Goal: Information Seeking & Learning: Compare options

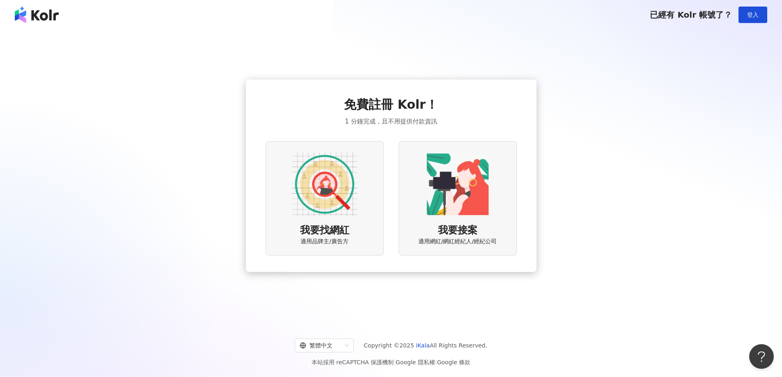
click at [328, 192] on img at bounding box center [325, 184] width 66 height 66
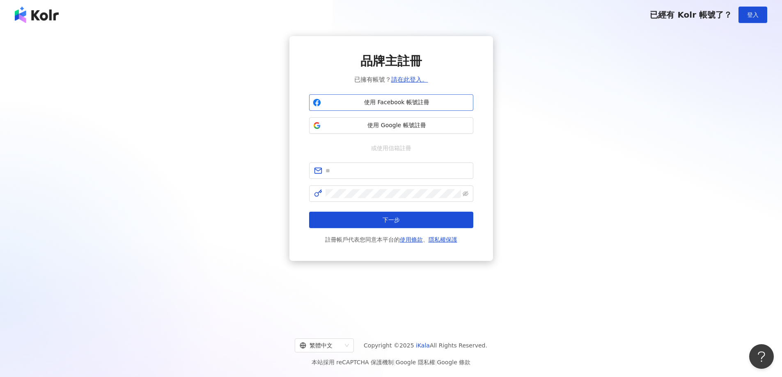
click at [407, 104] on span "使用 Facebook 帳號註冊" at bounding box center [396, 103] width 145 height 8
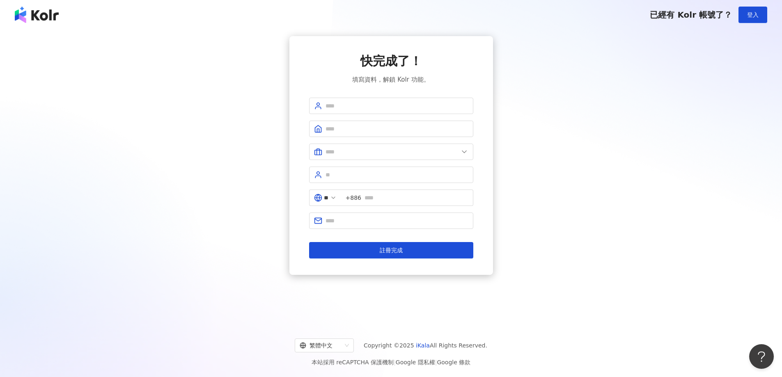
click at [367, 94] on div "快完成了！ 填寫資料，解鎖 Kolr 功能。 ** +886 註冊完成" at bounding box center [391, 156] width 164 height 206
click at [367, 98] on span at bounding box center [391, 106] width 164 height 16
type input "***"
click at [355, 131] on input "text" at bounding box center [397, 128] width 143 height 9
type input "****"
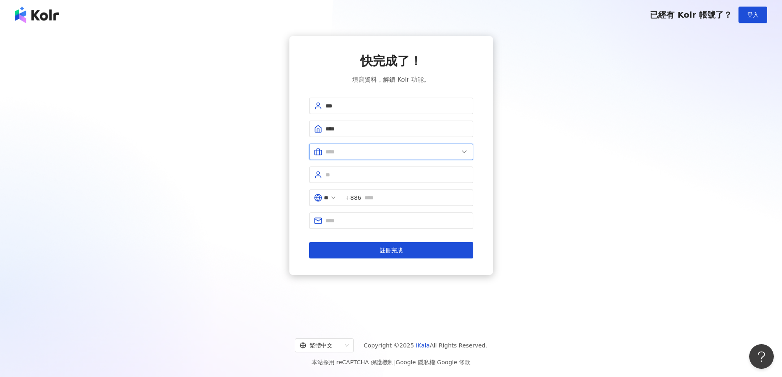
click at [373, 152] on input "text" at bounding box center [392, 151] width 133 height 9
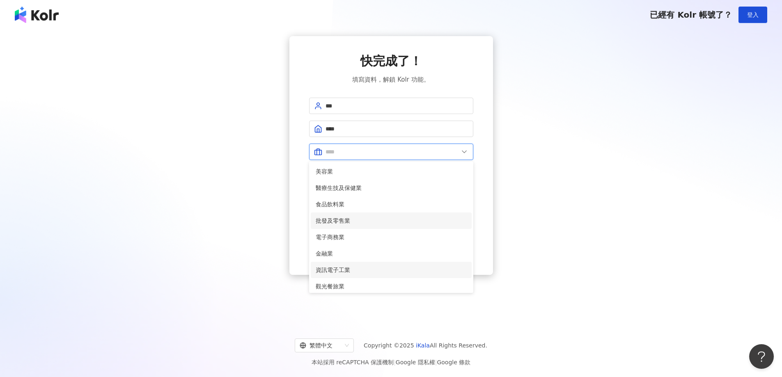
scroll to position [167, 0]
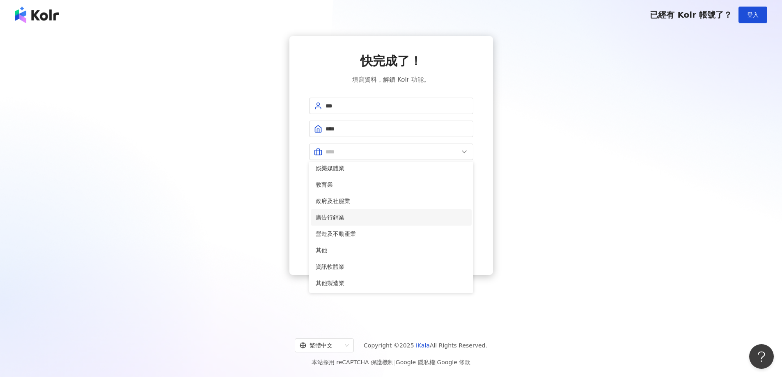
click at [375, 222] on li "廣告行銷業" at bounding box center [391, 217] width 161 height 16
type input "*****"
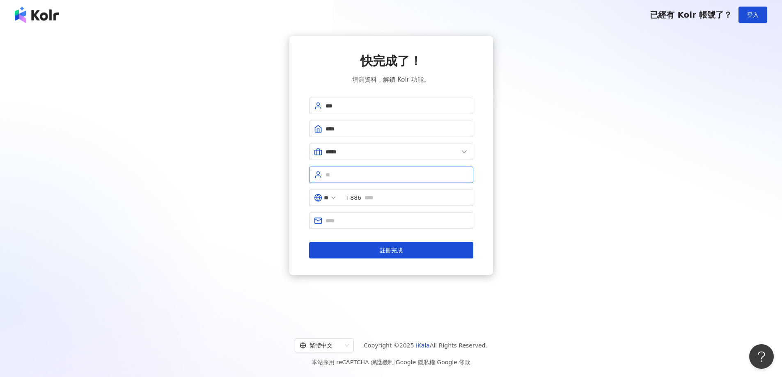
click at [385, 176] on input "text" at bounding box center [397, 174] width 143 height 9
type input "***"
click at [394, 223] on input "text" at bounding box center [397, 220] width 143 height 9
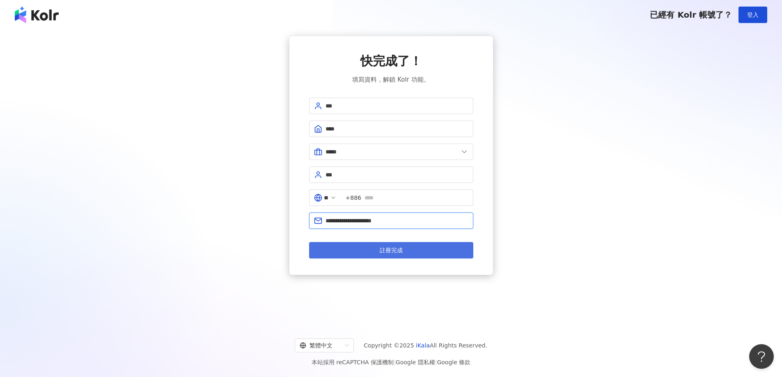
type input "**********"
click at [407, 249] on button "註冊完成" at bounding box center [391, 250] width 164 height 16
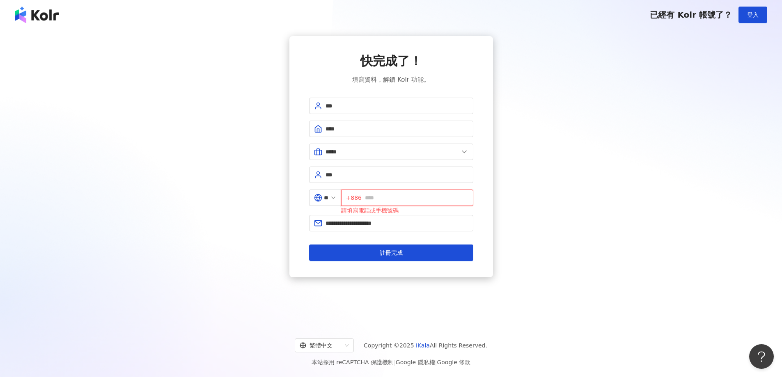
click at [406, 200] on input "text" at bounding box center [416, 197] width 103 height 9
click at [403, 253] on button "註冊完成" at bounding box center [391, 253] width 164 height 16
click at [391, 251] on span "註冊完成" at bounding box center [391, 253] width 23 height 7
click at [372, 202] on input "*********" at bounding box center [416, 197] width 103 height 9
click at [370, 202] on input "*********" at bounding box center [416, 197] width 103 height 9
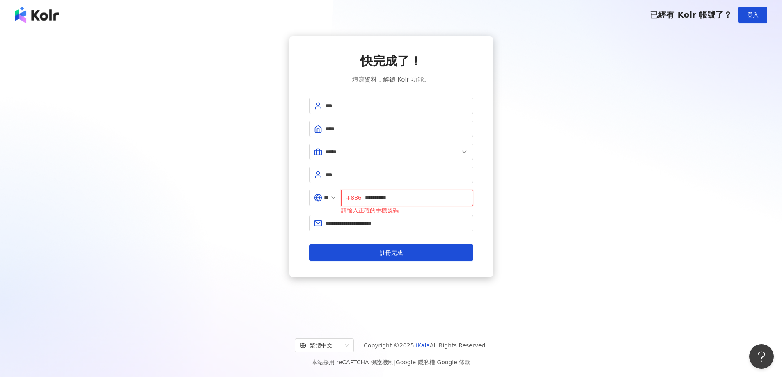
type input "**********"
click at [241, 230] on div "**********" at bounding box center [391, 156] width 762 height 241
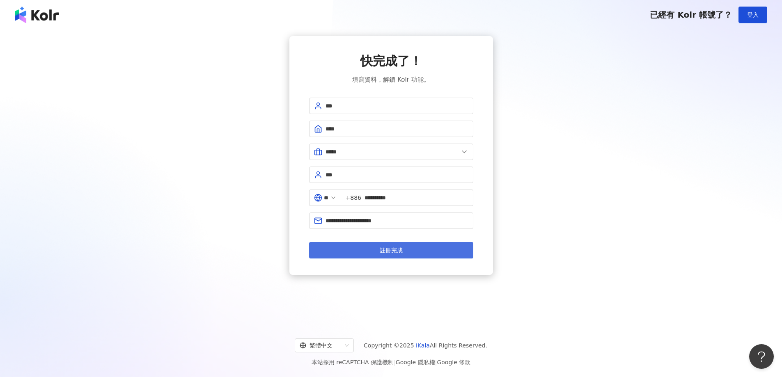
click at [426, 243] on button "註冊完成" at bounding box center [391, 250] width 164 height 16
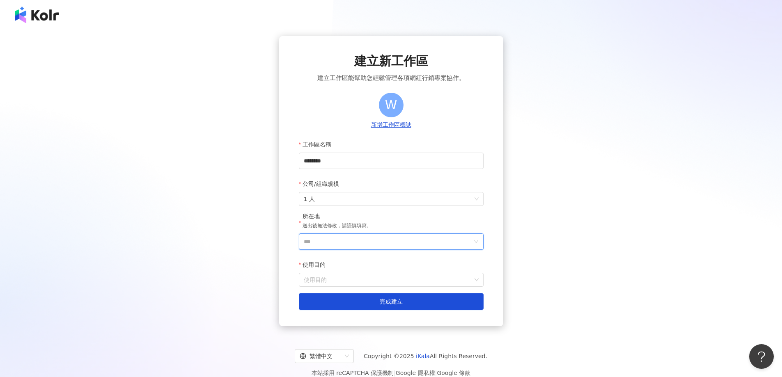
click at [415, 245] on input "***" at bounding box center [388, 242] width 168 height 16
click at [446, 128] on div "台灣" at bounding box center [438, 126] width 79 height 15
click at [405, 281] on input "使用目的" at bounding box center [391, 279] width 175 height 13
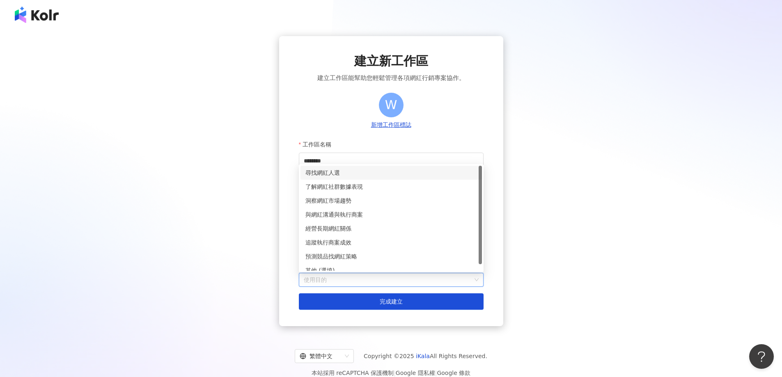
click at [363, 174] on div "尋找網紅人選" at bounding box center [391, 172] width 172 height 9
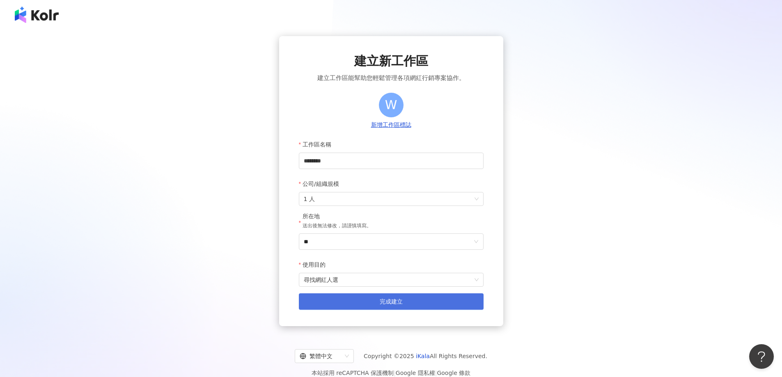
click at [397, 294] on button "完成建立" at bounding box center [391, 302] width 185 height 16
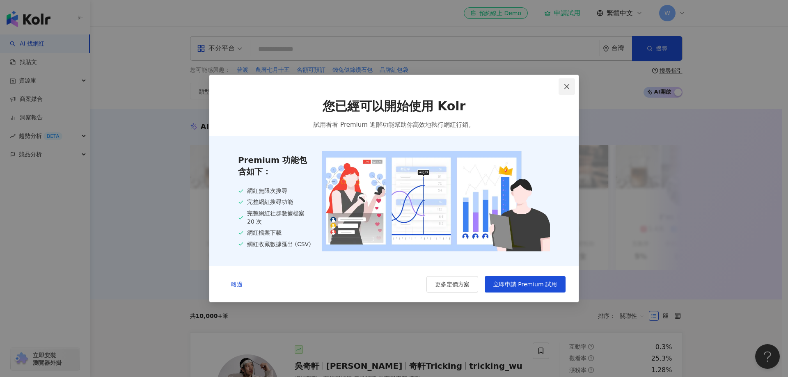
click at [565, 83] on icon "close" at bounding box center [567, 86] width 7 height 7
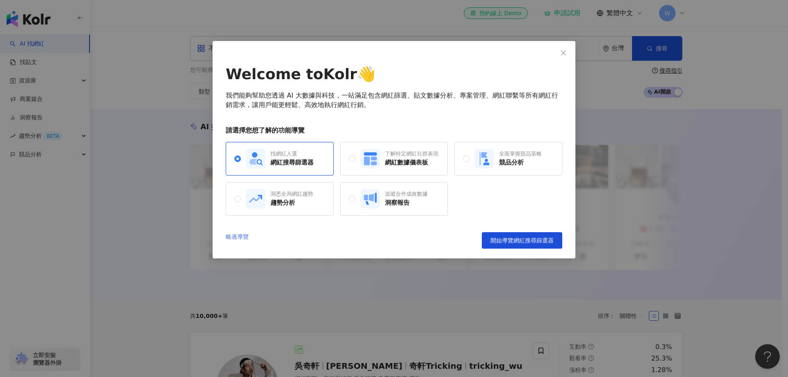
click at [239, 242] on link "略過導覽" at bounding box center [237, 240] width 23 height 16
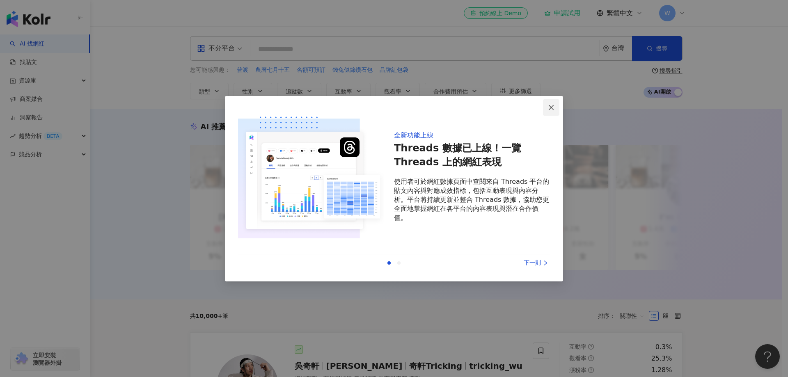
click at [552, 106] on icon "close" at bounding box center [551, 107] width 7 height 7
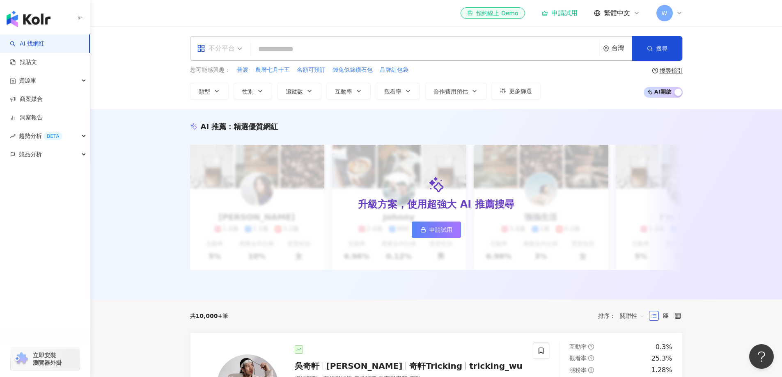
click at [241, 52] on span "不分平台" at bounding box center [219, 48] width 45 height 13
drag, startPoint x: 226, startPoint y: 86, endPoint x: 247, endPoint y: 89, distance: 21.5
click at [229, 86] on div "Instagram" at bounding box center [222, 86] width 46 height 10
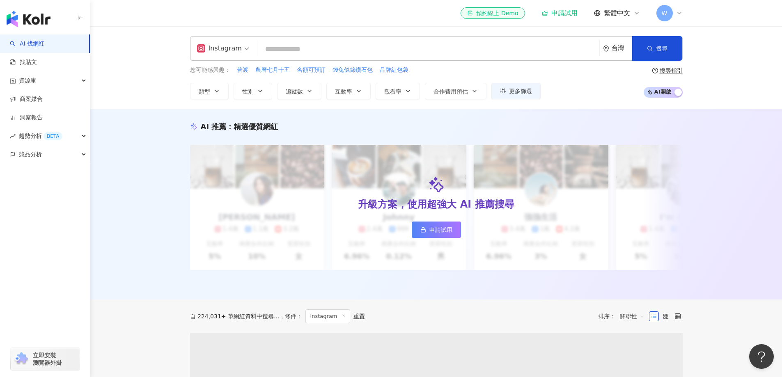
click at [352, 50] on input "search" at bounding box center [428, 49] width 335 height 16
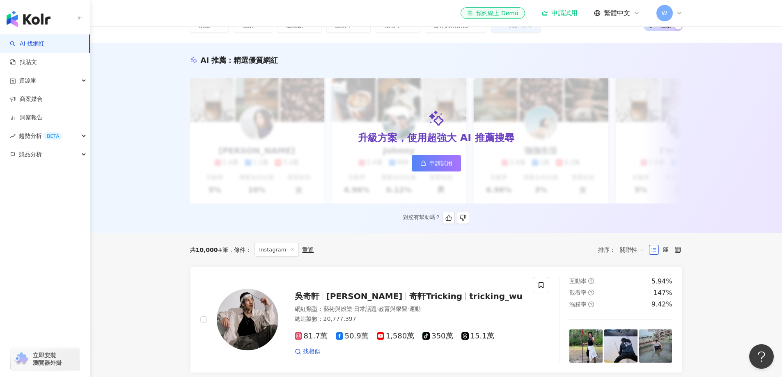
scroll to position [123, 0]
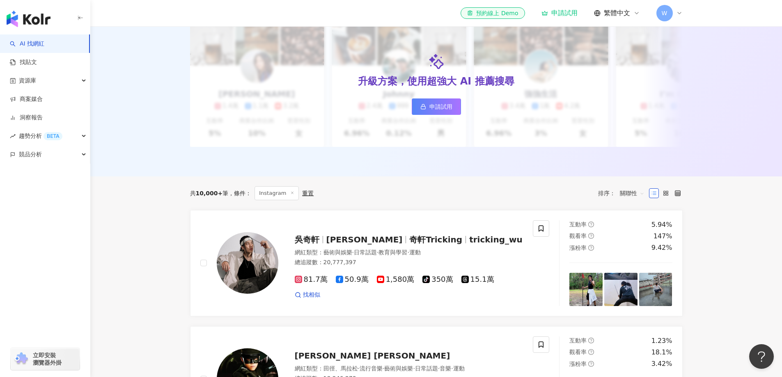
click at [634, 199] on span "關聯性" at bounding box center [632, 193] width 25 height 13
click at [635, 232] on div "追蹤數" at bounding box center [632, 230] width 21 height 9
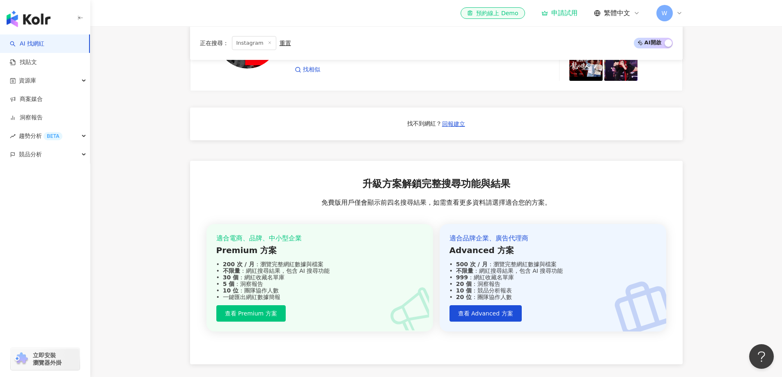
scroll to position [698, 0]
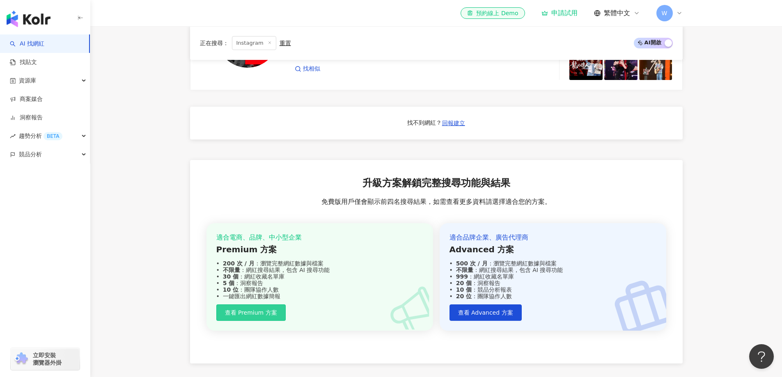
click at [270, 312] on button "查看 Premium 方案" at bounding box center [250, 313] width 69 height 16
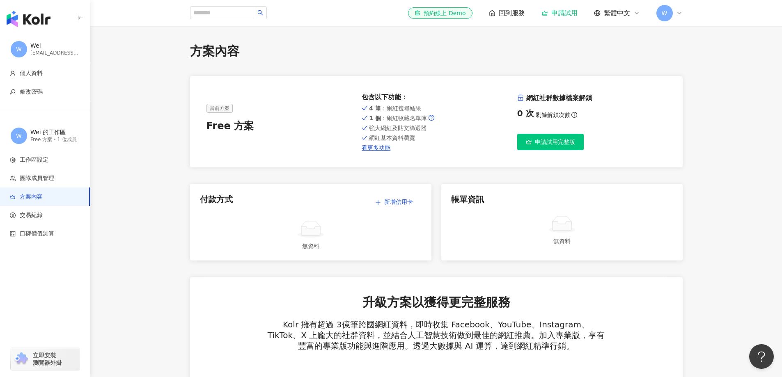
click at [576, 147] on button "申請試用完整版" at bounding box center [550, 142] width 67 height 16
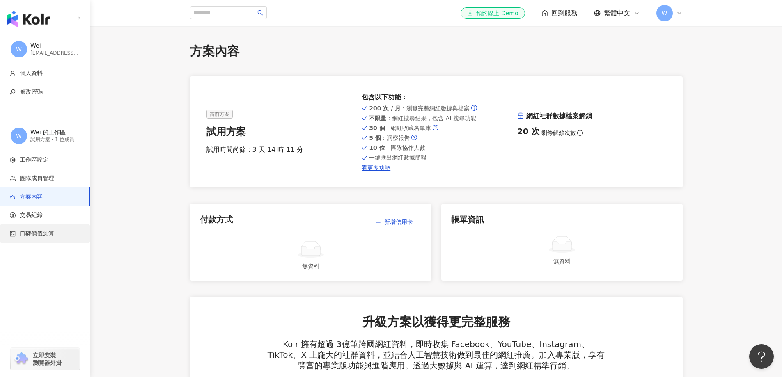
click at [45, 239] on li "口碑價值測算" at bounding box center [45, 234] width 90 height 18
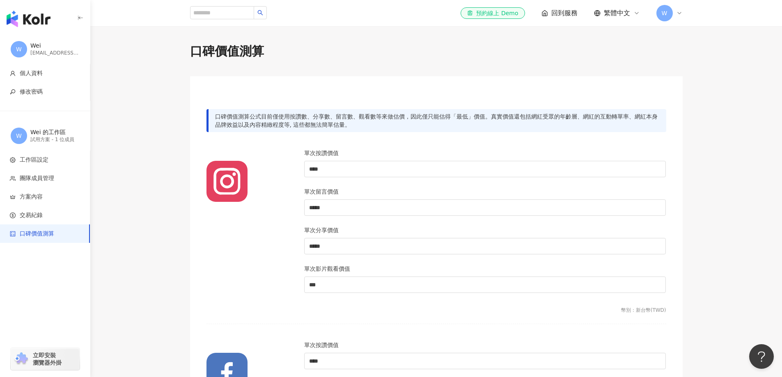
click at [36, 22] on img "button" at bounding box center [29, 19] width 44 height 16
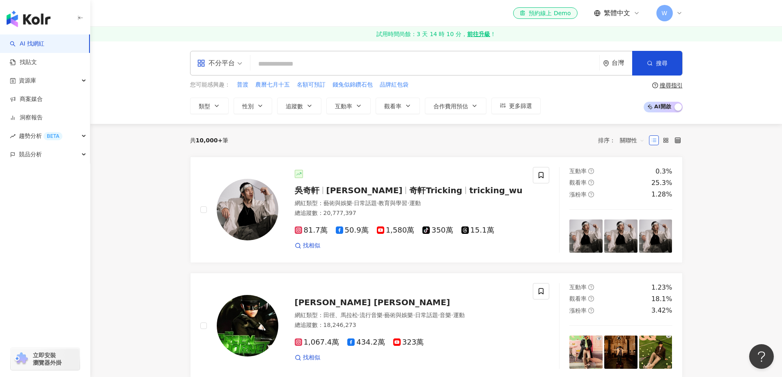
click at [238, 71] on span at bounding box center [219, 63] width 45 height 24
click at [225, 102] on div "Instagram" at bounding box center [222, 101] width 46 height 10
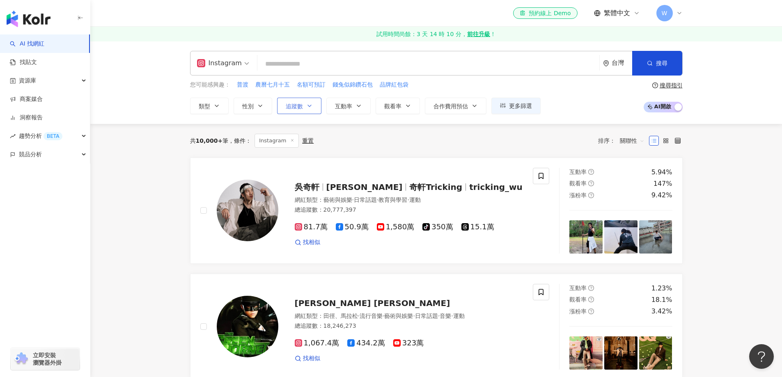
click at [309, 101] on button "追蹤數" at bounding box center [299, 106] width 44 height 16
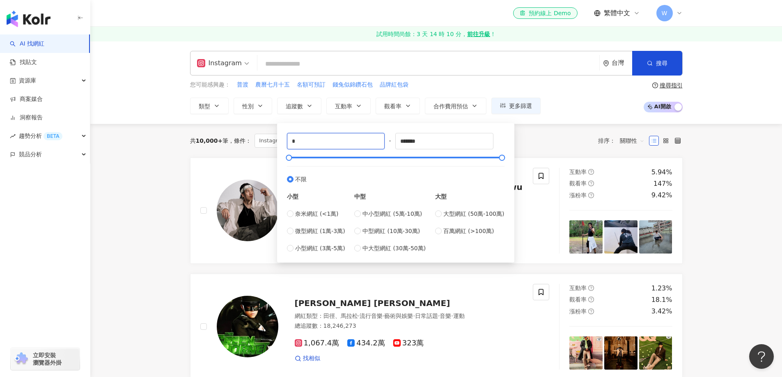
drag, startPoint x: 326, startPoint y: 145, endPoint x: 278, endPoint y: 151, distance: 48.8
click at [278, 151] on div "* - ******* 不限 小型 奈米網紅 (<1萬) 微型網紅 (1萬-3萬) 小型網紅 (3萬-5萬) 中型 中小型網紅 (5萬-10萬) 中型網紅 (…" at bounding box center [395, 193] width 237 height 140
type input "****"
drag, startPoint x: 462, startPoint y: 145, endPoint x: 352, endPoint y: 144, distance: 110.4
click at [352, 144] on div "**** - ******* 不限 小型 奈米網紅 (<1萬) 微型網紅 (1萬-3萬) 小型網紅 (3萬-5萬) 中型 中小型網紅 (5萬-10萬) 中型網…" at bounding box center [396, 193] width 218 height 120
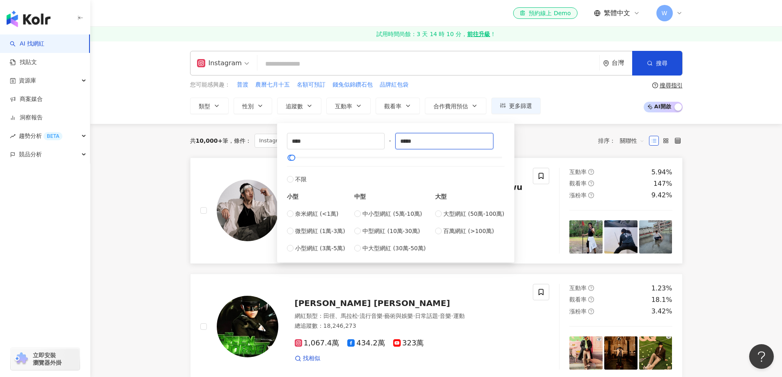
type input "*****"
click at [530, 122] on div "Instagram 台灣 搜尋 您可能感興趣： 普渡 農曆七月十五 名額可預訂 錢兔似錦鑽石包 品牌紅包袋 類型 性別 追蹤數 互動率 觀看率 合作費用預估 …" at bounding box center [436, 82] width 692 height 83
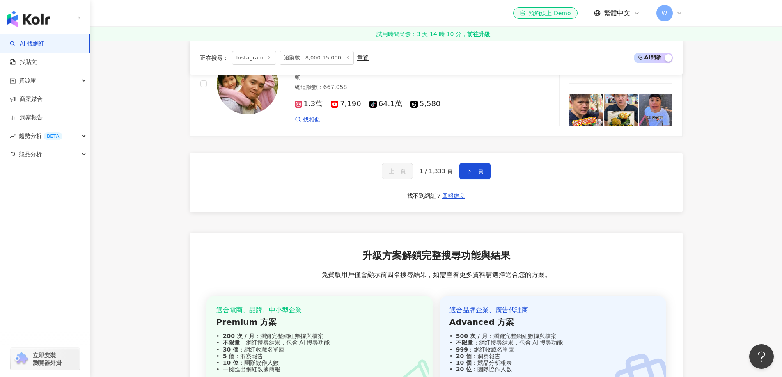
scroll to position [1765, 0]
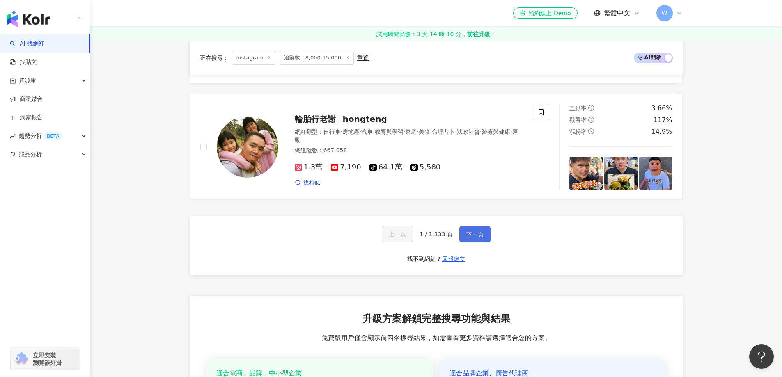
click at [474, 238] on span "下一頁" at bounding box center [474, 234] width 17 height 7
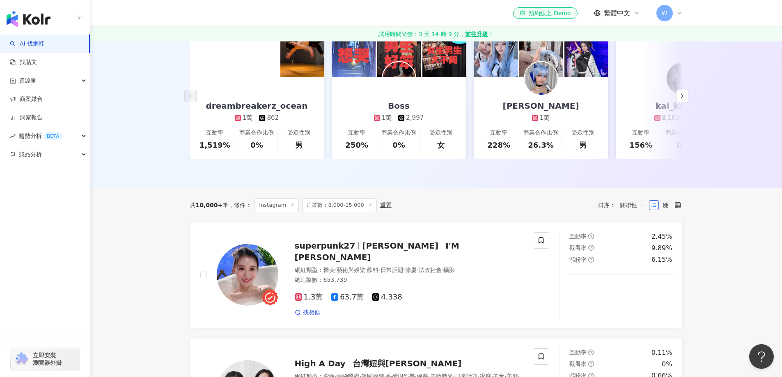
scroll to position [0, 0]
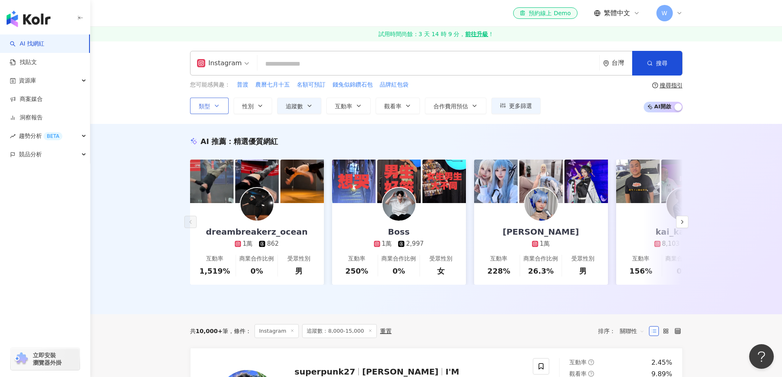
click at [220, 109] on button "類型" at bounding box center [209, 106] width 39 height 16
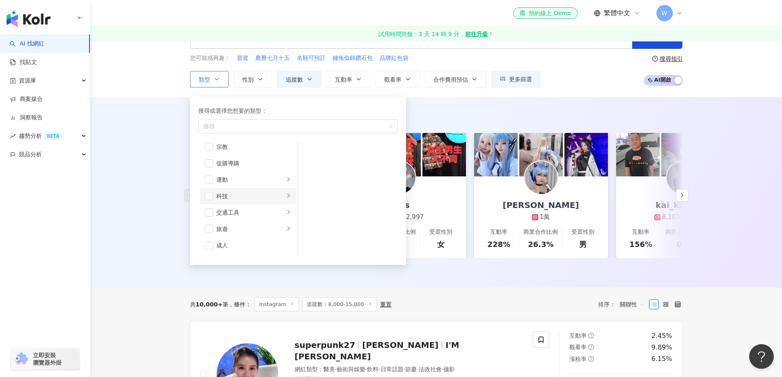
scroll to position [41, 0]
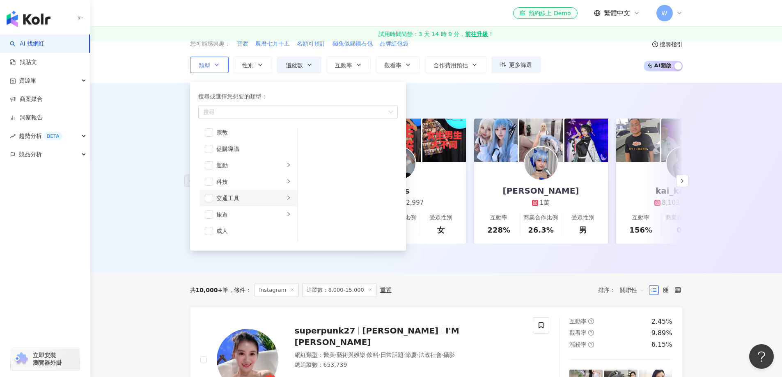
click at [271, 198] on div "交通工具" at bounding box center [250, 198] width 68 height 9
click at [334, 135] on div "汽車" at bounding box center [353, 137] width 75 height 9
click at [484, 99] on div "AI 推薦 ： 精選優質網紅" at bounding box center [436, 100] width 493 height 10
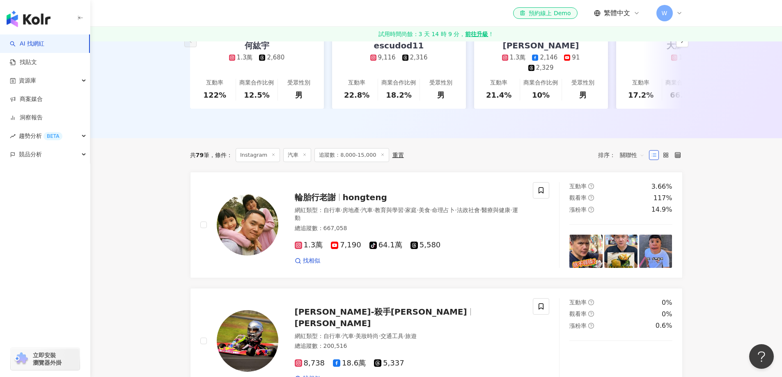
scroll to position [205, 0]
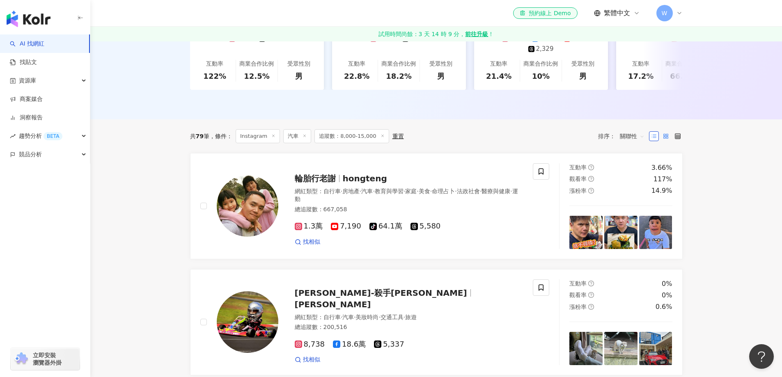
click at [662, 132] on label at bounding box center [666, 136] width 10 height 10
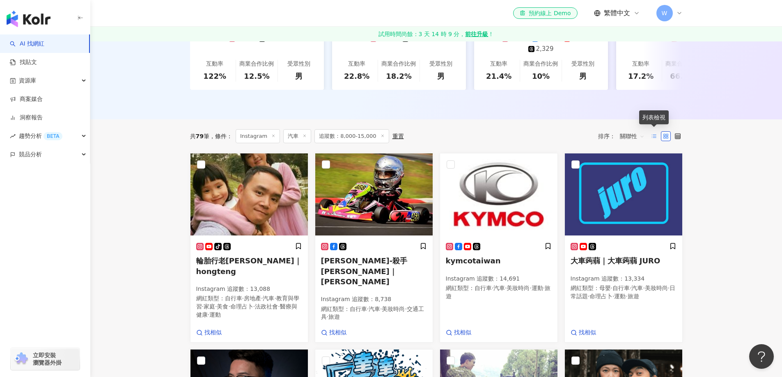
click at [653, 133] on icon at bounding box center [654, 136] width 6 height 6
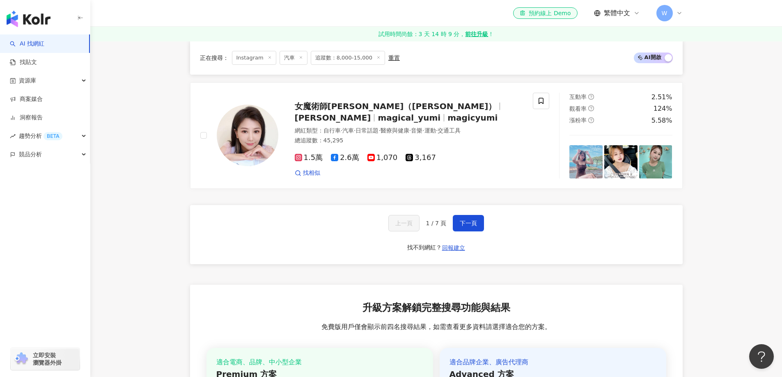
scroll to position [1560, 0]
click at [464, 220] on span "下一頁" at bounding box center [468, 223] width 17 height 7
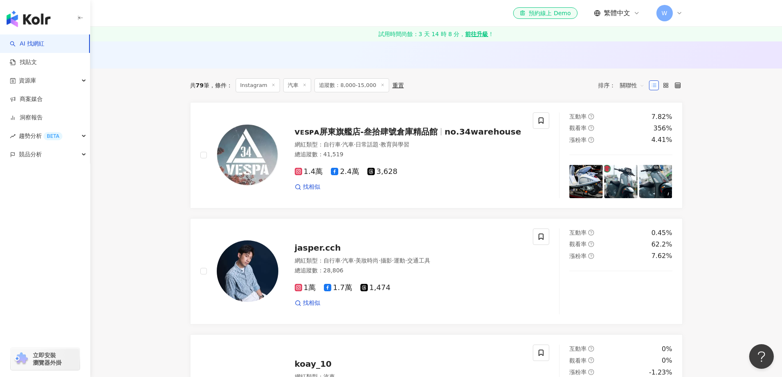
scroll to position [164, 0]
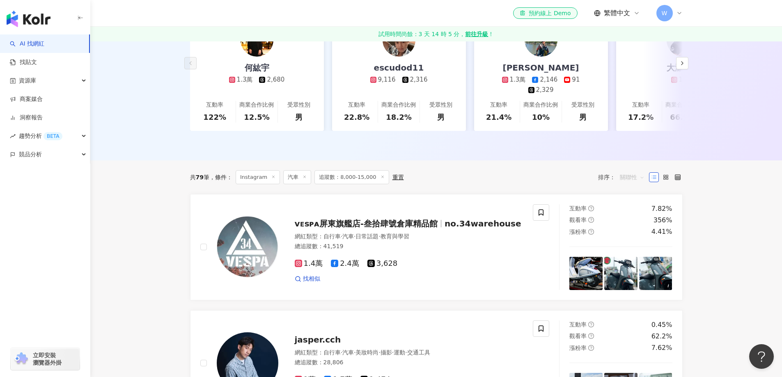
click at [632, 172] on span "關聯性" at bounding box center [632, 177] width 25 height 13
click at [643, 205] on div "追蹤數" at bounding box center [632, 204] width 30 height 14
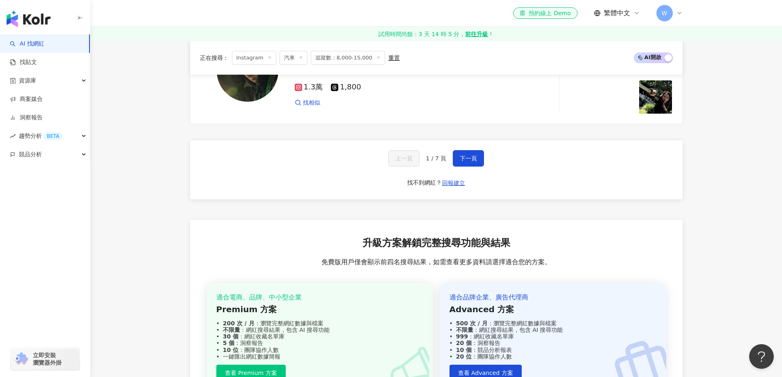
scroll to position [1601, 0]
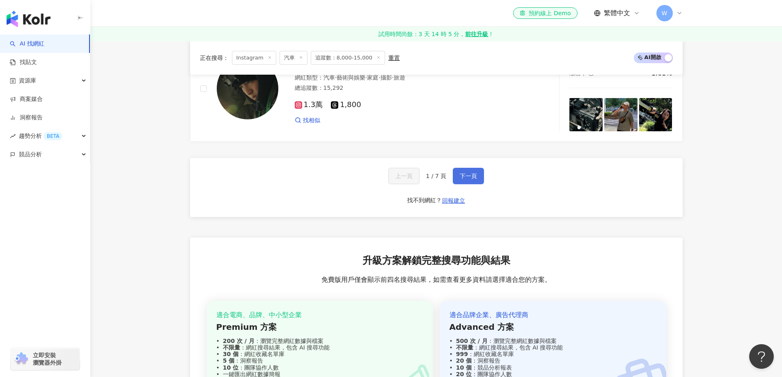
click at [473, 173] on span "下一頁" at bounding box center [468, 176] width 17 height 7
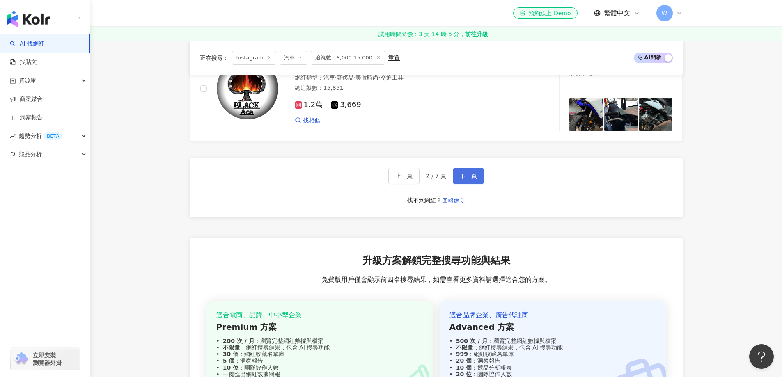
click at [472, 177] on button "下一頁" at bounding box center [468, 176] width 31 height 16
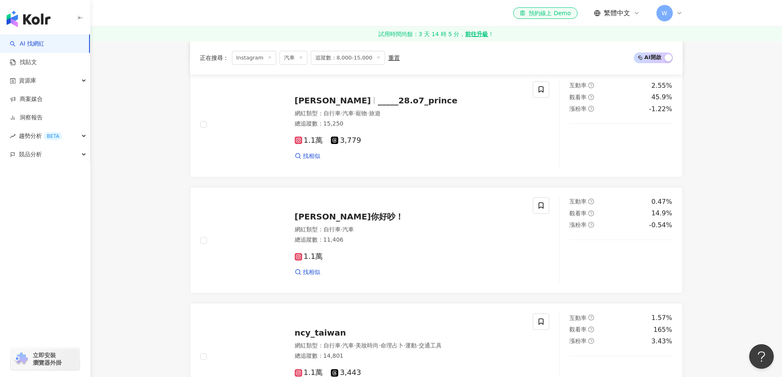
scroll to position [1437, 0]
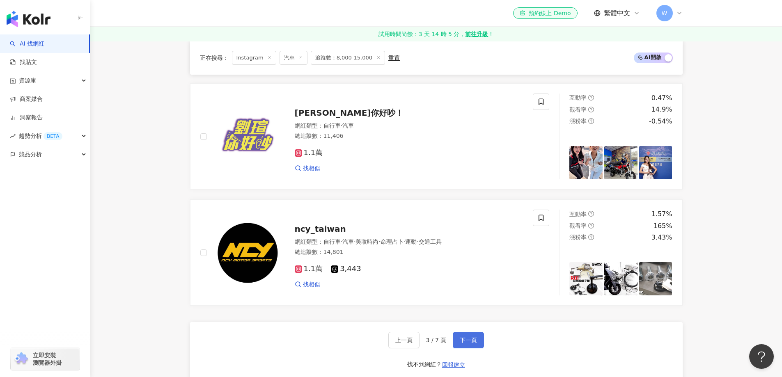
click at [470, 337] on span "下一頁" at bounding box center [468, 340] width 17 height 7
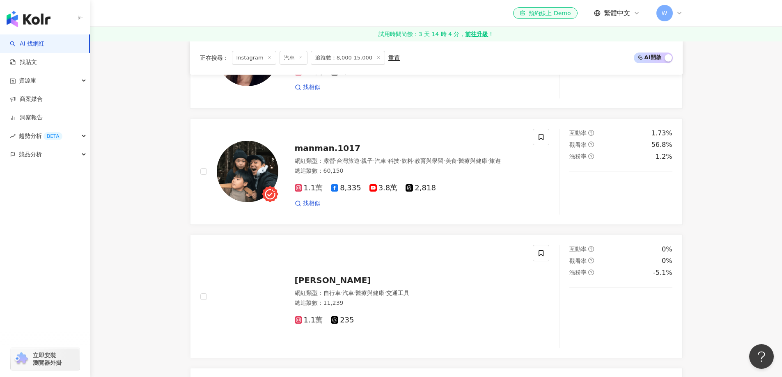
scroll to position [1619, 0]
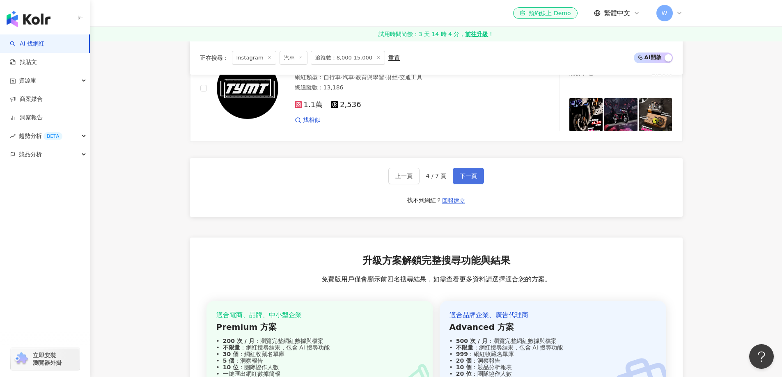
click at [468, 173] on span "下一頁" at bounding box center [468, 176] width 17 height 7
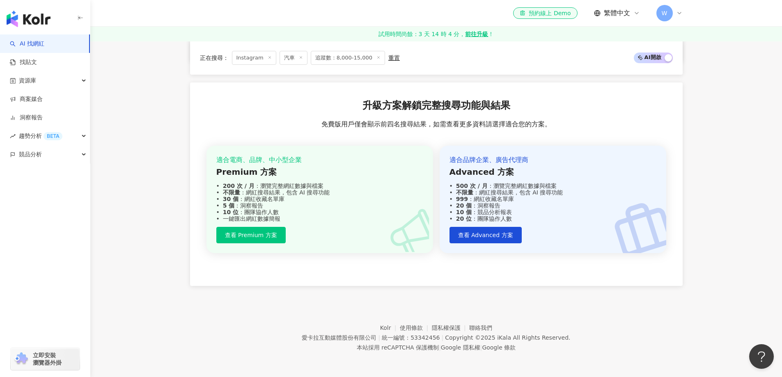
scroll to position [704, 0]
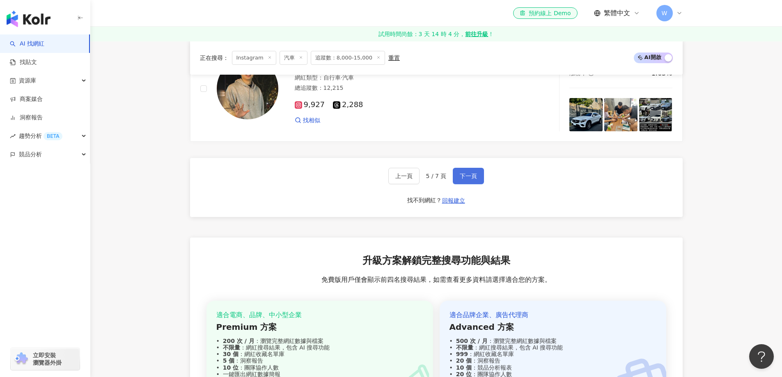
click at [468, 177] on button "下一頁" at bounding box center [468, 176] width 31 height 16
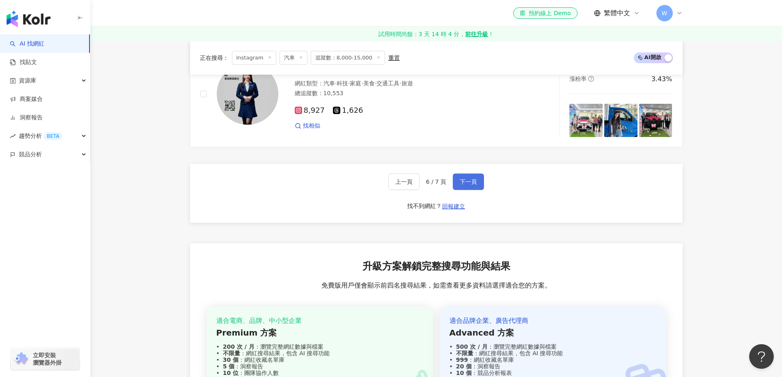
click at [470, 176] on button "下一頁" at bounding box center [468, 182] width 31 height 16
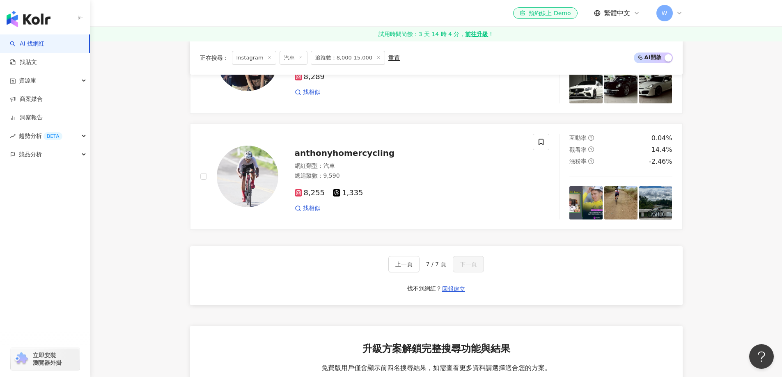
scroll to position [828, 0]
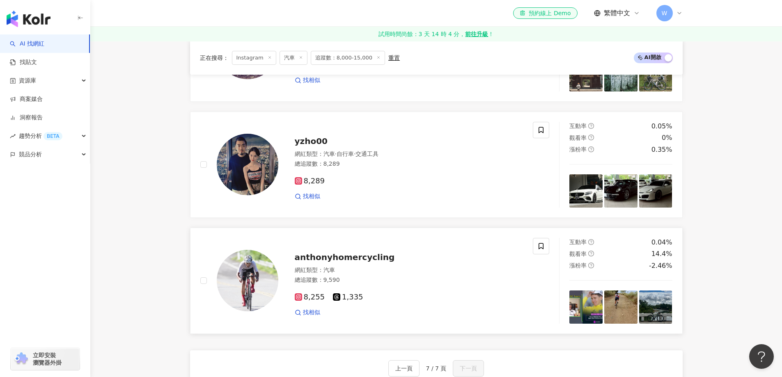
click at [349, 257] on span "anthonyhomercycling" at bounding box center [345, 257] width 100 height 10
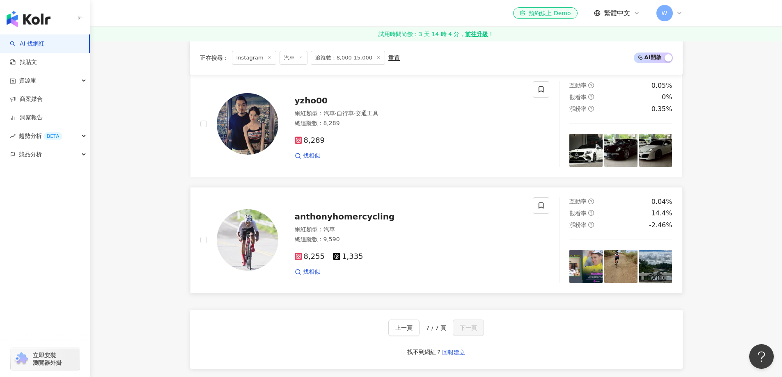
scroll to position [869, 0]
drag, startPoint x: 310, startPoint y: 213, endPoint x: 740, endPoint y: 208, distance: 429.4
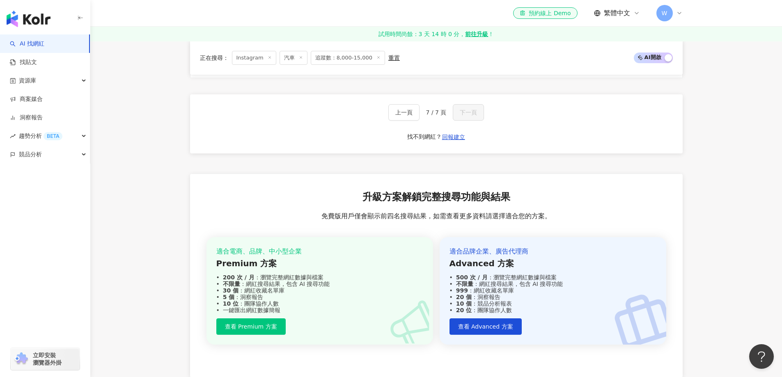
scroll to position [1007, 0]
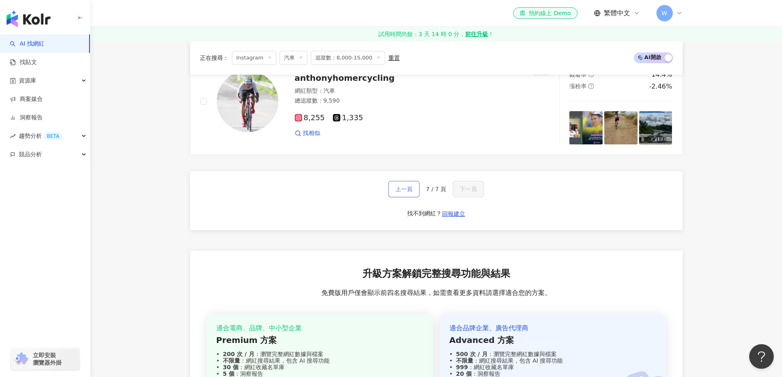
click at [413, 186] on span "上一頁" at bounding box center [403, 189] width 17 height 7
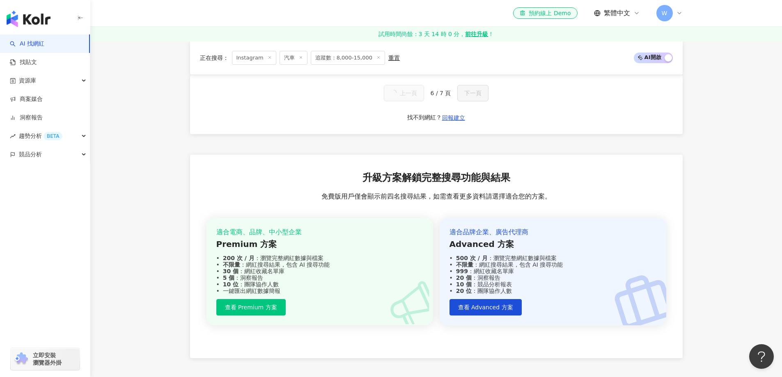
scroll to position [691, 0]
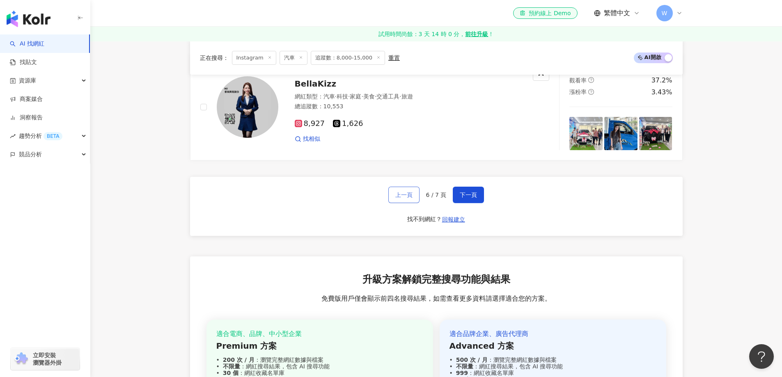
click at [407, 192] on span "上一頁" at bounding box center [403, 195] width 17 height 7
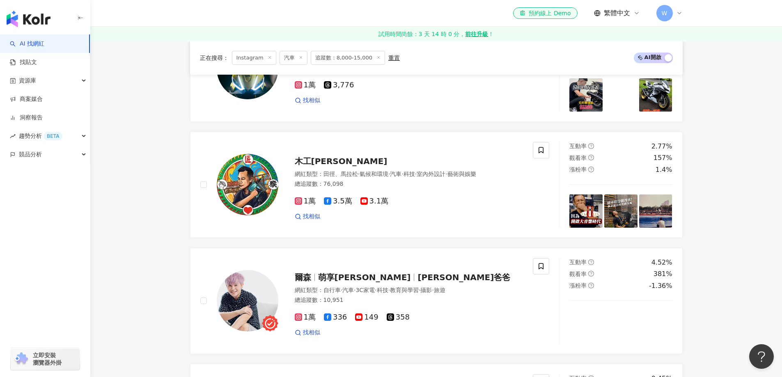
scroll to position [1588, 0]
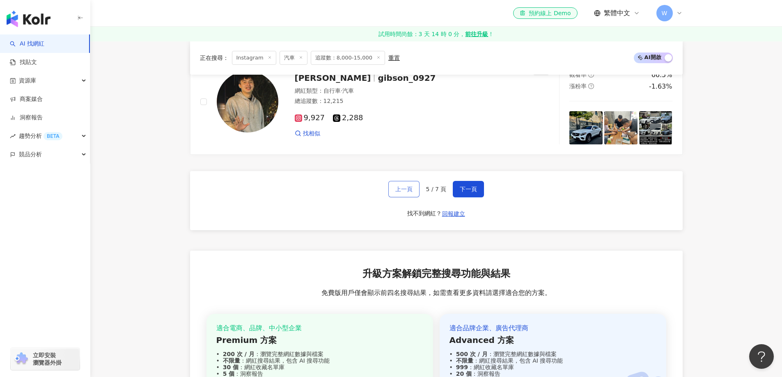
click at [407, 188] on span "上一頁" at bounding box center [403, 189] width 17 height 7
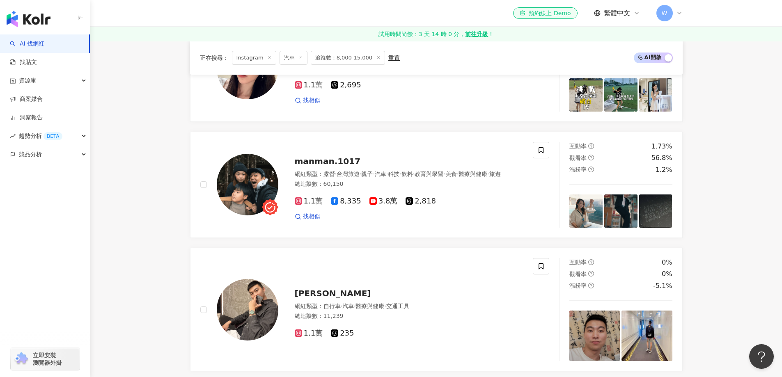
scroll to position [1605, 0]
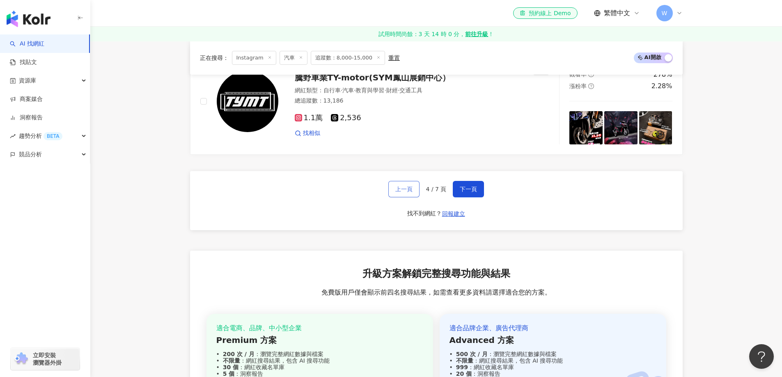
click at [407, 188] on span "上一頁" at bounding box center [403, 189] width 17 height 7
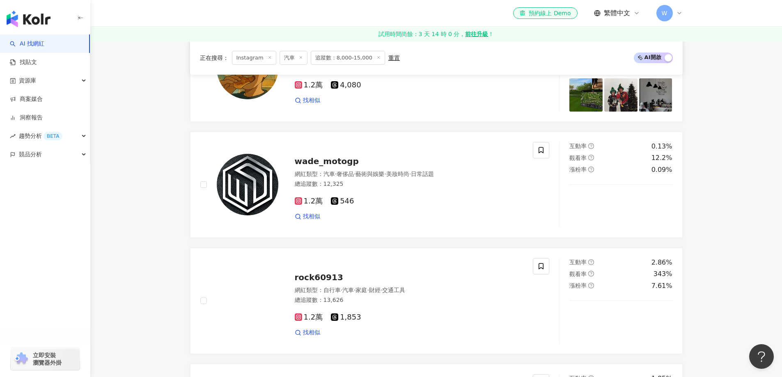
scroll to position [1588, 0]
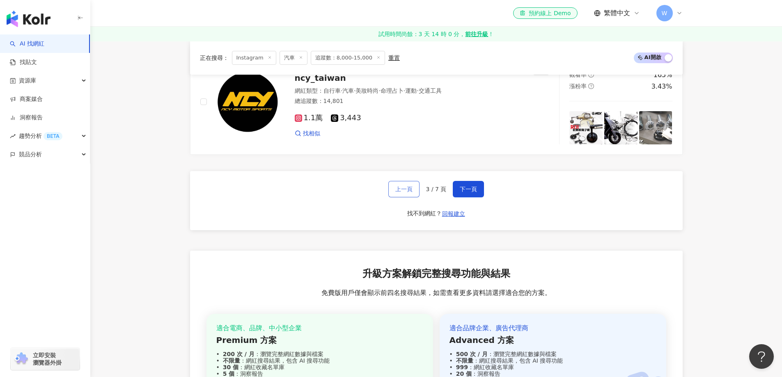
click at [407, 188] on span "上一頁" at bounding box center [403, 189] width 17 height 7
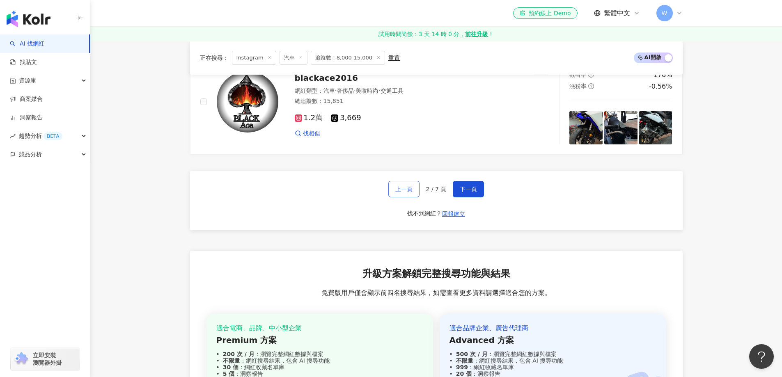
click at [407, 188] on span "上一頁" at bounding box center [403, 189] width 17 height 7
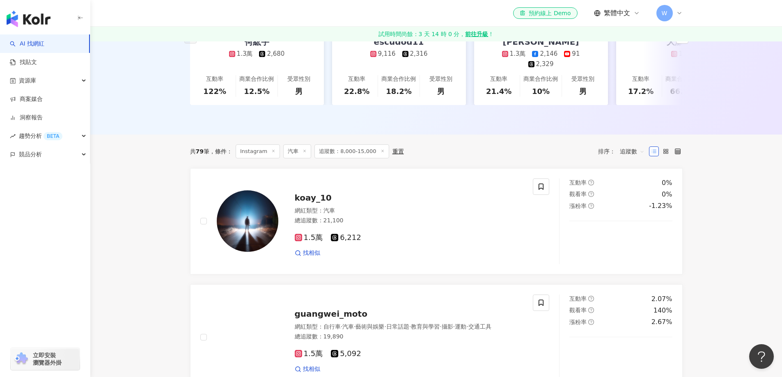
scroll to position [274, 0]
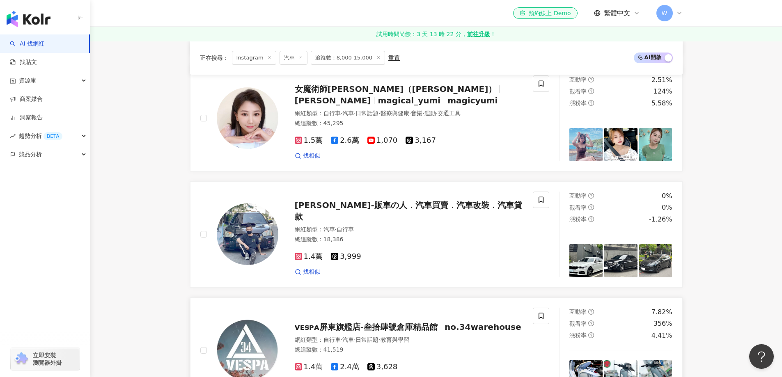
scroll to position [644, 0]
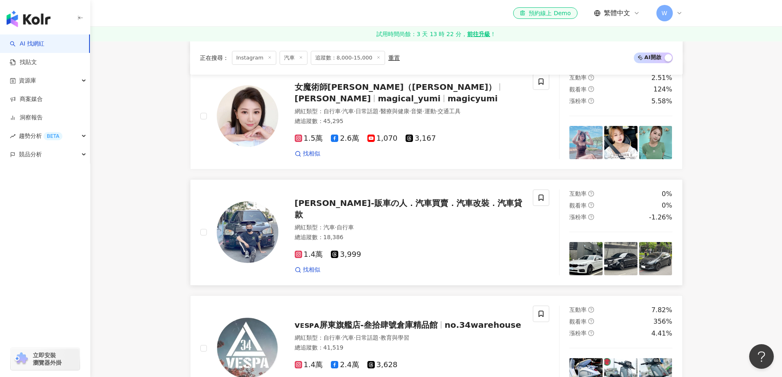
click at [408, 224] on div "網紅類型 ： 汽車 · 自行車" at bounding box center [409, 228] width 229 height 8
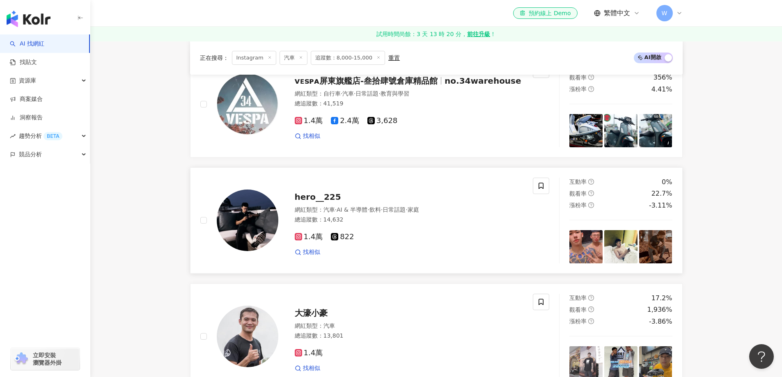
scroll to position [890, 0]
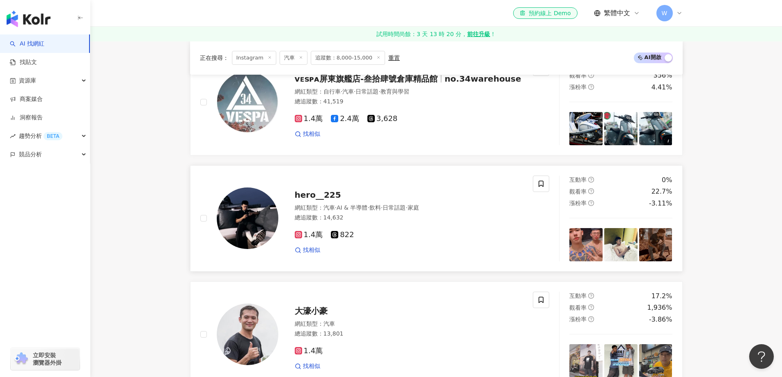
click at [374, 190] on div "hero__225" at bounding box center [409, 194] width 229 height 11
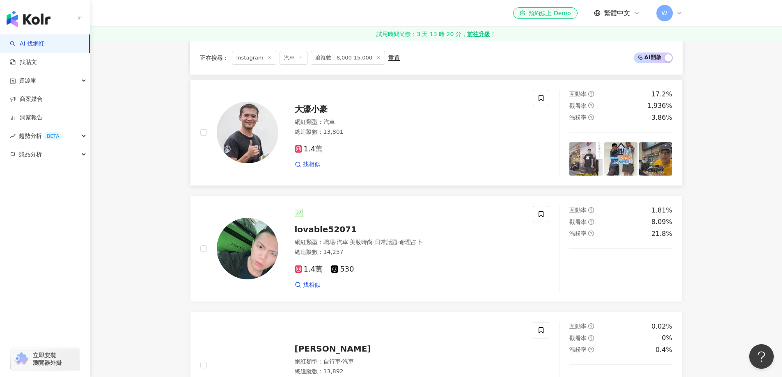
scroll to position [1095, 0]
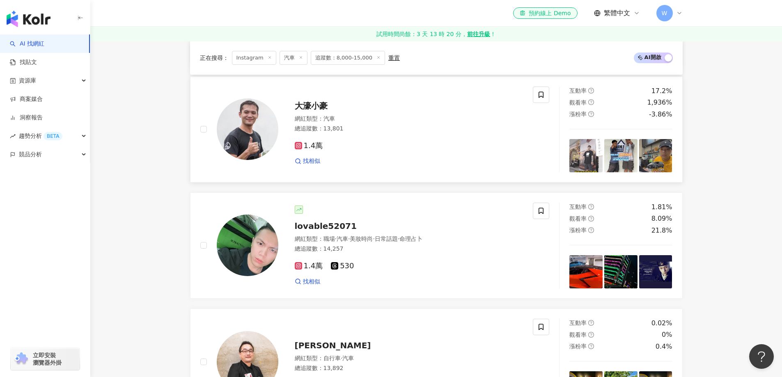
click at [380, 125] on div "總追蹤數 ： 13,801" at bounding box center [409, 129] width 229 height 8
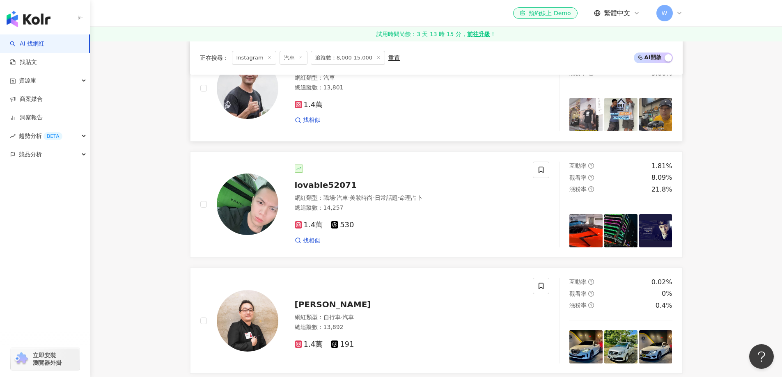
scroll to position [1177, 0]
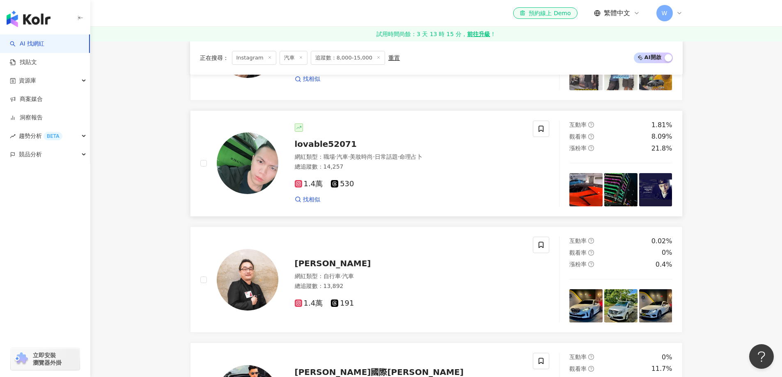
click at [379, 180] on div "1.4萬 530" at bounding box center [409, 184] width 229 height 9
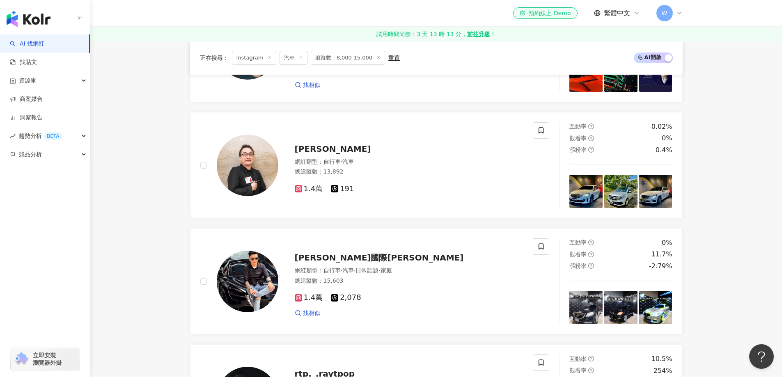
scroll to position [1300, 0]
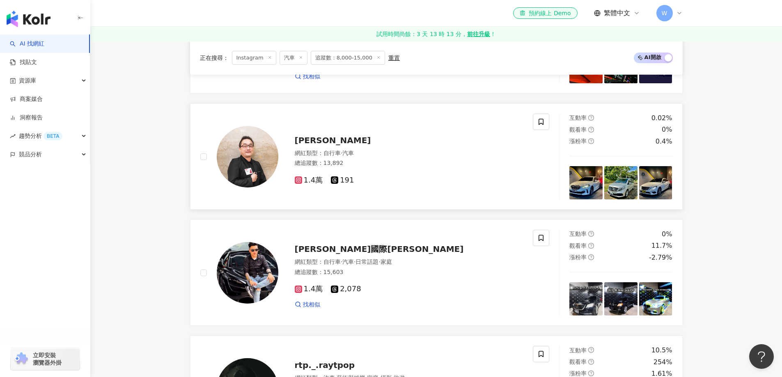
click at [397, 162] on div "總追蹤數 ： 13,892" at bounding box center [409, 163] width 229 height 8
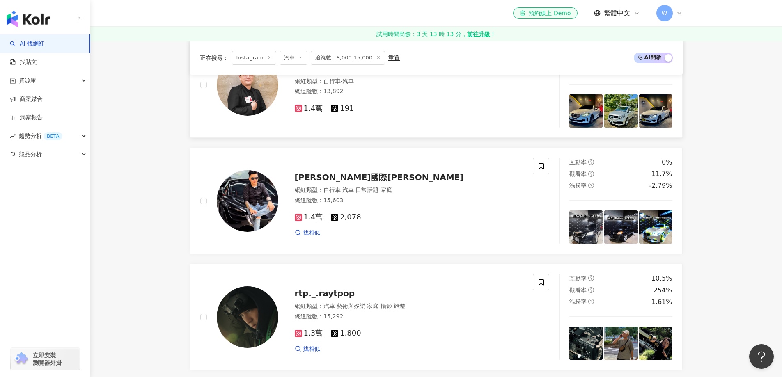
scroll to position [1383, 0]
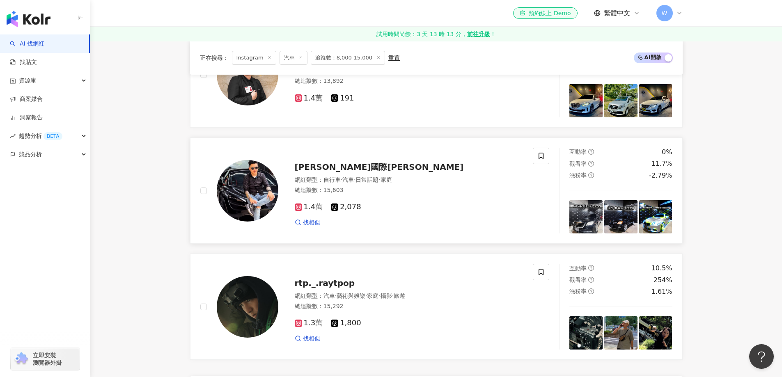
click at [370, 203] on div "1.4萬 2,078" at bounding box center [409, 207] width 229 height 9
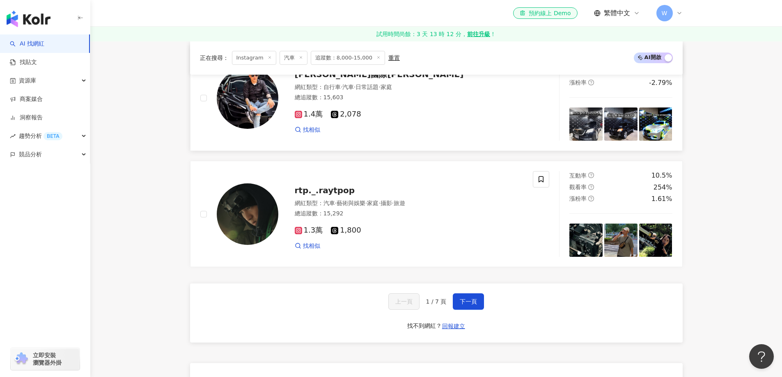
scroll to position [1506, 0]
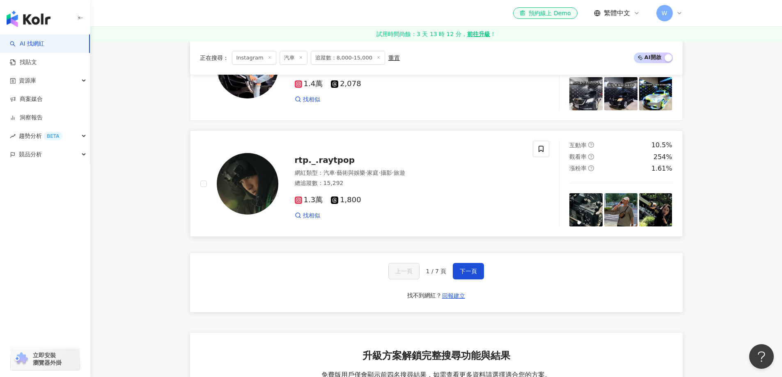
click at [365, 189] on div "1.3萬 1,800 找相似" at bounding box center [409, 204] width 229 height 30
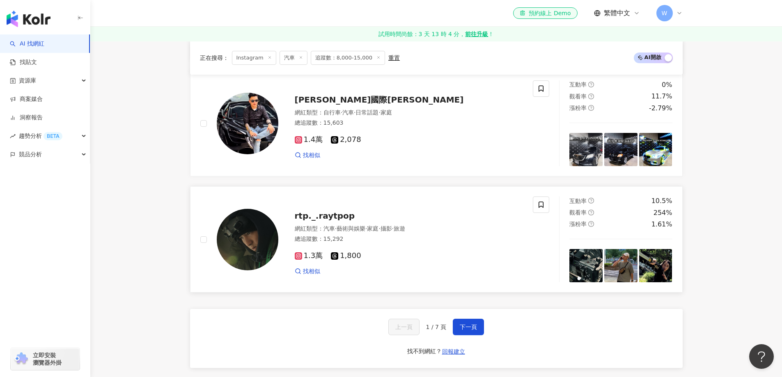
scroll to position [1465, 0]
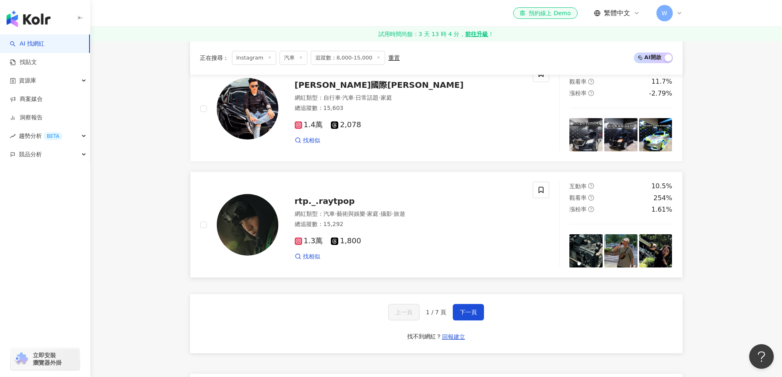
click at [406, 230] on div "1.3萬 1,800 找相似" at bounding box center [409, 245] width 229 height 30
click at [468, 316] on button "下一頁" at bounding box center [468, 312] width 31 height 16
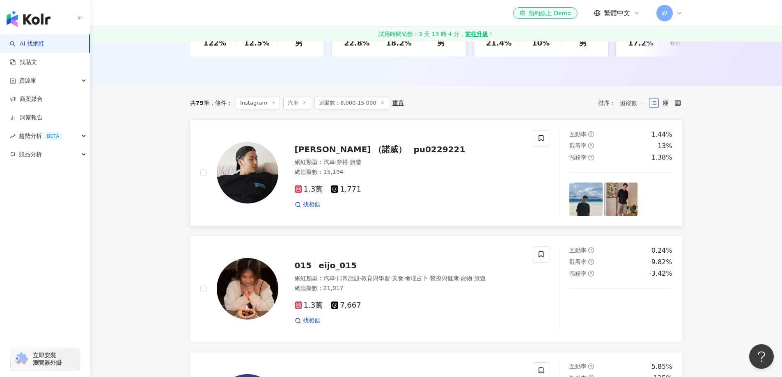
scroll to position [240, 0]
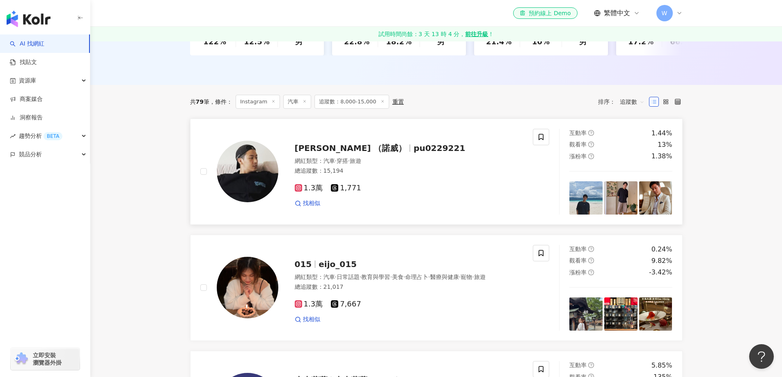
click at [369, 177] on div "1.3萬 1,771 找相似" at bounding box center [409, 192] width 229 height 30
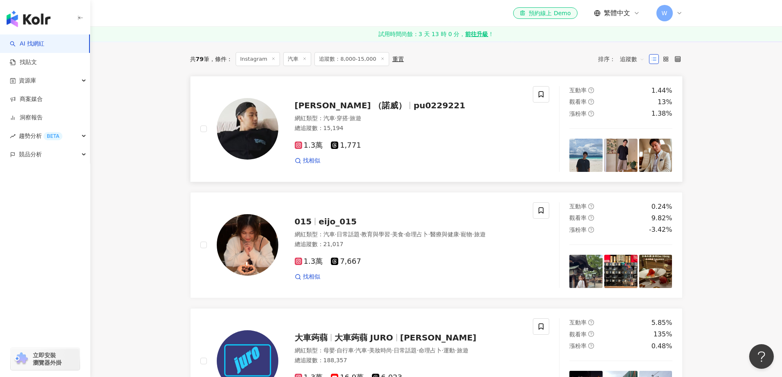
scroll to position [322, 0]
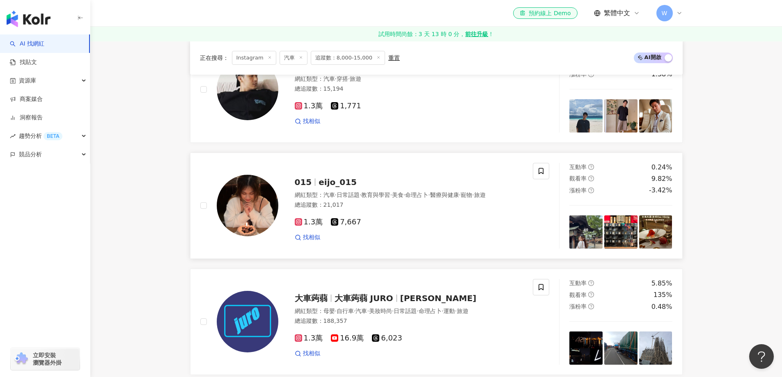
click at [318, 202] on div "總追蹤數 ： 21,017" at bounding box center [409, 205] width 229 height 8
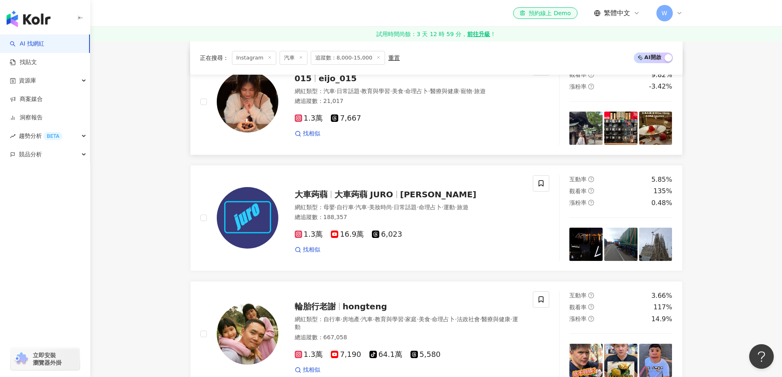
scroll to position [445, 0]
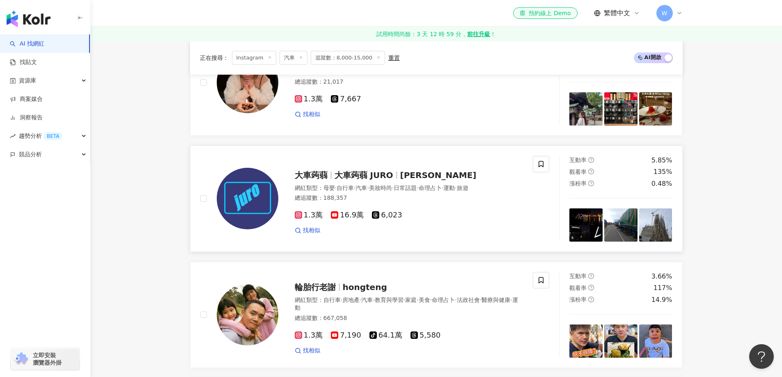
click at [422, 214] on div "1.3萬 16.9萬 6,023" at bounding box center [409, 215] width 229 height 9
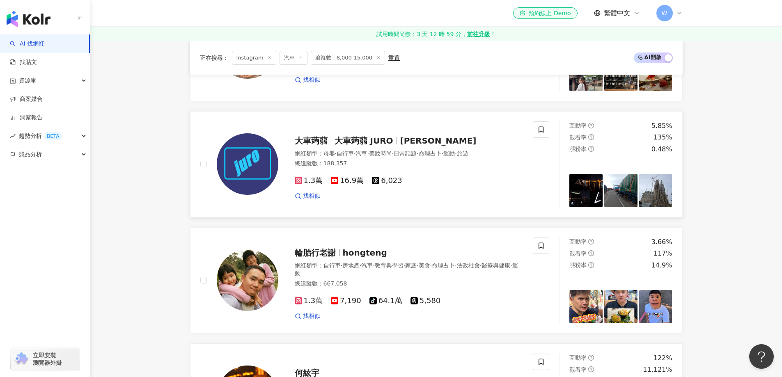
scroll to position [527, 0]
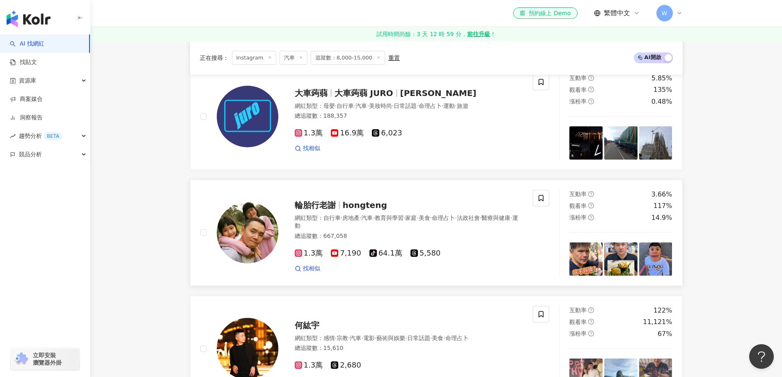
click at [337, 207] on div "輪胎行老謝 hongteng" at bounding box center [409, 205] width 229 height 11
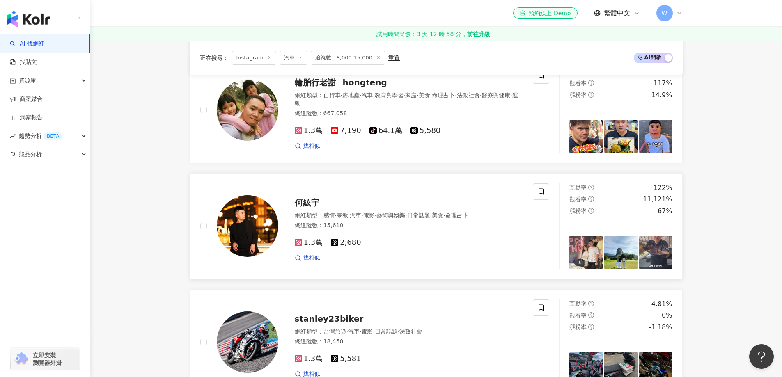
scroll to position [650, 0]
click at [370, 221] on div "總追蹤數 ： 15,610" at bounding box center [409, 225] width 229 height 8
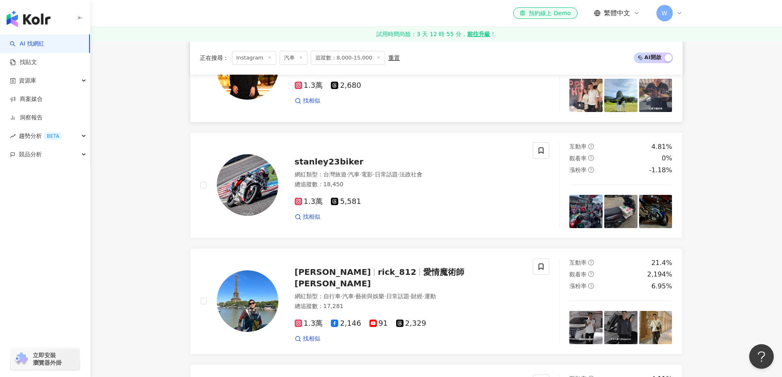
scroll to position [814, 0]
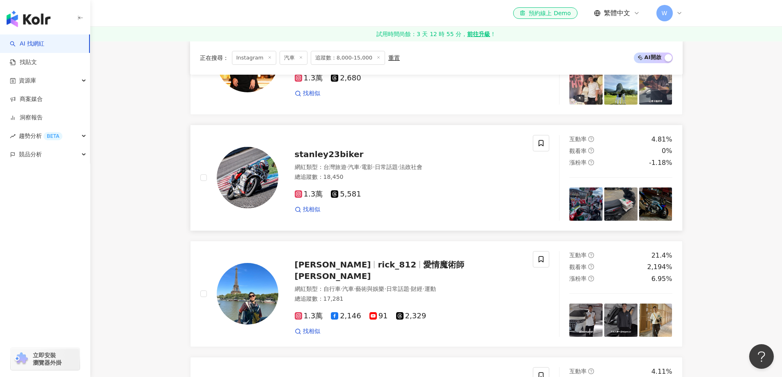
click at [380, 190] on div "1.3萬 5,581" at bounding box center [409, 194] width 229 height 9
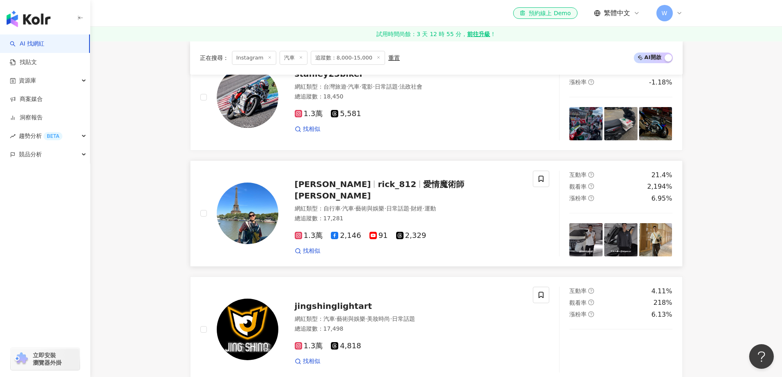
scroll to position [897, 0]
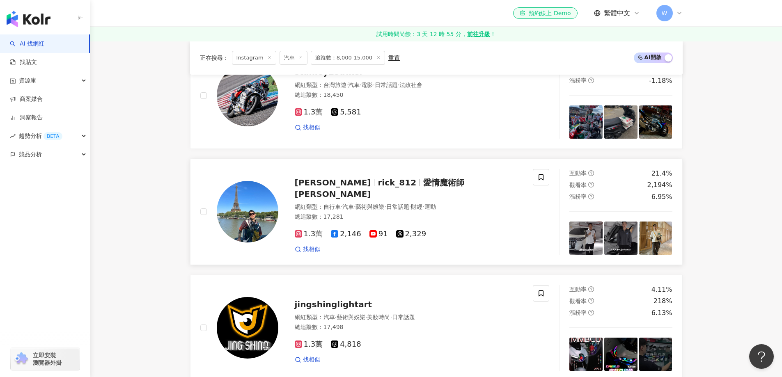
click at [421, 223] on div "1.3萬 2,146 91 2,329 找相似" at bounding box center [409, 238] width 229 height 30
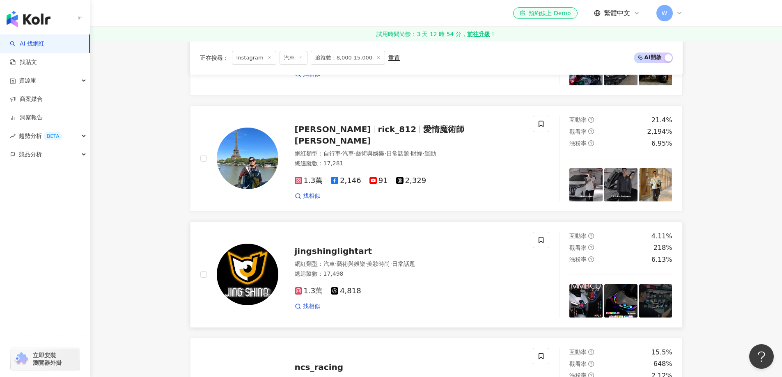
scroll to position [1061, 0]
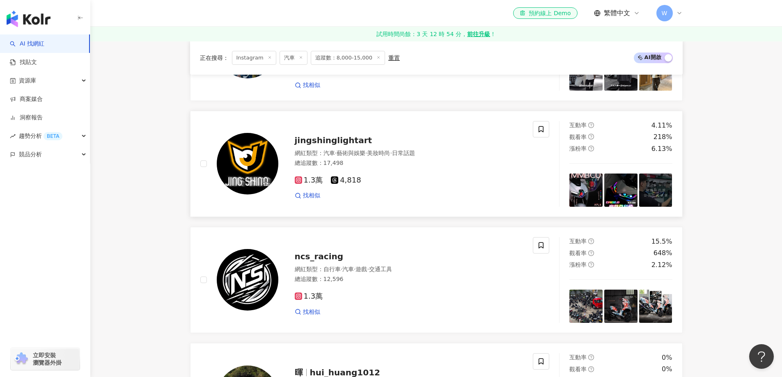
click at [353, 136] on span "jingshinglightart" at bounding box center [334, 140] width 78 height 10
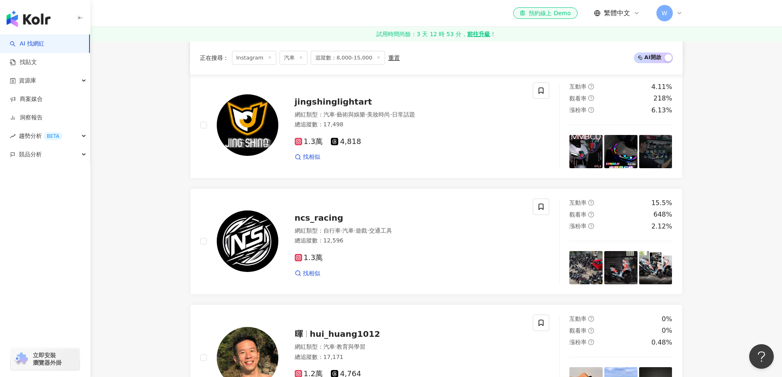
scroll to position [1143, 0]
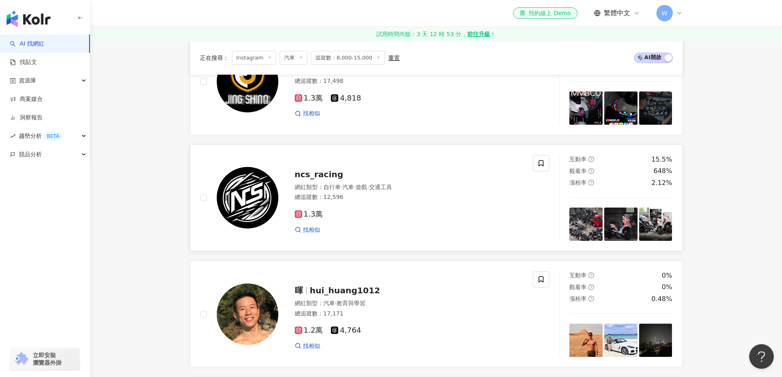
click at [328, 186] on span "自行車" at bounding box center [331, 187] width 17 height 7
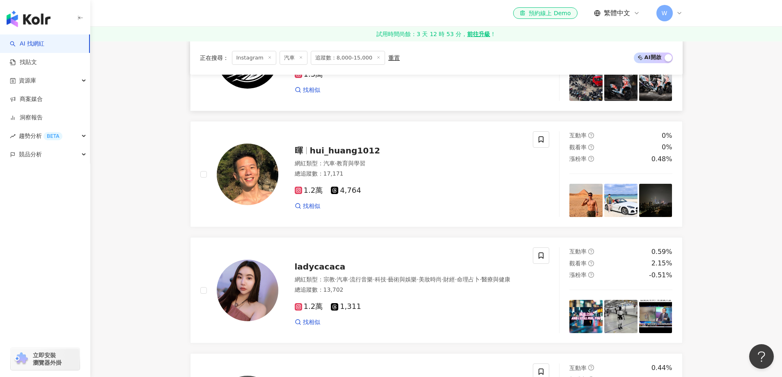
scroll to position [1348, 0]
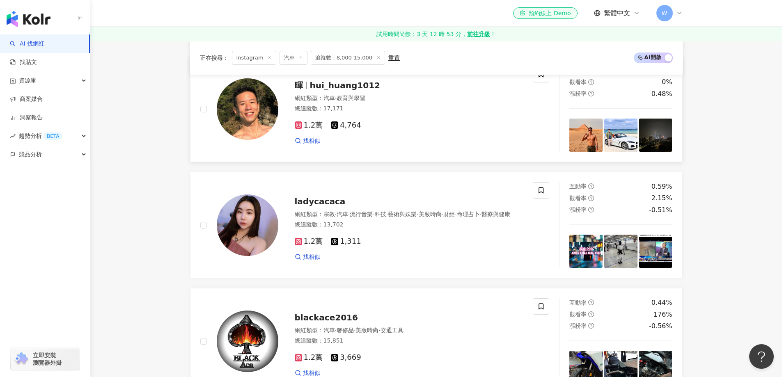
click at [369, 106] on div "總追蹤數 ： 17,171" at bounding box center [409, 109] width 229 height 8
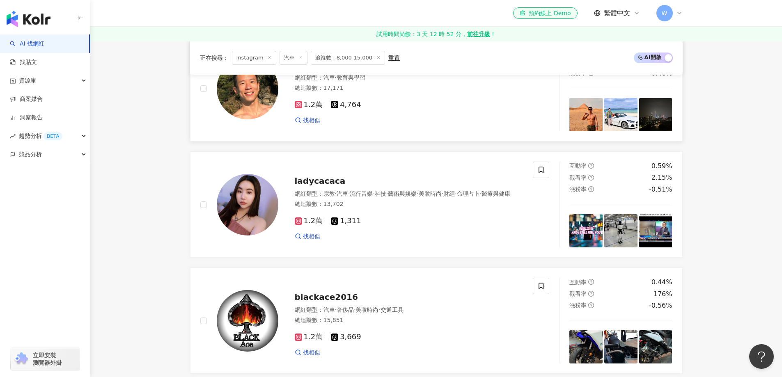
scroll to position [1389, 0]
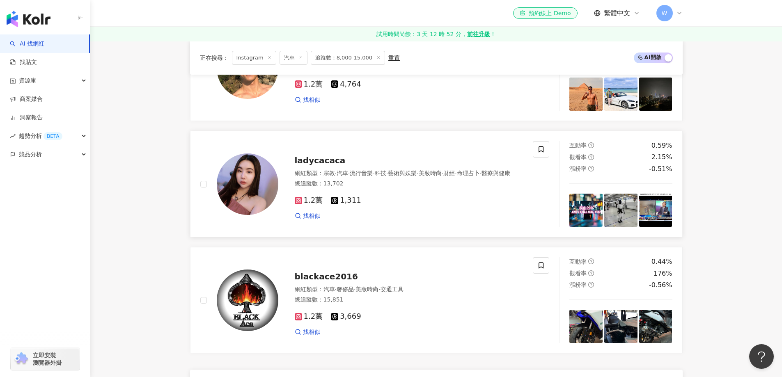
click at [366, 170] on span "流行音樂" at bounding box center [361, 173] width 23 height 7
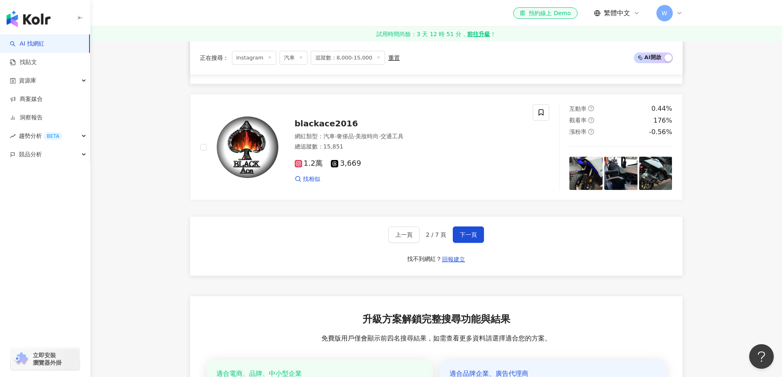
scroll to position [1553, 0]
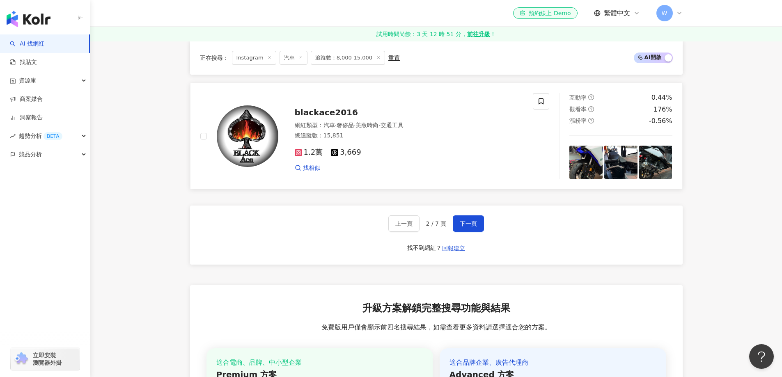
click at [406, 148] on div "1.2萬 3,669" at bounding box center [409, 152] width 229 height 9
click at [470, 220] on span "下一頁" at bounding box center [468, 223] width 17 height 7
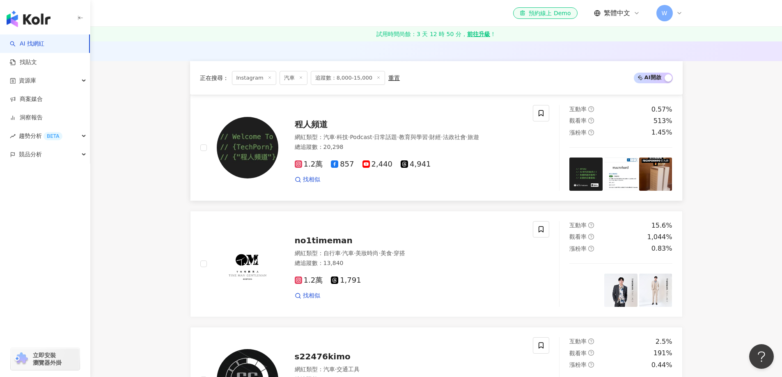
scroll to position [199, 0]
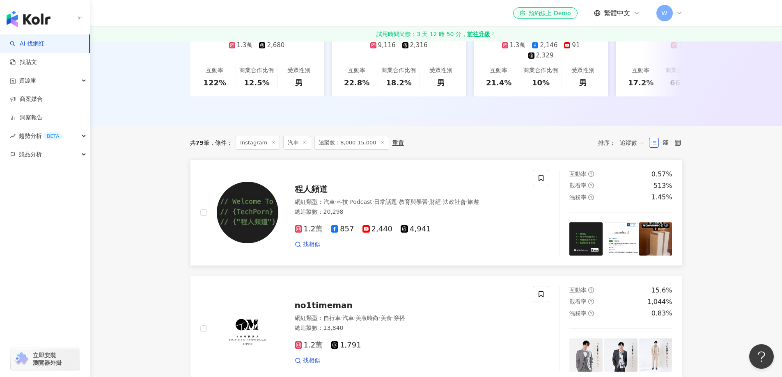
click at [389, 183] on div "程人頻道" at bounding box center [409, 188] width 229 height 11
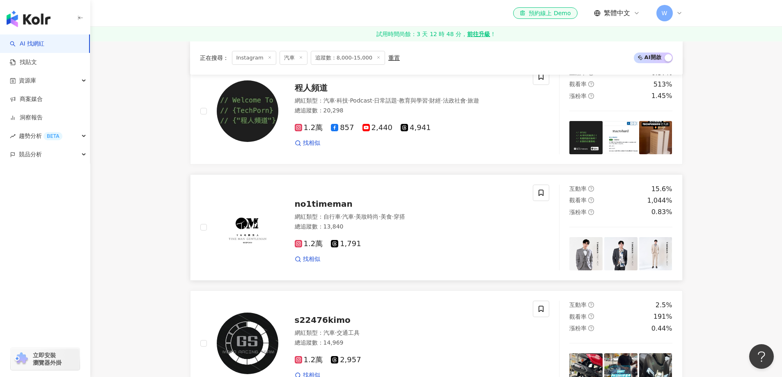
scroll to position [363, 0]
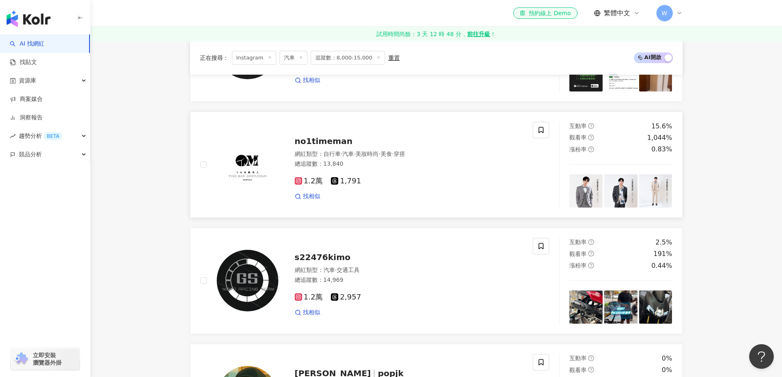
click at [362, 160] on div "總追蹤數 ： 13,840" at bounding box center [409, 164] width 229 height 8
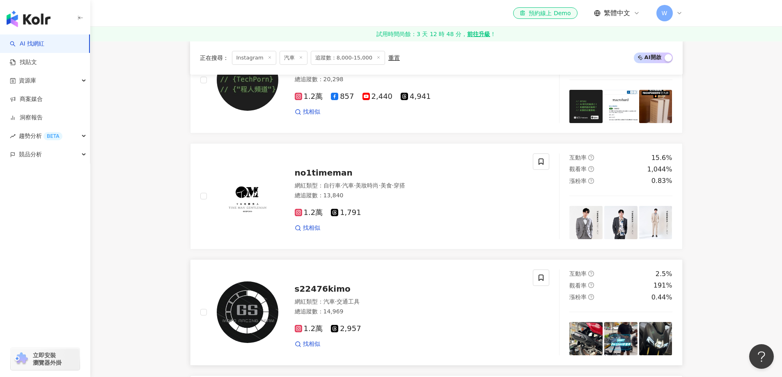
click at [428, 276] on div "s22476kimo 網紅類型 ： 汽車 · 交通工具 總追蹤數 ： 14,969 1.2萬 2,957 找相似" at bounding box center [366, 313] width 333 height 86
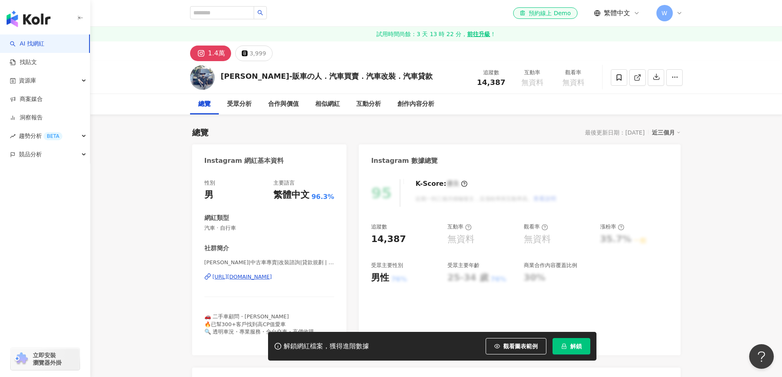
click at [272, 278] on div "https://www.instagram.com/freelife_15/" at bounding box center [243, 276] width 60 height 7
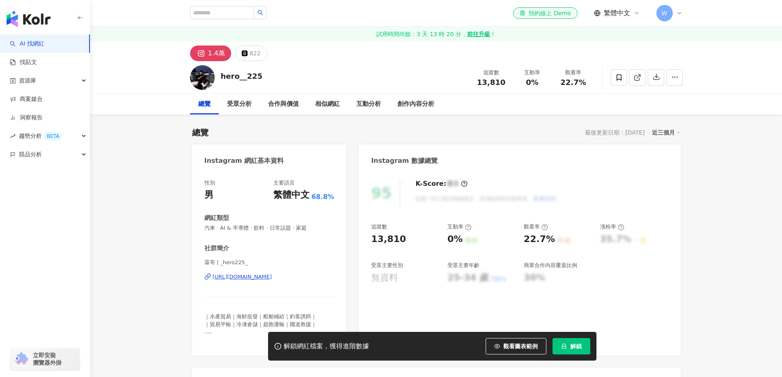
click at [263, 279] on div "https://www.instagram.com/_hero225_/" at bounding box center [243, 276] width 60 height 7
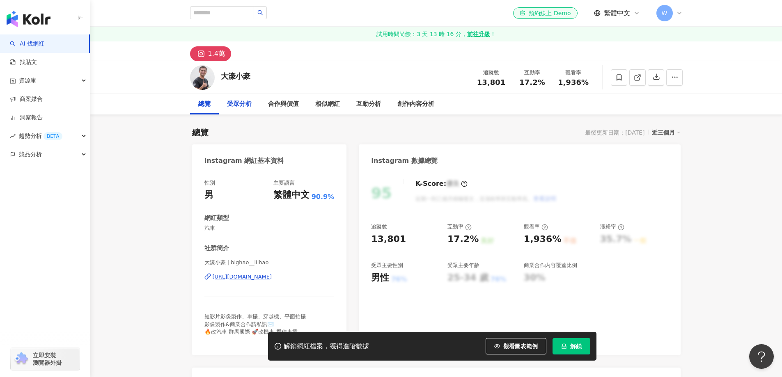
click at [236, 101] on div "受眾分析" at bounding box center [239, 104] width 25 height 10
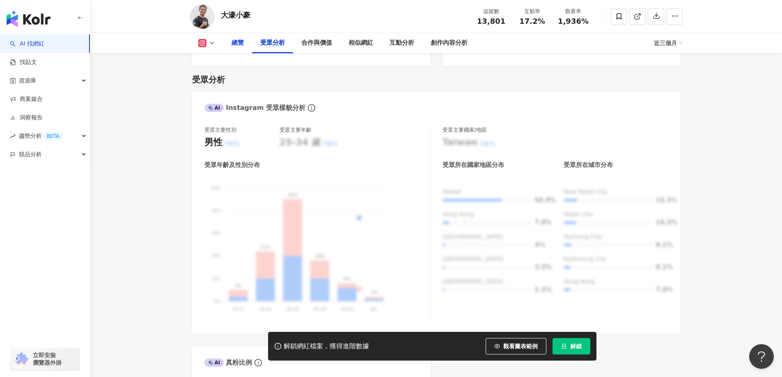
click at [236, 45] on div "總覽" at bounding box center [238, 43] width 12 height 10
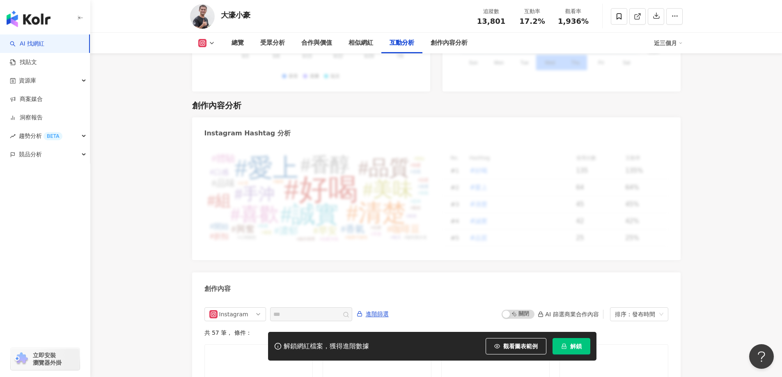
scroll to position [2376, 0]
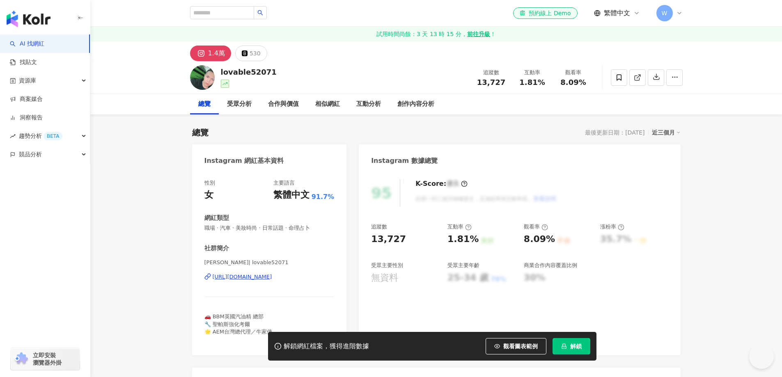
scroll to position [41, 0]
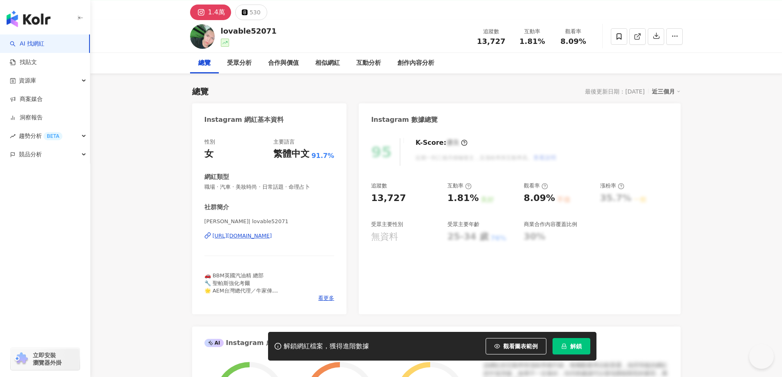
click at [270, 232] on div "https://www.instagram.com/lovable52071/" at bounding box center [243, 235] width 60 height 7
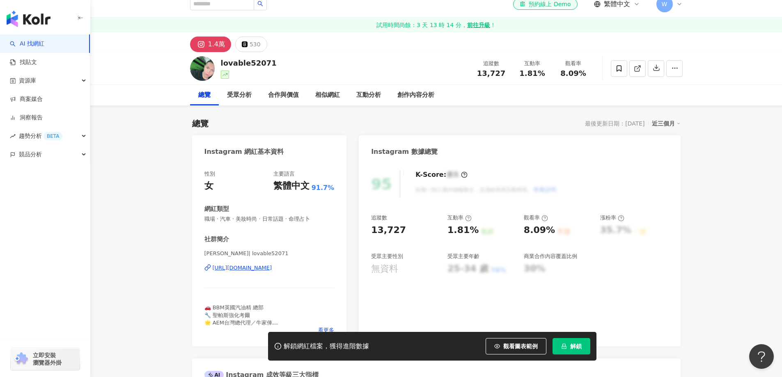
scroll to position [0, 0]
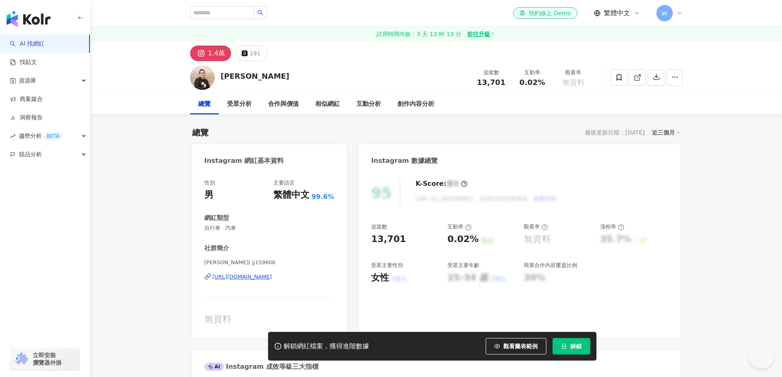
click at [261, 281] on div "[URL][DOMAIN_NAME]" at bounding box center [243, 276] width 60 height 7
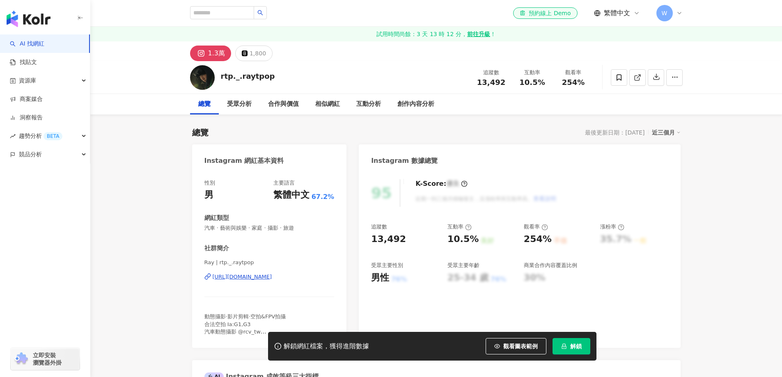
click at [272, 273] on div "[URL][DOMAIN_NAME]" at bounding box center [243, 276] width 60 height 7
click at [272, 280] on div "[URL][DOMAIN_NAME]" at bounding box center [243, 276] width 60 height 7
click at [272, 275] on div "[URL][DOMAIN_NAME]" at bounding box center [243, 276] width 60 height 7
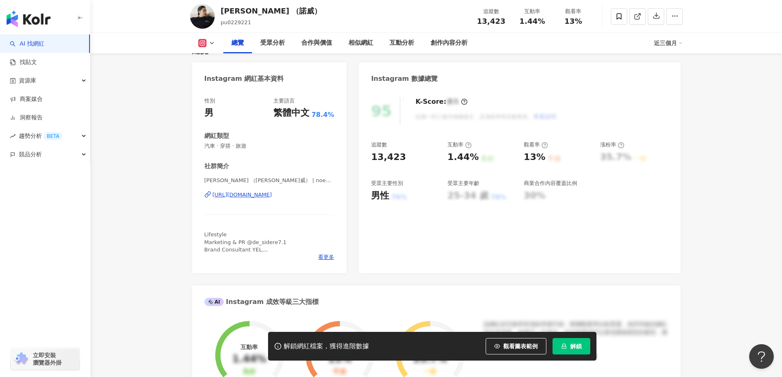
click at [272, 194] on div "https://www.instagram.com/noewei/" at bounding box center [243, 194] width 60 height 7
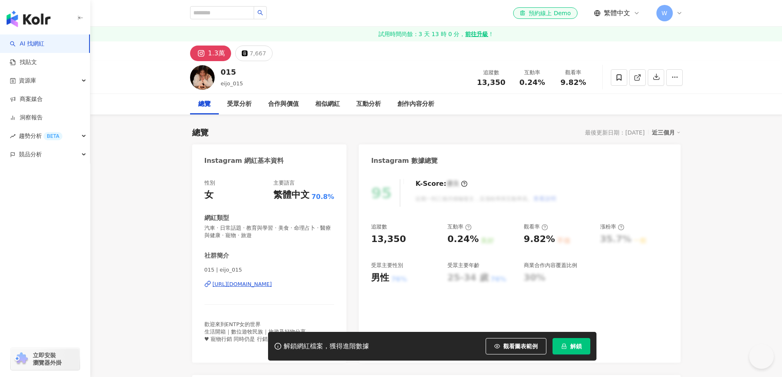
click at [255, 284] on div "https://www.instagram.com/eijo_015/" at bounding box center [243, 284] width 60 height 7
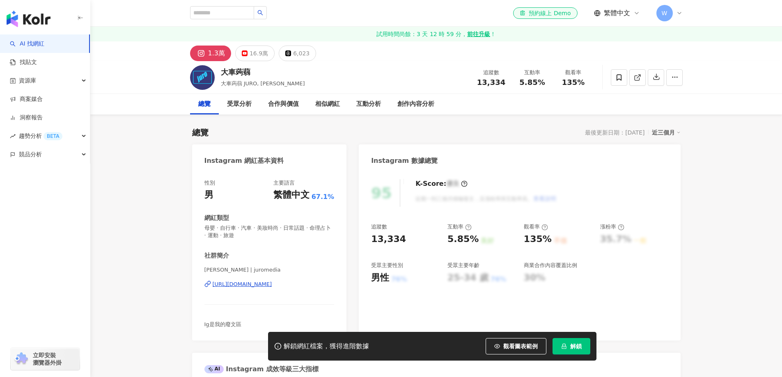
click at [241, 286] on div "https://www.instagram.com/juromedia/" at bounding box center [243, 284] width 60 height 7
click at [291, 246] on div "性別 男 主要語言 繁體中文 94.6% 網紅類型 自行車 · 房地產 · 汽車 · 教育與學習 · 家庭 · 美食 · 命理占卜 · 法政社會 · 醫療與健…" at bounding box center [269, 253] width 130 height 149
click at [288, 243] on div "性別 男 主要語言 繁體中文 94.6% 網紅類型 自行車 · 房地產 · 汽車 · 教育與學習 · 家庭 · 美食 · 命理占卜 · 法政社會 · 醫療與健…" at bounding box center [269, 253] width 130 height 149
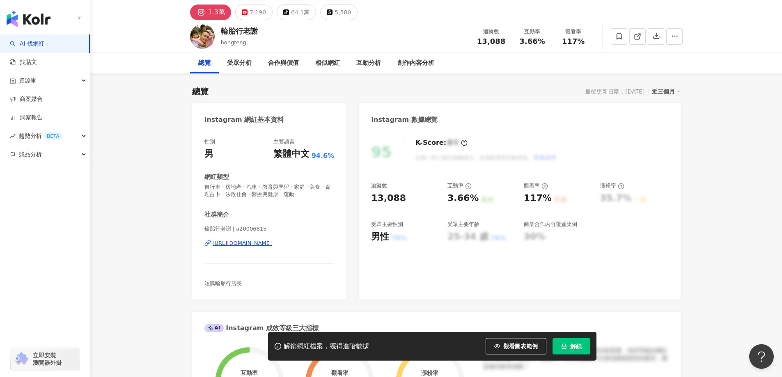
click at [272, 246] on div "https://www.instagram.com/a20006815/" at bounding box center [243, 243] width 60 height 7
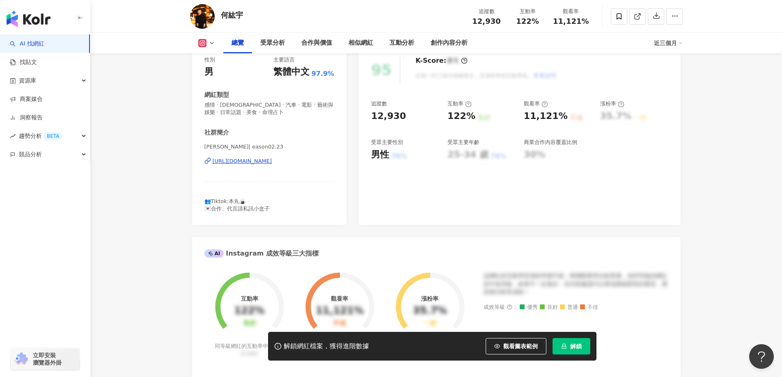
click at [272, 161] on div "https://www.instagram.com/eason02.23/" at bounding box center [243, 161] width 60 height 7
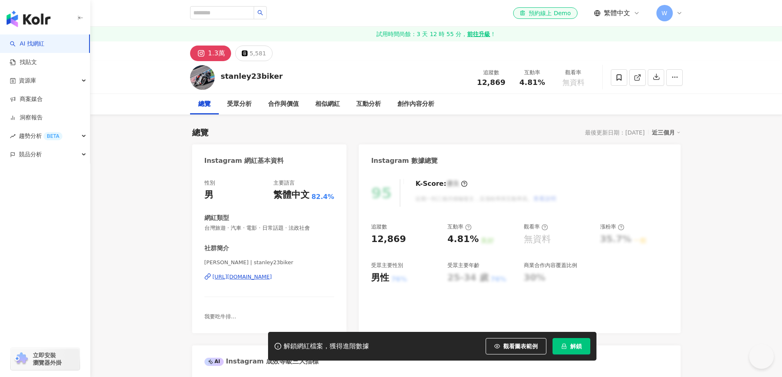
click at [272, 273] on div "[URL][DOMAIN_NAME]" at bounding box center [243, 276] width 60 height 7
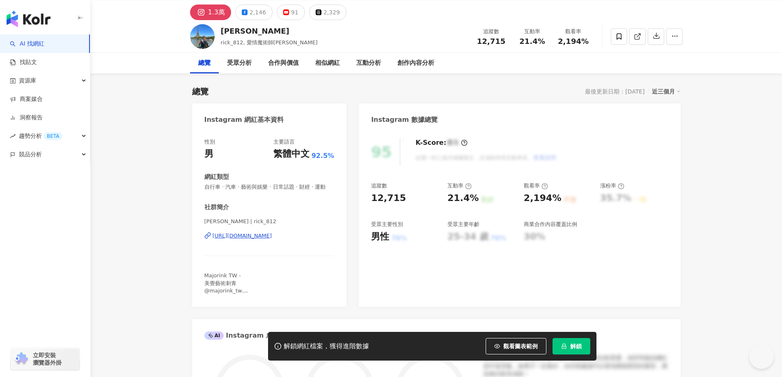
click at [272, 240] on div "https://www.instagram.com/rick_812/" at bounding box center [243, 235] width 60 height 7
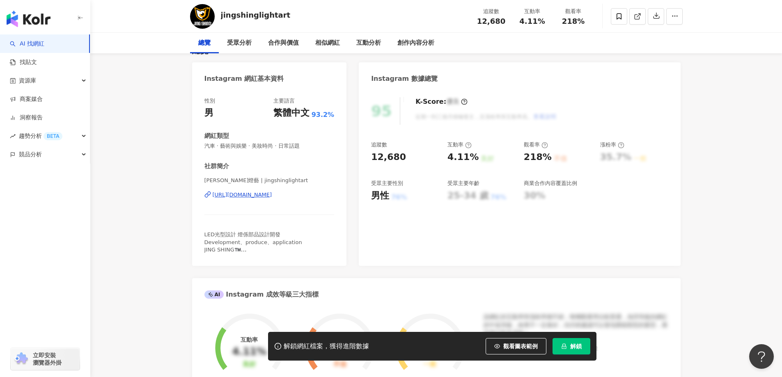
click at [272, 198] on div "[URL][DOMAIN_NAME]" at bounding box center [243, 194] width 60 height 7
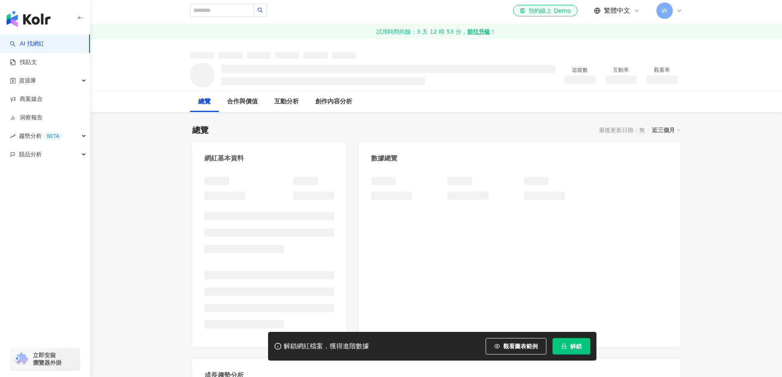
scroll to position [41, 0]
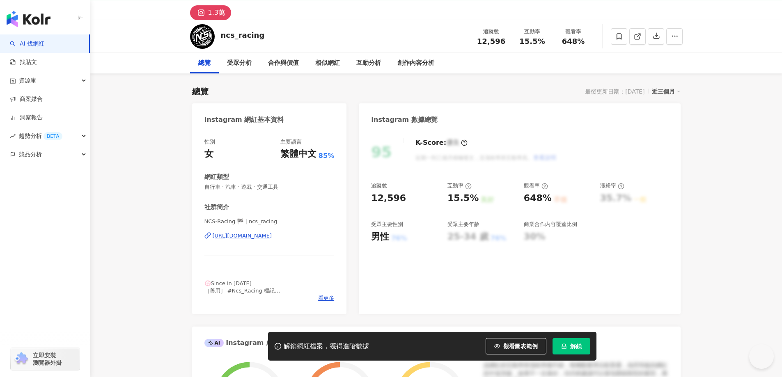
click at [272, 237] on div "https://www.instagram.com/ncs_racing/" at bounding box center [243, 235] width 60 height 7
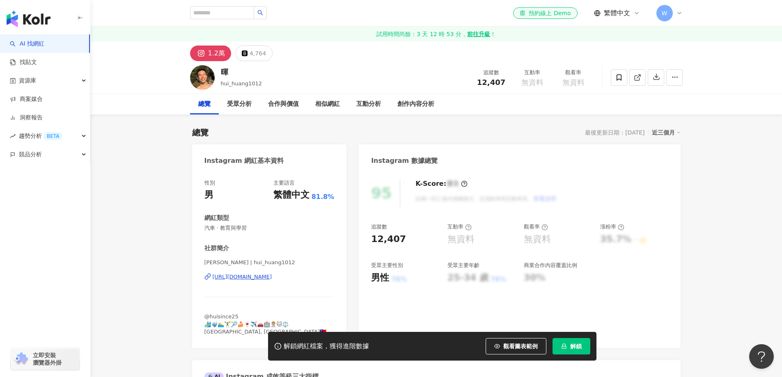
click at [255, 277] on div "https://www.instagram.com/hui_huang1012/" at bounding box center [243, 276] width 60 height 7
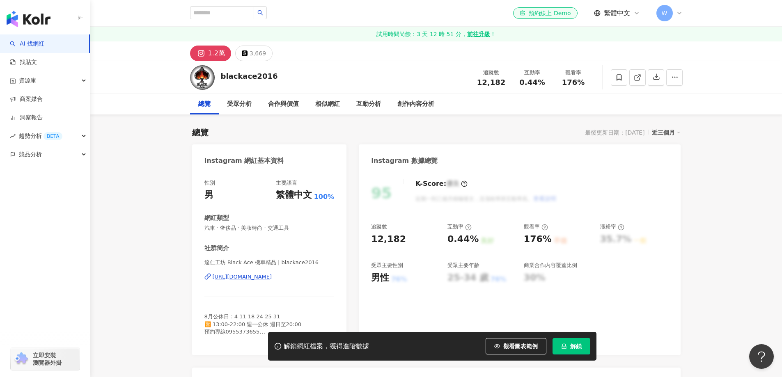
click at [272, 273] on div "https://www.instagram.com/blackace2016/" at bounding box center [243, 276] width 60 height 7
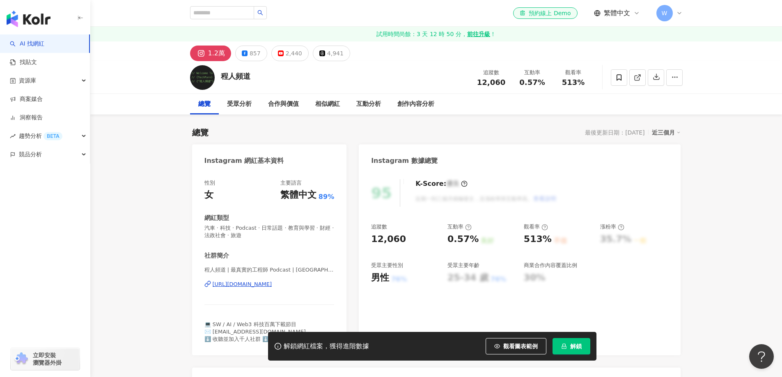
click at [272, 282] on div "https://www.instagram.com/chengrenpindao3/" at bounding box center [243, 284] width 60 height 7
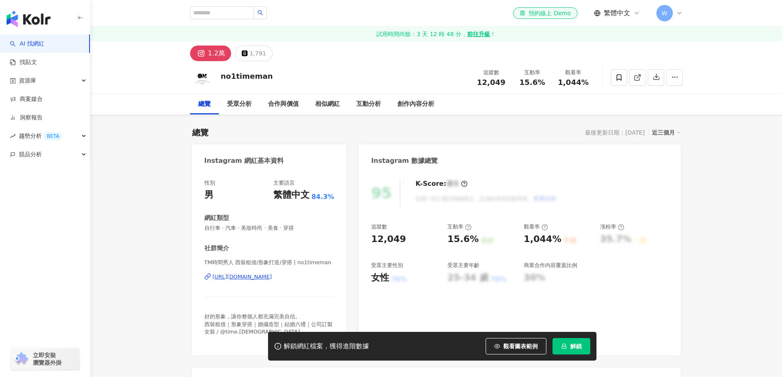
click at [272, 273] on div "[URL][DOMAIN_NAME]" at bounding box center [243, 276] width 60 height 7
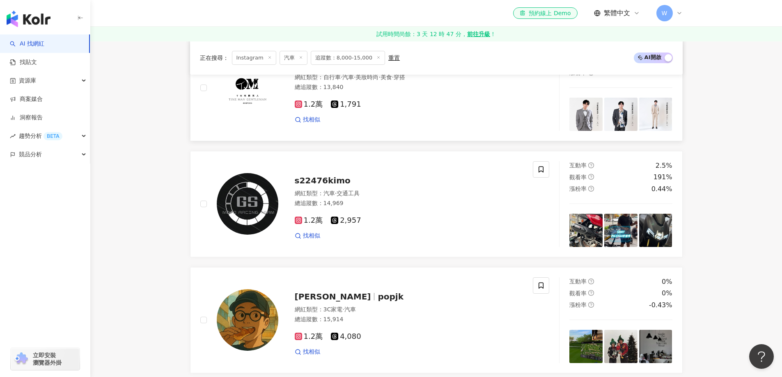
scroll to position [445, 0]
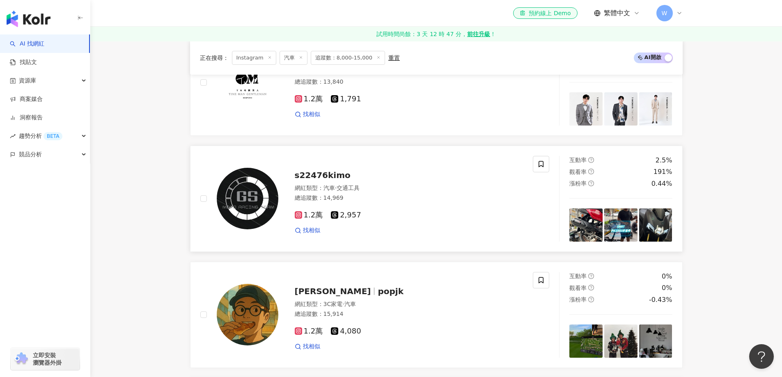
click at [400, 194] on div "總追蹤數 ： 14,969" at bounding box center [409, 198] width 229 height 8
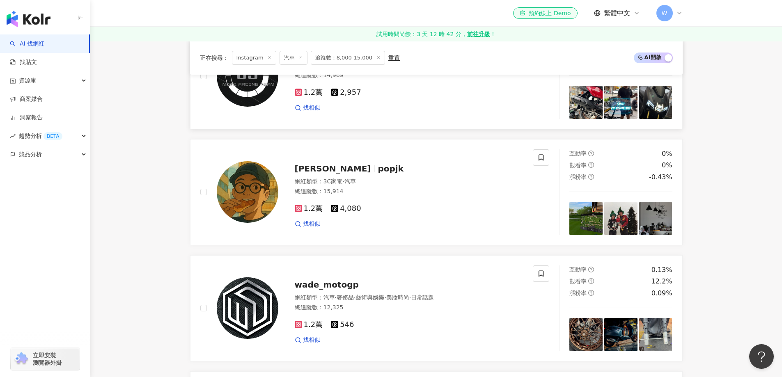
scroll to position [568, 0]
click at [391, 177] on div "網紅類型 ： 3C家電 · 汽車" at bounding box center [409, 181] width 229 height 8
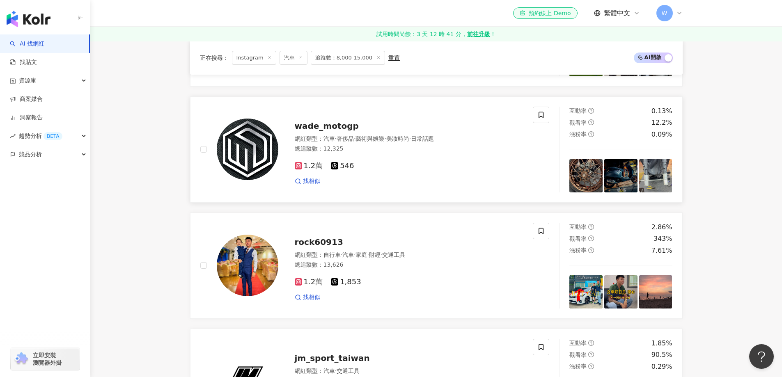
scroll to position [732, 0]
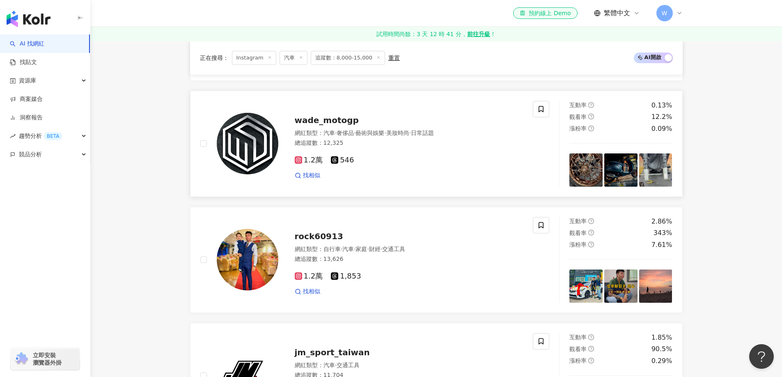
click at [405, 149] on div "1.2萬 546 找相似" at bounding box center [409, 164] width 229 height 30
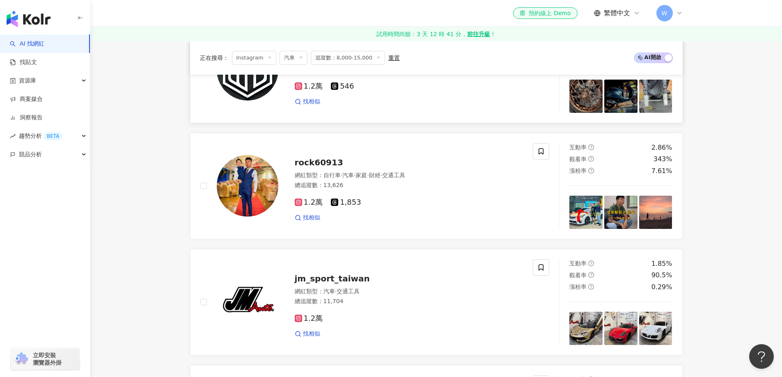
scroll to position [814, 0]
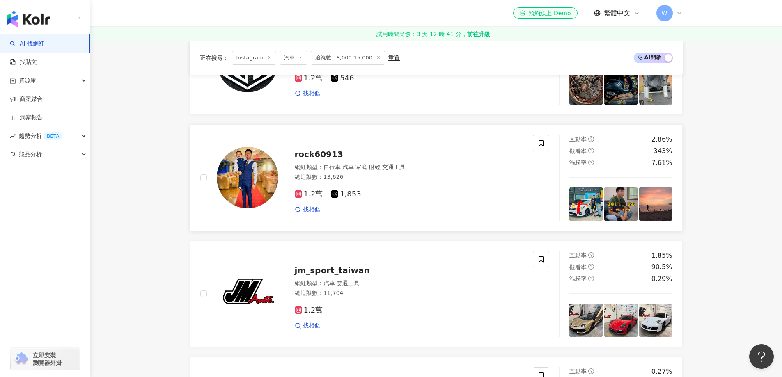
click at [410, 151] on div "rock60913" at bounding box center [409, 154] width 229 height 11
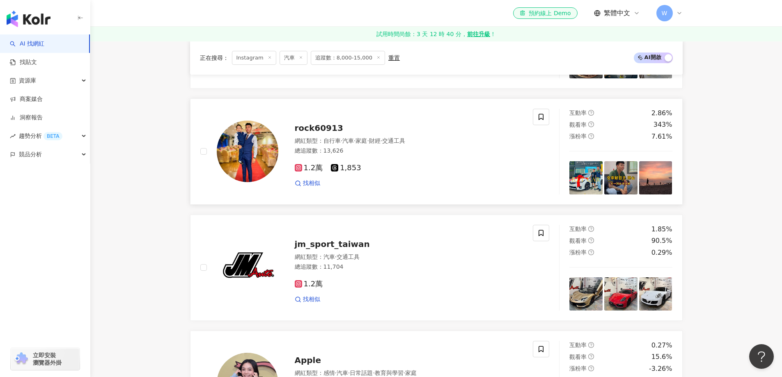
scroll to position [855, 0]
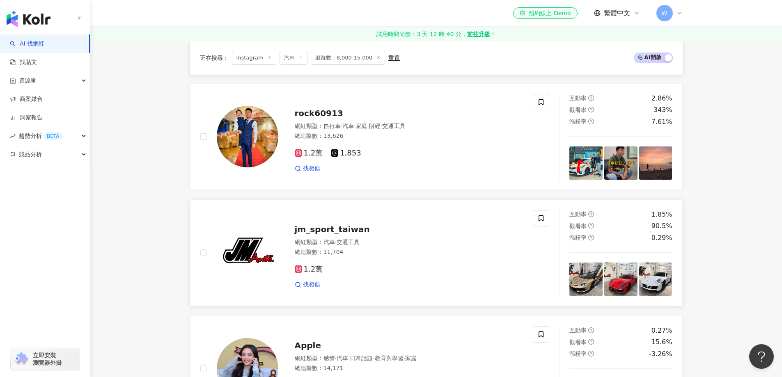
click at [411, 239] on div "網紅類型 ： 汽車 · 交通工具" at bounding box center [409, 243] width 229 height 8
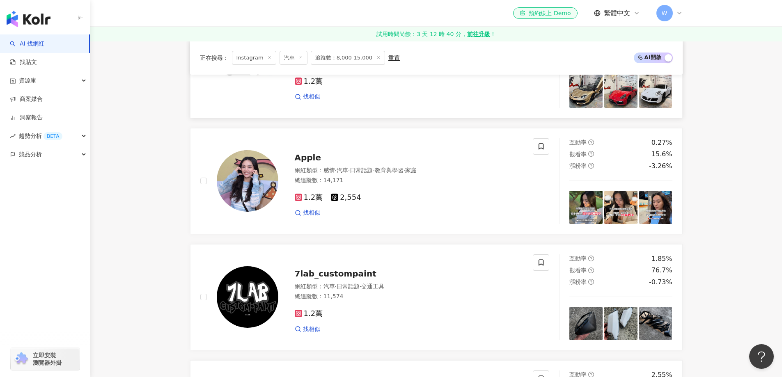
scroll to position [1061, 0]
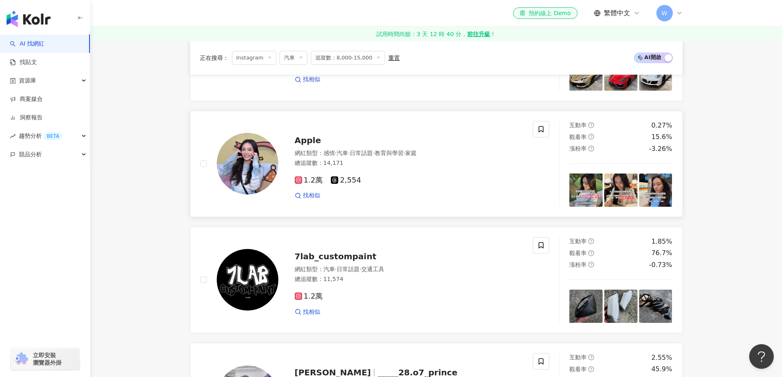
click at [413, 172] on div "1.2萬 2,554 找相似" at bounding box center [409, 185] width 229 height 30
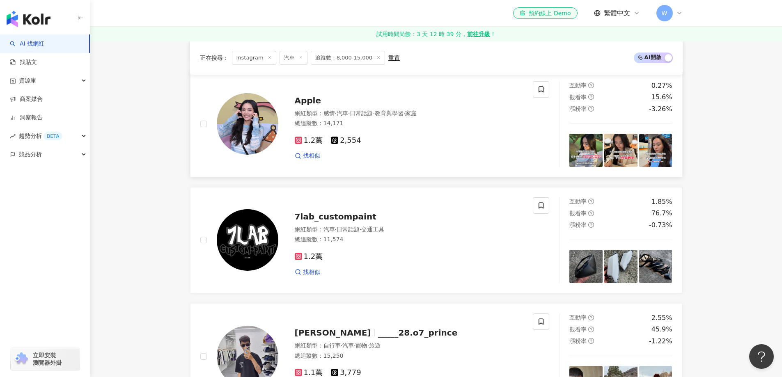
scroll to position [1143, 0]
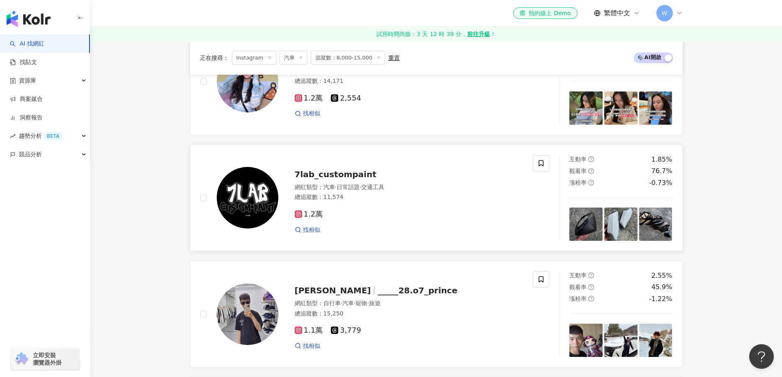
click at [391, 197] on div "總追蹤數 ： 11,574" at bounding box center [409, 197] width 229 height 8
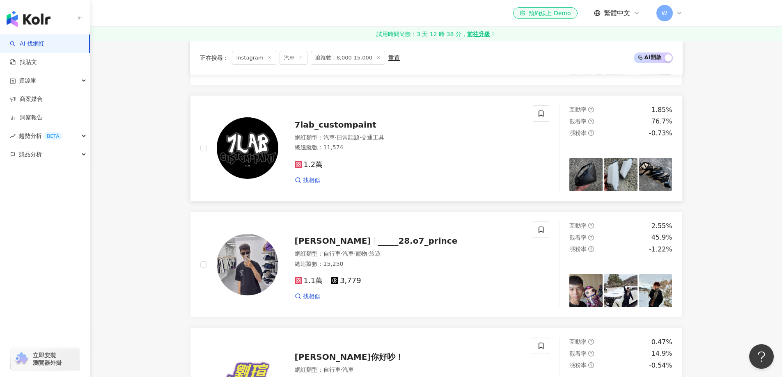
scroll to position [1266, 0]
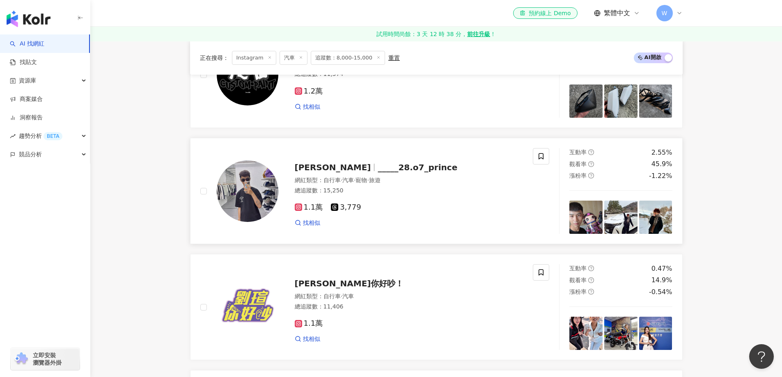
click at [394, 199] on div "1.1萬 3,779 找相似" at bounding box center [409, 212] width 229 height 30
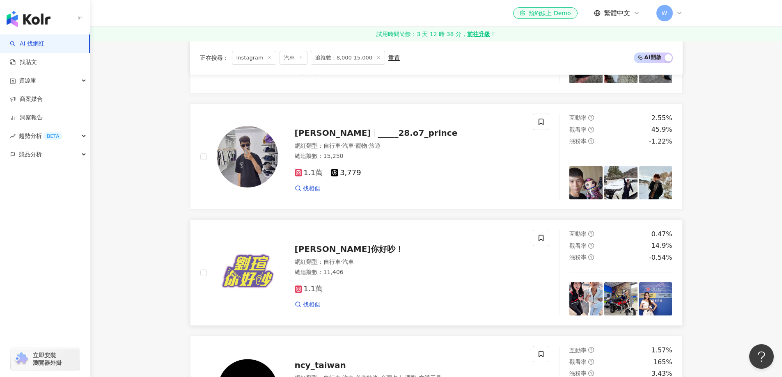
scroll to position [1389, 0]
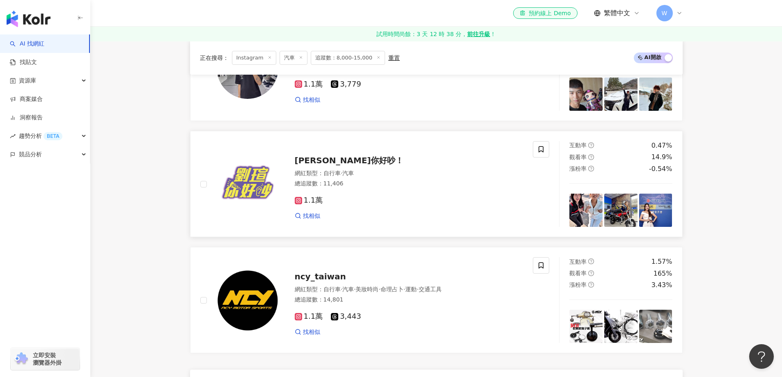
click at [437, 163] on div "劉瑄你好吵！ 網紅類型 ： 自行車 · 汽車 總追蹤數 ： 11,406 1.1萬 找相似" at bounding box center [400, 184] width 245 height 72
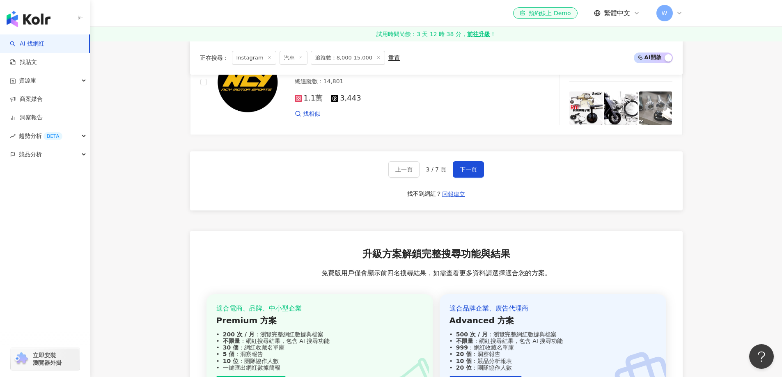
scroll to position [1512, 0]
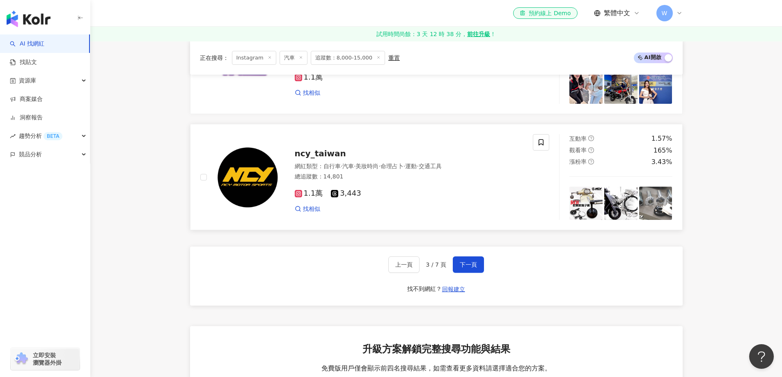
click at [398, 195] on div "1.1萬 3,443 找相似" at bounding box center [409, 198] width 229 height 30
click at [483, 257] on button "下一頁" at bounding box center [468, 265] width 31 height 16
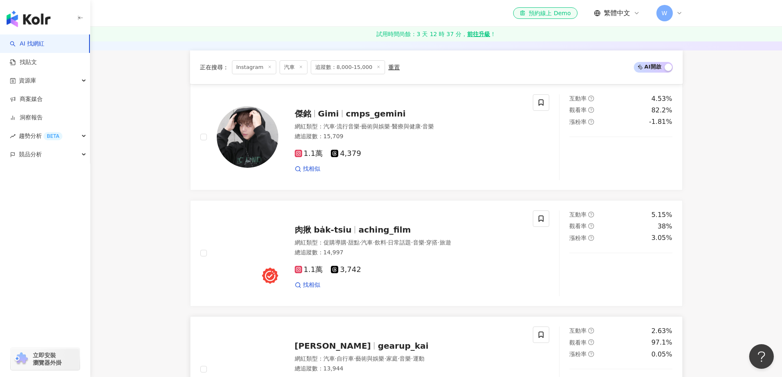
scroll to position [134, 0]
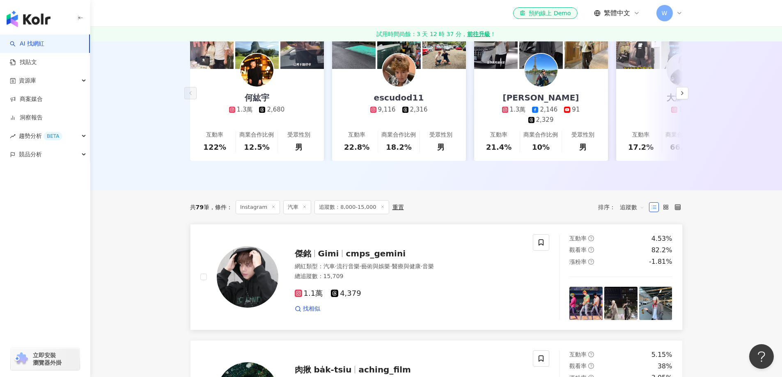
click at [369, 254] on span "cmps_gemini" at bounding box center [376, 254] width 60 height 10
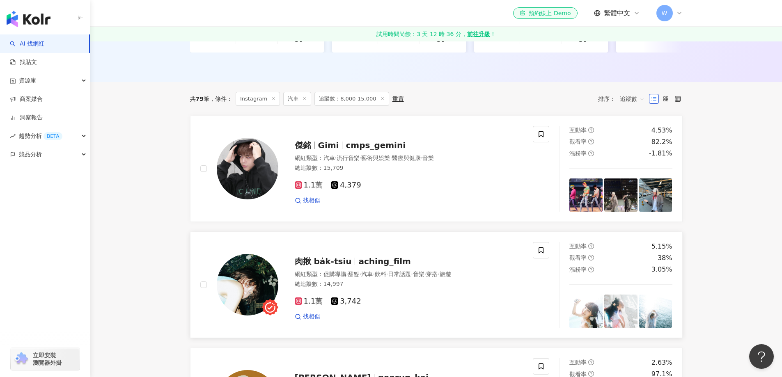
scroll to position [257, 0]
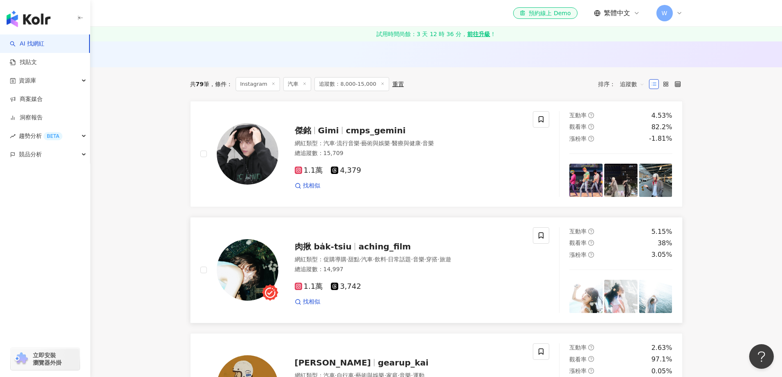
click at [486, 266] on div "總追蹤數 ： 14,997" at bounding box center [409, 270] width 229 height 8
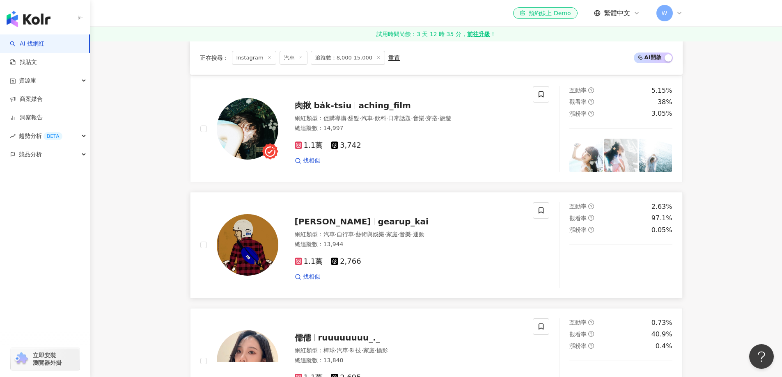
scroll to position [422, 0]
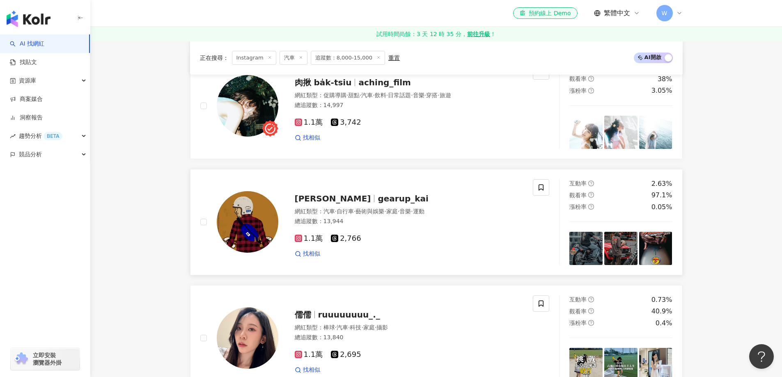
click at [406, 228] on div "1.1萬 2,766 找相似" at bounding box center [409, 243] width 229 height 30
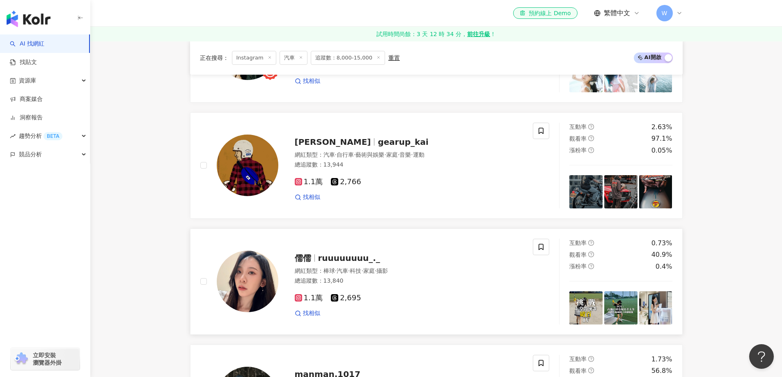
scroll to position [586, 0]
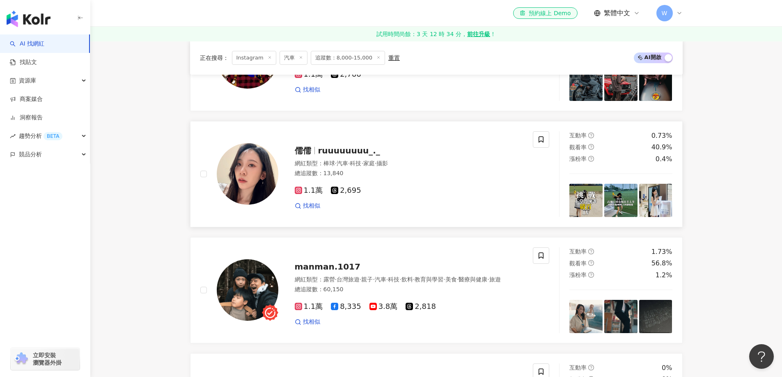
click at [336, 180] on div "1.1萬 2,695 找相似" at bounding box center [409, 195] width 229 height 30
click at [372, 263] on div "manman.1017" at bounding box center [409, 266] width 229 height 11
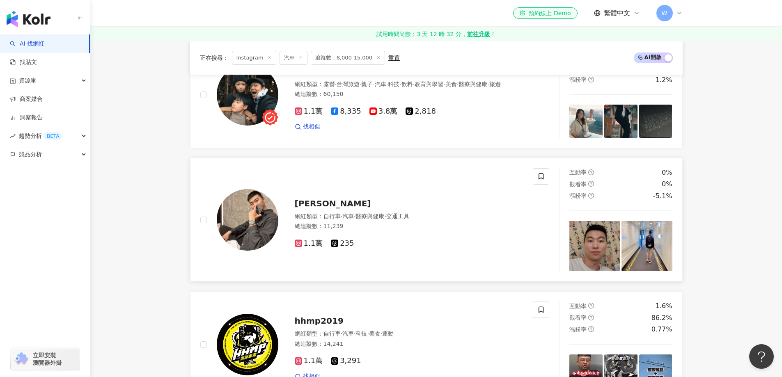
scroll to position [832, 0]
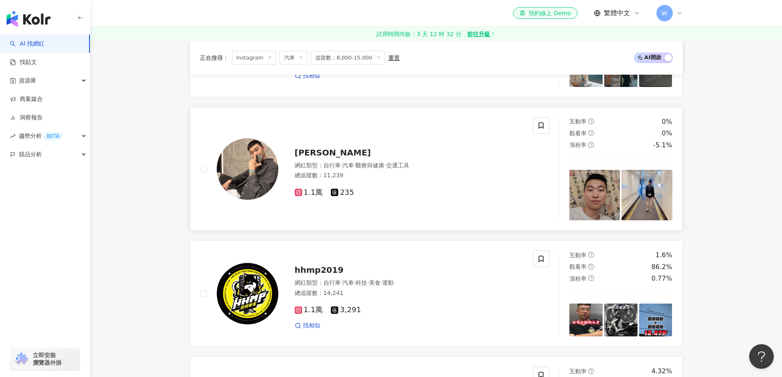
click at [381, 182] on div "1.1萬 235" at bounding box center [409, 190] width 229 height 16
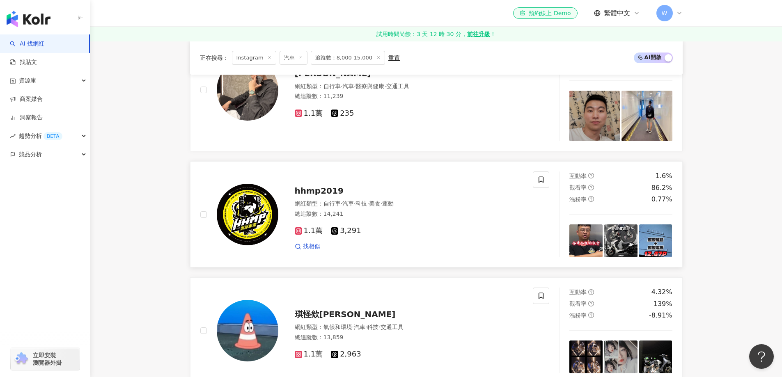
scroll to position [914, 0]
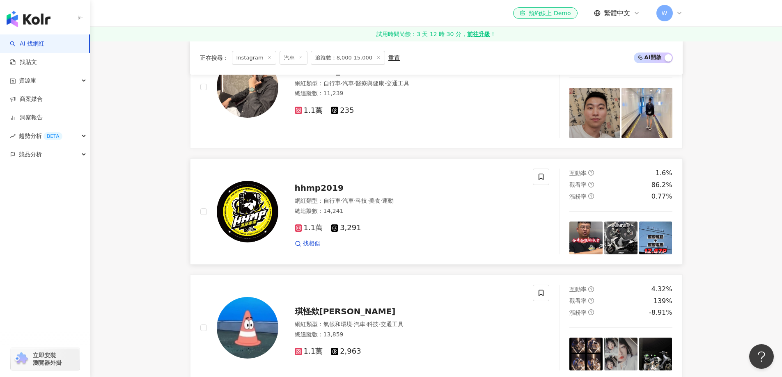
click at [381, 200] on span "美食" at bounding box center [374, 200] width 11 height 7
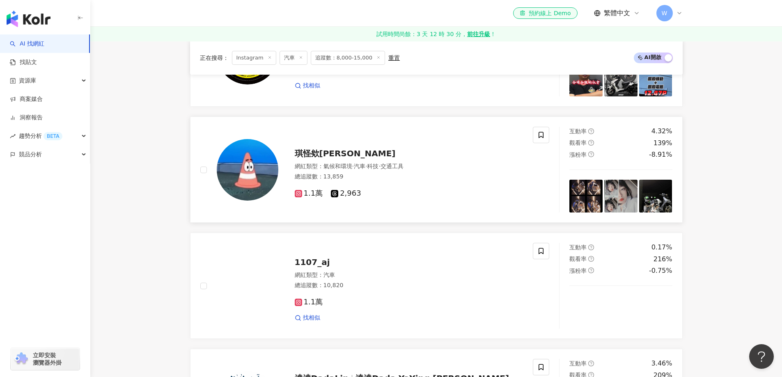
scroll to position [1078, 0]
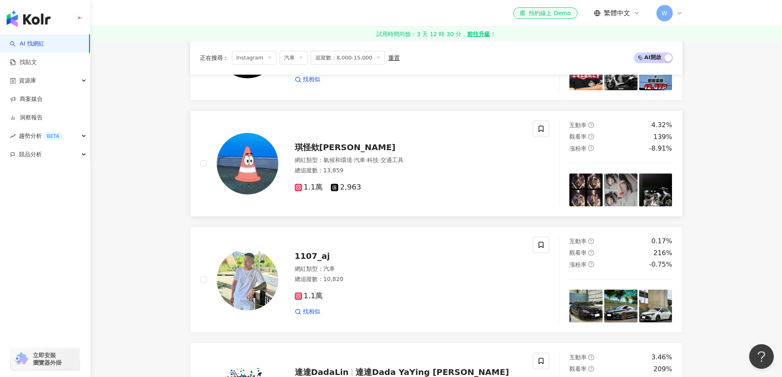
click at [404, 157] on span "交通工具" at bounding box center [392, 160] width 23 height 7
click at [316, 266] on div "網紅類型 ： 汽車" at bounding box center [409, 269] width 229 height 8
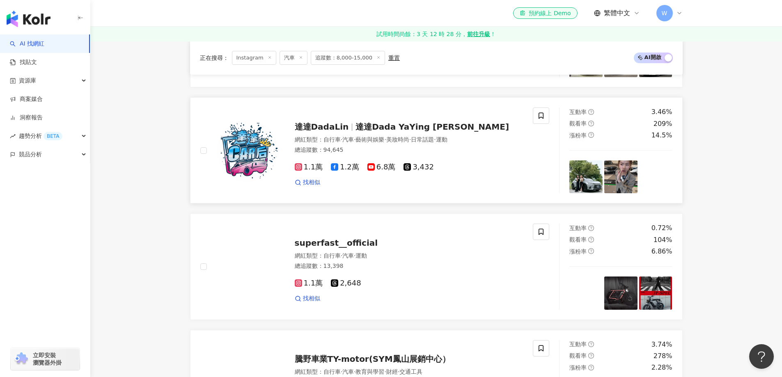
scroll to position [1325, 0]
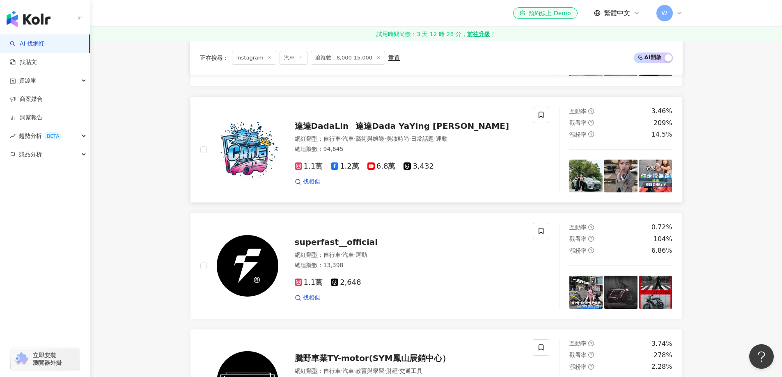
click at [418, 162] on span "3,432" at bounding box center [419, 166] width 30 height 9
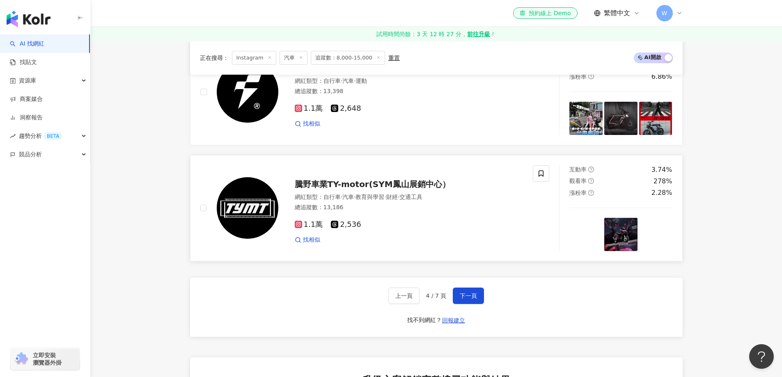
scroll to position [1448, 0]
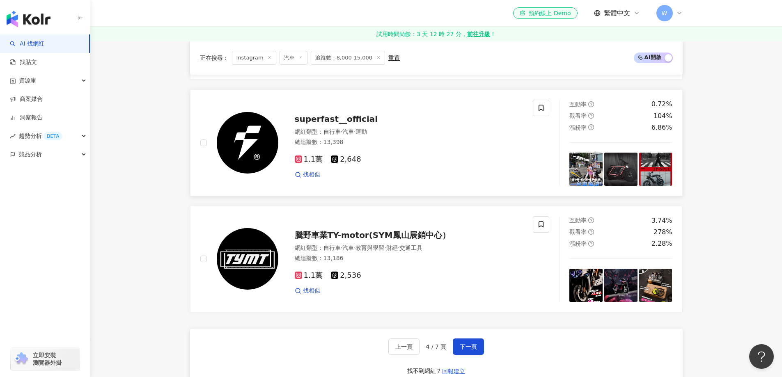
click at [408, 155] on div "1.1萬 2,648" at bounding box center [409, 159] width 229 height 9
click at [330, 245] on span "自行車" at bounding box center [331, 248] width 17 height 7
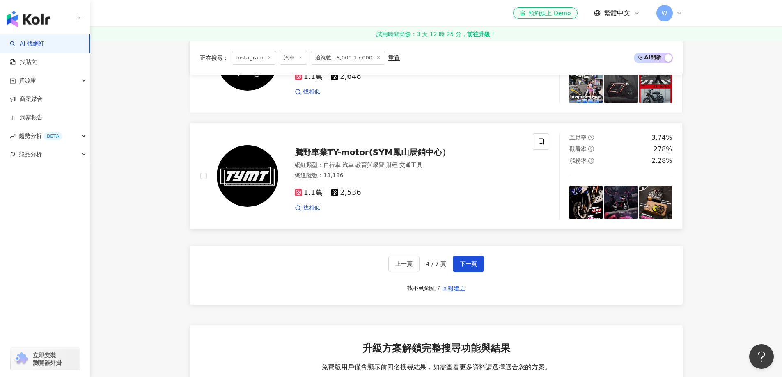
scroll to position [1530, 0]
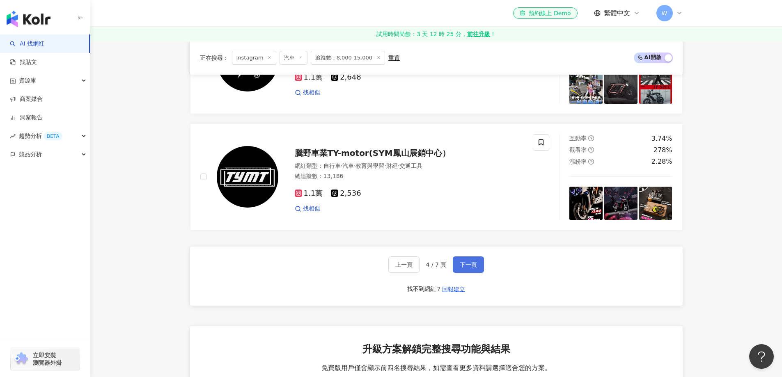
click at [468, 257] on button "下一頁" at bounding box center [468, 265] width 31 height 16
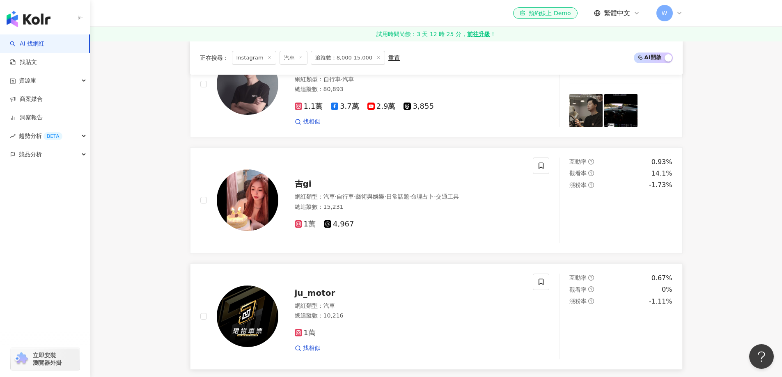
scroll to position [240, 0]
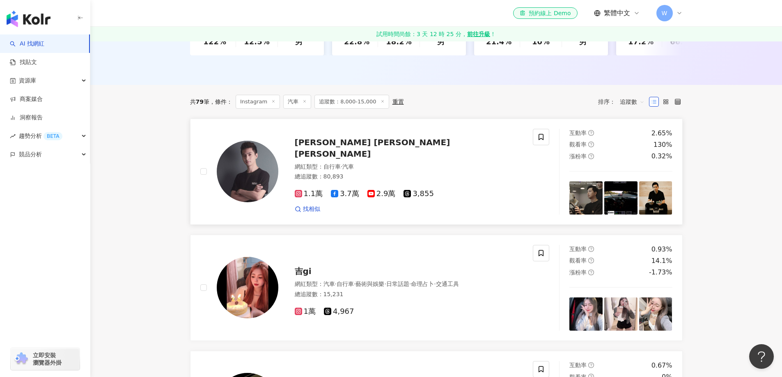
click at [386, 163] on div "網紅類型 ： 自行車 · 汽車 總追蹤數 ： 80,893" at bounding box center [409, 173] width 229 height 20
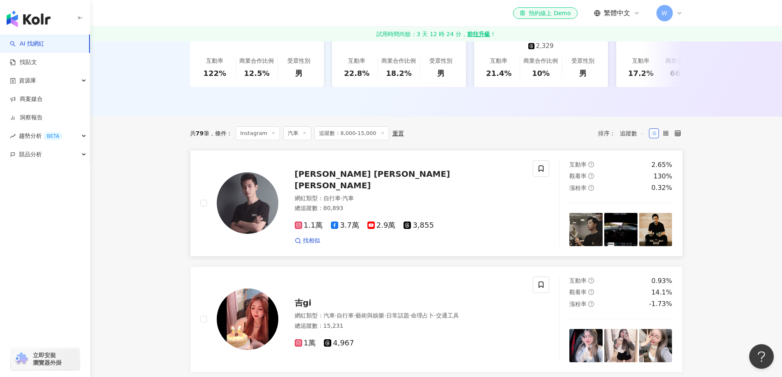
scroll to position [199, 0]
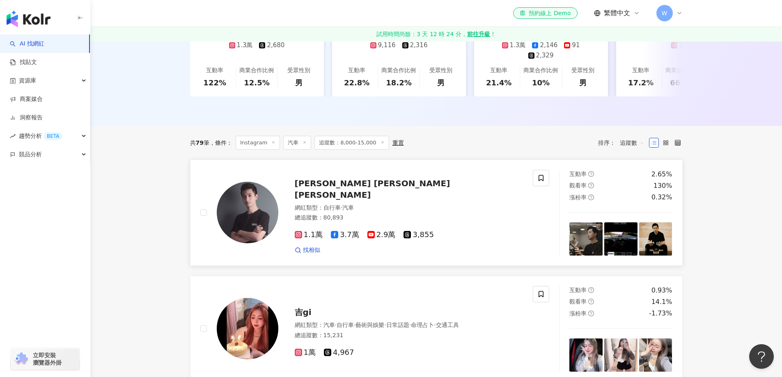
click at [410, 243] on div "Evan Chen 陳意凡 網紅類型 ： 自行車 · 汽車 總追蹤數 ： 80,893 1.1萬 3.7萬 2.9萬 3,855 找相似" at bounding box center [366, 213] width 333 height 86
click at [367, 290] on div "吉gi 網紅類型 ： 汽車 · 自行車 · 藝術與娛樂 · 日常話題 · 命理占卜 · 交通工具 總追蹤數 ： 15,231 1萬 4,967" at bounding box center [366, 329] width 333 height 86
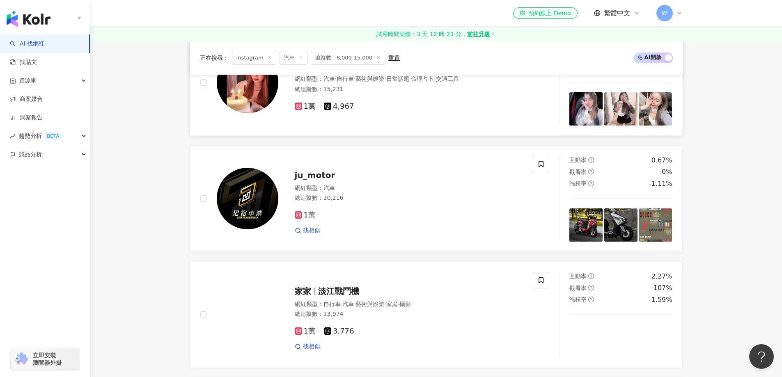
scroll to position [486, 0]
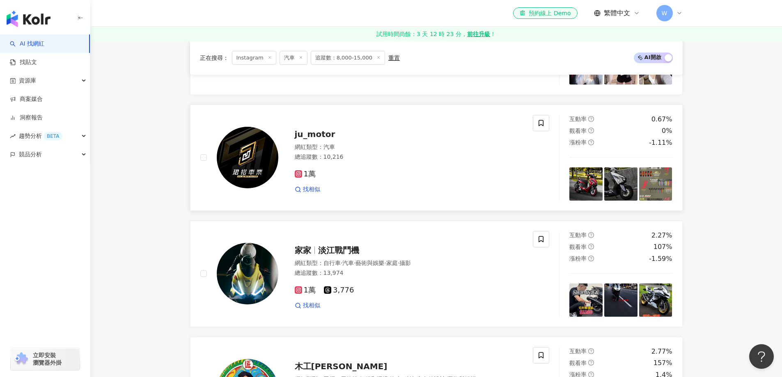
click at [409, 163] on div "1萬 找相似" at bounding box center [409, 178] width 229 height 30
click at [387, 245] on div "家家 淡江戰鬥機" at bounding box center [409, 250] width 229 height 11
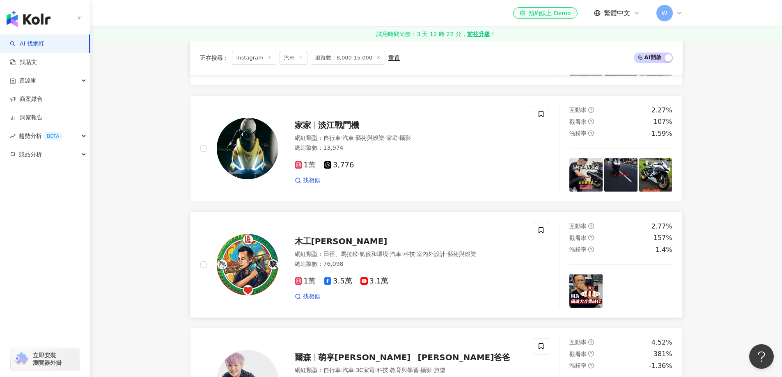
scroll to position [609, 0]
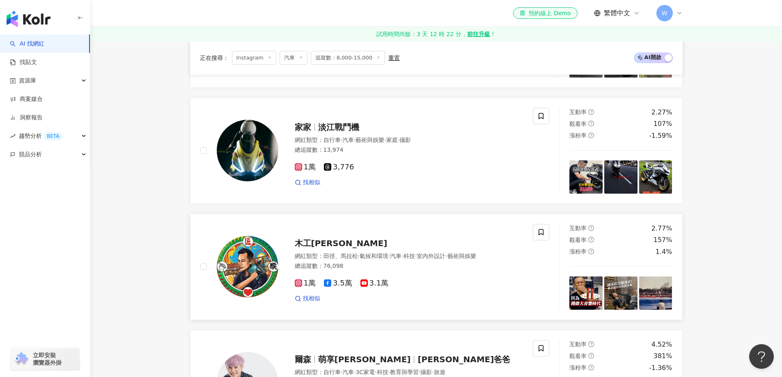
click at [401, 253] on span "汽車" at bounding box center [395, 256] width 11 height 7
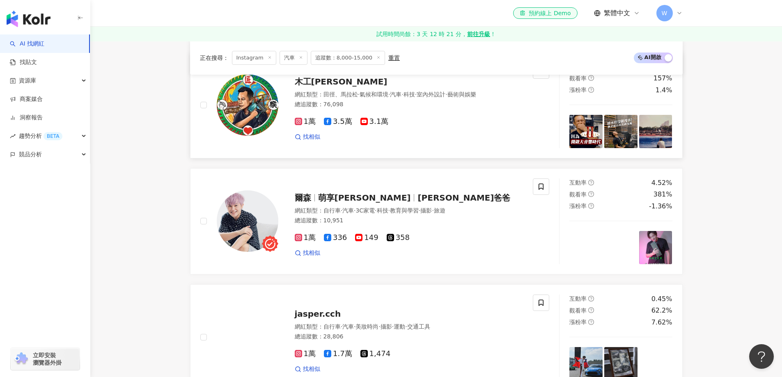
scroll to position [814, 0]
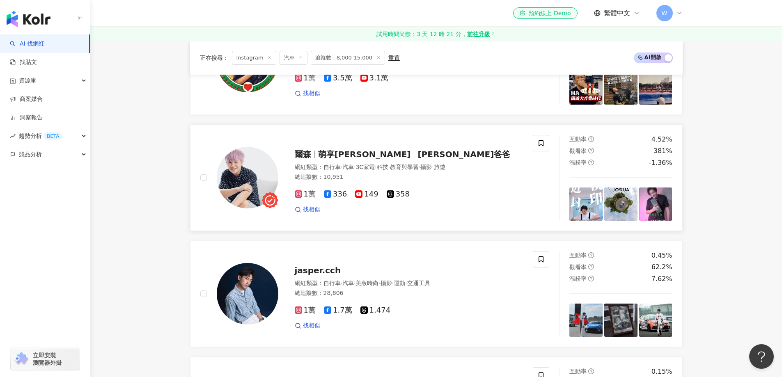
click at [449, 183] on div "1萬 336 149 358 找相似" at bounding box center [409, 198] width 229 height 30
click at [411, 271] on div "jasper.cch" at bounding box center [409, 270] width 229 height 11
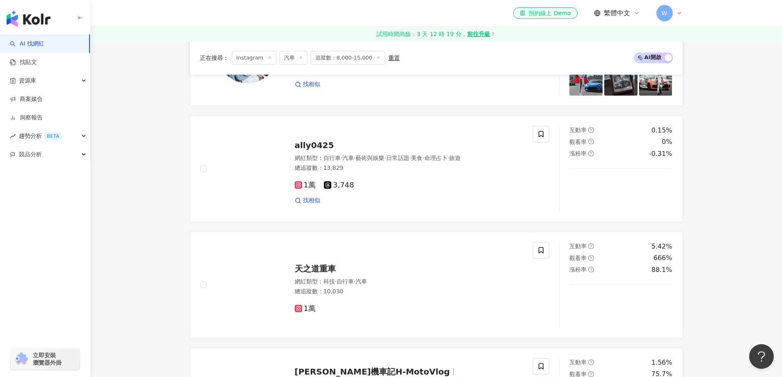
scroll to position [1061, 0]
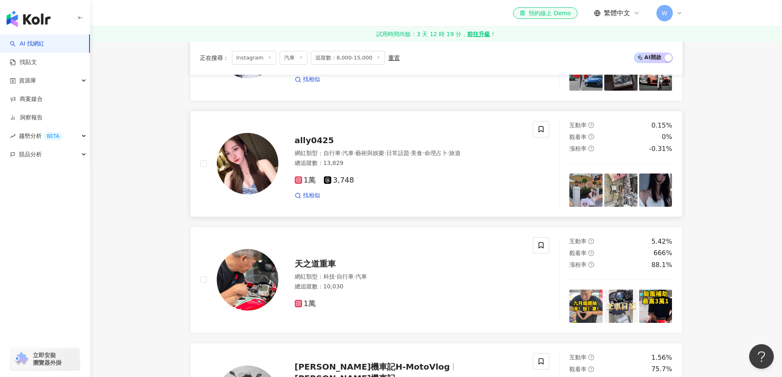
click at [362, 184] on div "1萬 3,748 找相似" at bounding box center [409, 185] width 229 height 30
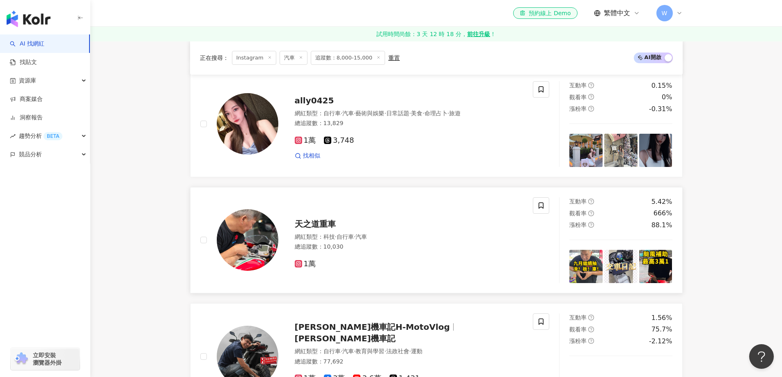
scroll to position [1184, 0]
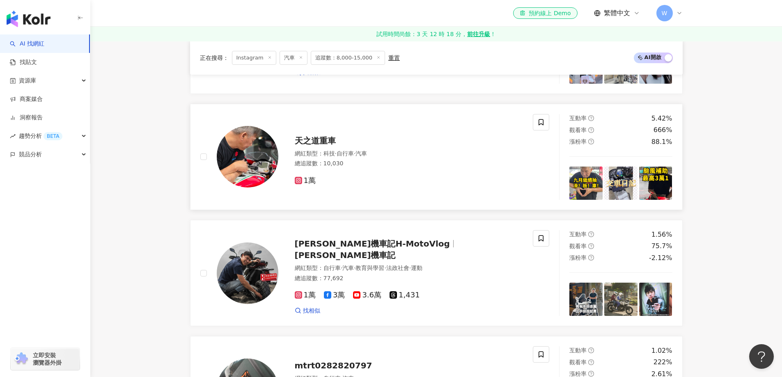
click at [365, 160] on div "總追蹤數 ： 10,030" at bounding box center [409, 164] width 229 height 8
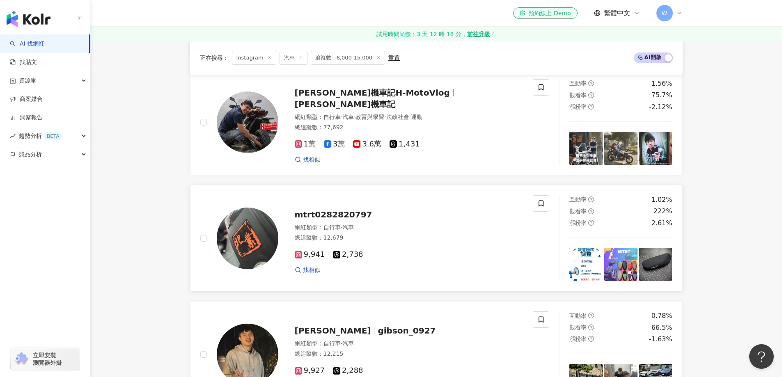
scroll to position [1348, 0]
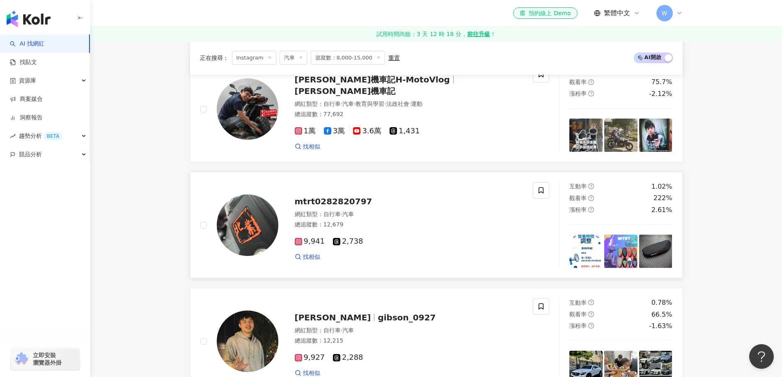
click at [424, 231] on div "9,941 2,738 找相似" at bounding box center [409, 246] width 229 height 30
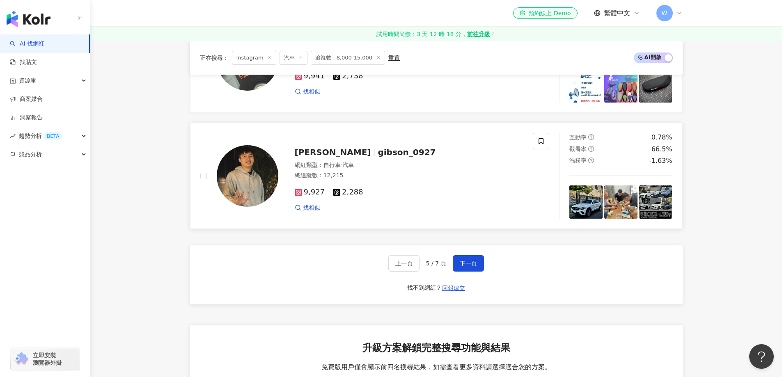
scroll to position [1553, 0]
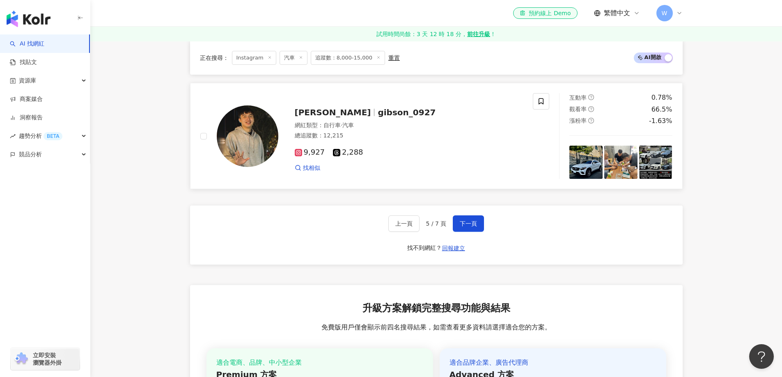
click at [384, 142] on div "9,927 2,288 找相似" at bounding box center [409, 157] width 229 height 30
click at [475, 225] on button "下一頁" at bounding box center [468, 224] width 31 height 16
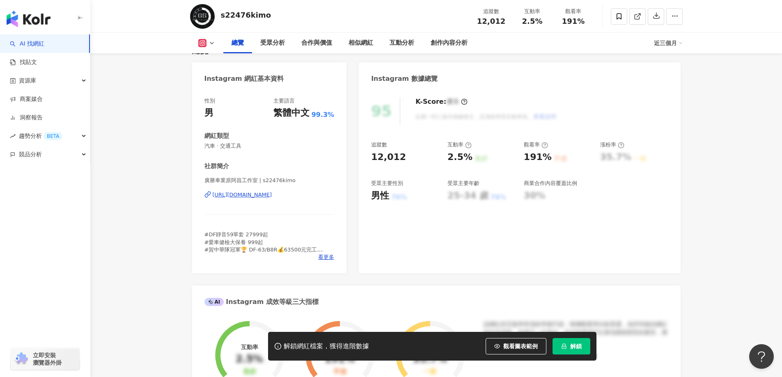
click at [272, 192] on div "https://www.instagram.com/s22476kimo/" at bounding box center [243, 194] width 60 height 7
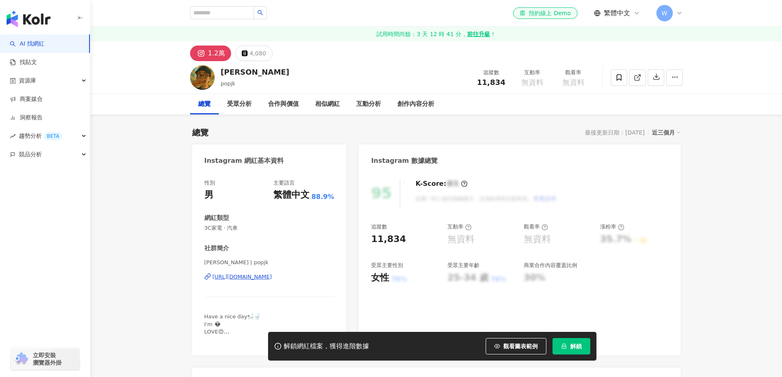
click at [269, 179] on div "性別 男 主要語言 繁體中文 88.9% 網紅類型 3C家電 · 汽車 社群簡介 Wang Jk | popjk [URL][DOMAIN_NAME] Hav…" at bounding box center [269, 261] width 130 height 164
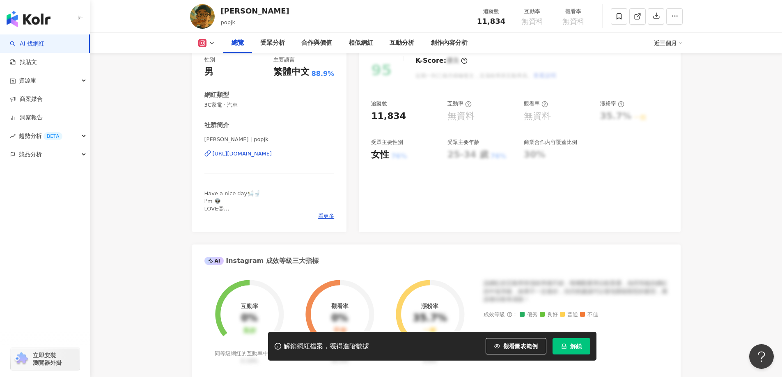
click at [272, 153] on div "https://www.instagram.com/popjk/" at bounding box center [243, 153] width 60 height 7
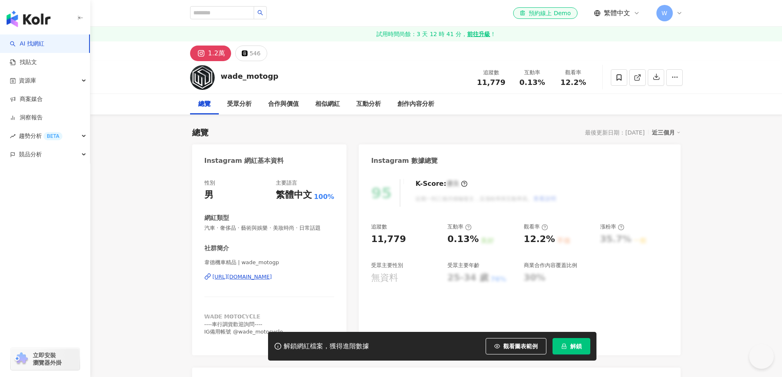
click at [272, 273] on div "[URL][DOMAIN_NAME]" at bounding box center [243, 276] width 60 height 7
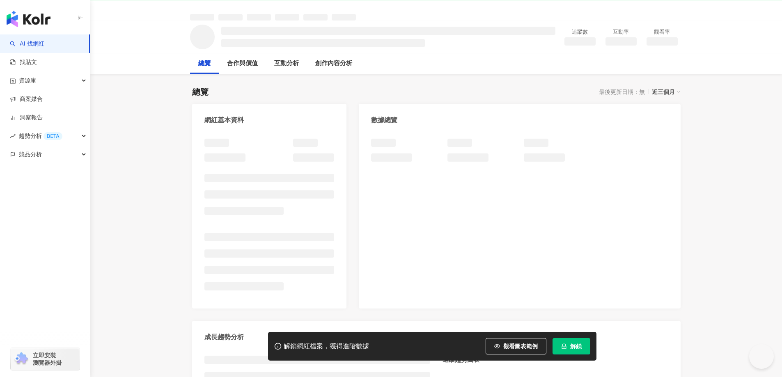
scroll to position [41, 0]
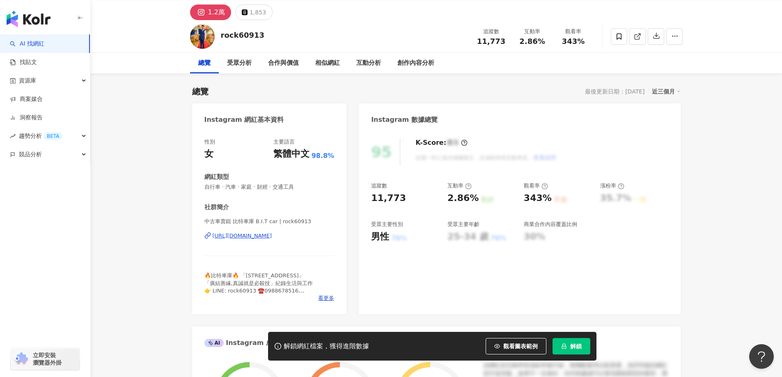
click at [272, 236] on div "https://www.instagram.com/rock60913/" at bounding box center [243, 235] width 60 height 7
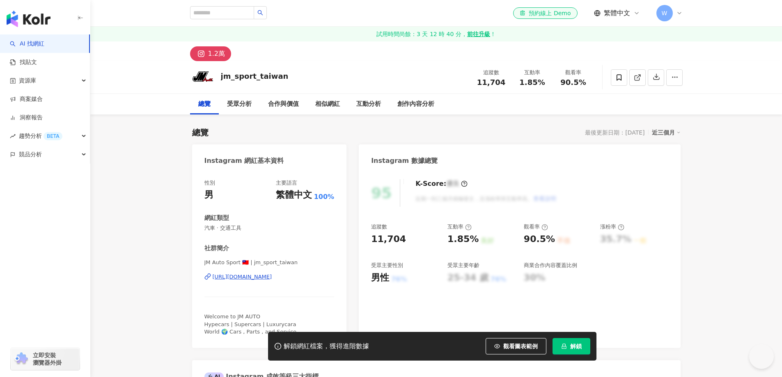
click at [317, 144] on div "Instagram 網紅基本資料" at bounding box center [269, 157] width 155 height 27
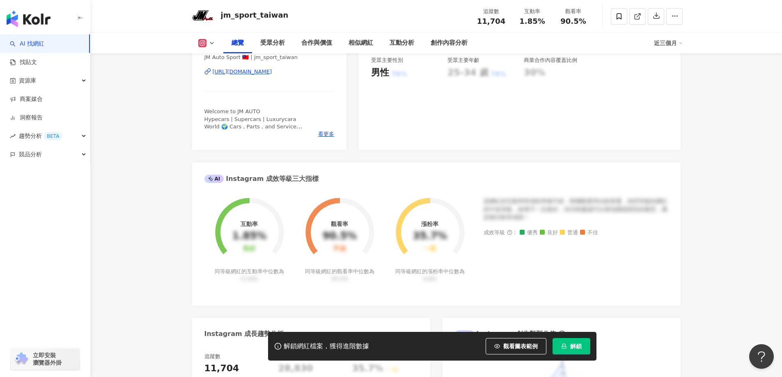
click at [272, 73] on div "https://www.instagram.com/jm_sport_taiwan/" at bounding box center [243, 71] width 60 height 7
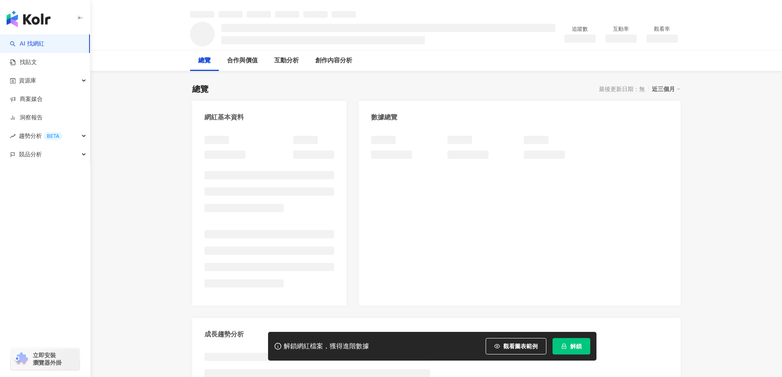
scroll to position [82, 0]
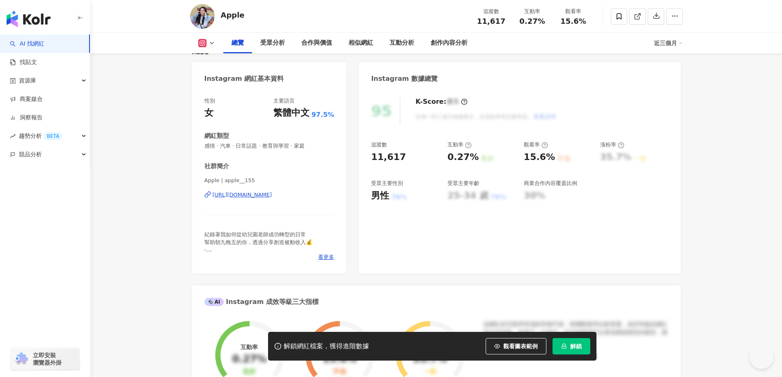
click at [272, 195] on div "[URL][DOMAIN_NAME]" at bounding box center [243, 194] width 60 height 7
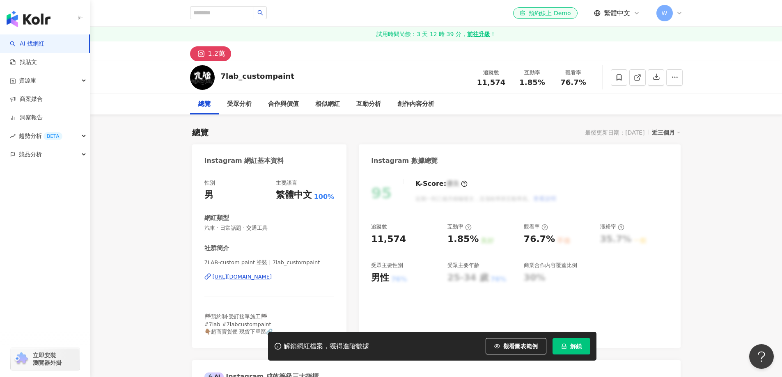
click at [299, 259] on span "7LAB-custom paint 塗裝 | 7lab_custompaint" at bounding box center [269, 262] width 130 height 7
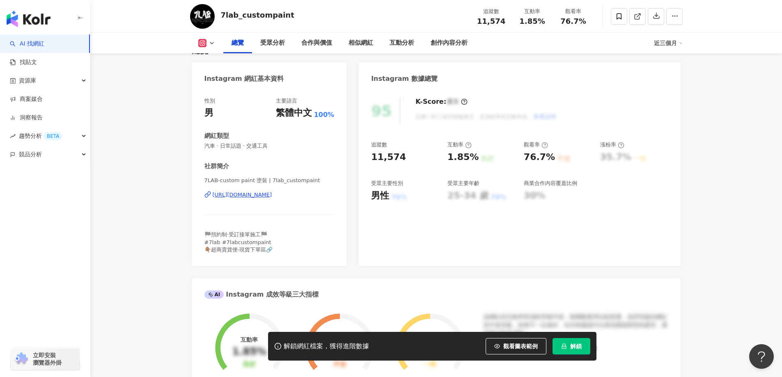
click at [272, 196] on div "https://www.instagram.com/7lab_custompaint/" at bounding box center [243, 194] width 60 height 7
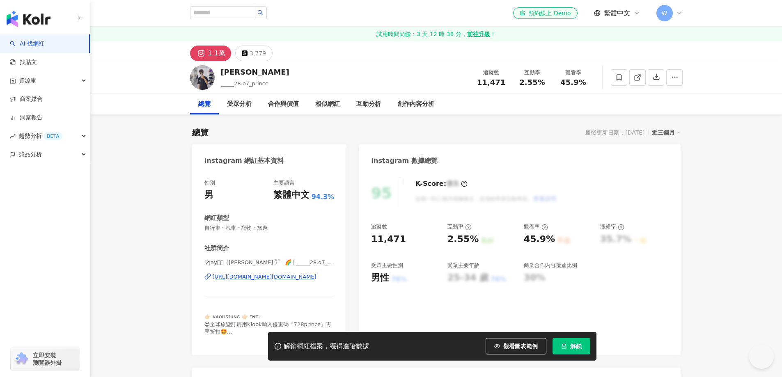
scroll to position [41, 0]
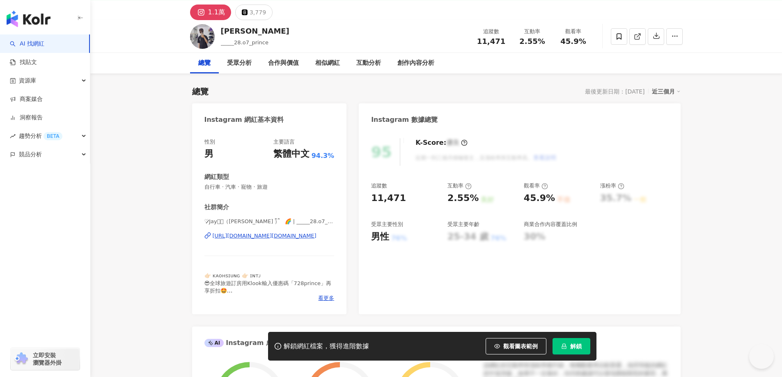
click at [285, 238] on div "[URL][DOMAIN_NAME][DOMAIN_NAME]" at bounding box center [265, 235] width 104 height 7
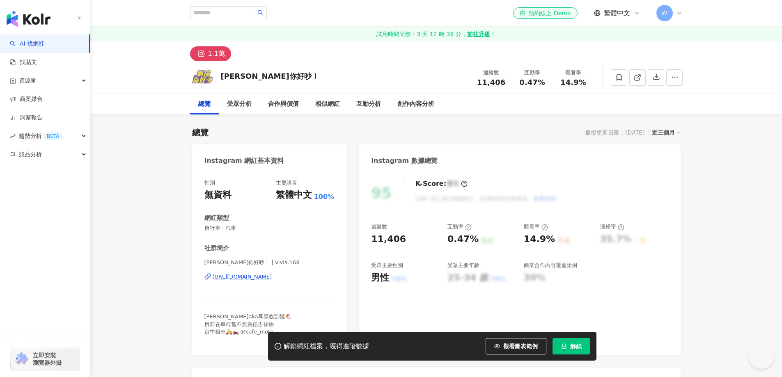
click at [252, 278] on div "https://www.instagram.com/vivia.168/" at bounding box center [243, 276] width 60 height 7
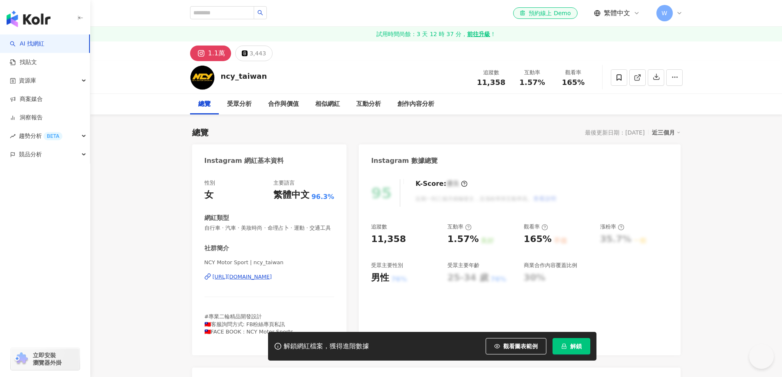
click at [259, 281] on div "[URL][DOMAIN_NAME]" at bounding box center [243, 276] width 60 height 7
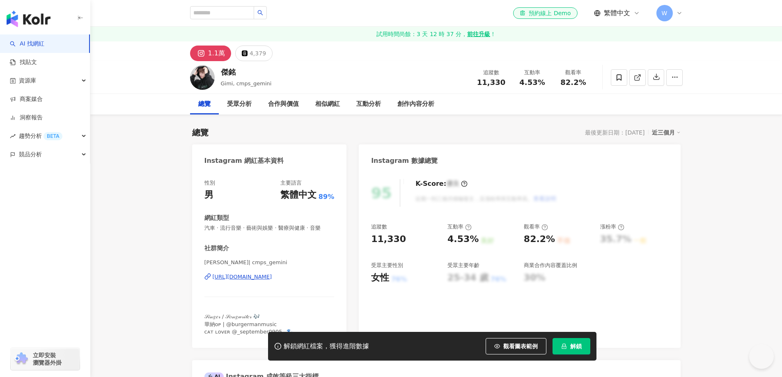
click at [259, 236] on div "性別 男 主要語言 繁體中文 89% 網紅類型 汽車 · 流行音樂 · 藝術與娛樂 · 醫療與健康 · 音樂 社群簡介 許澤承 | cmps_gemini h…" at bounding box center [269, 257] width 130 height 156
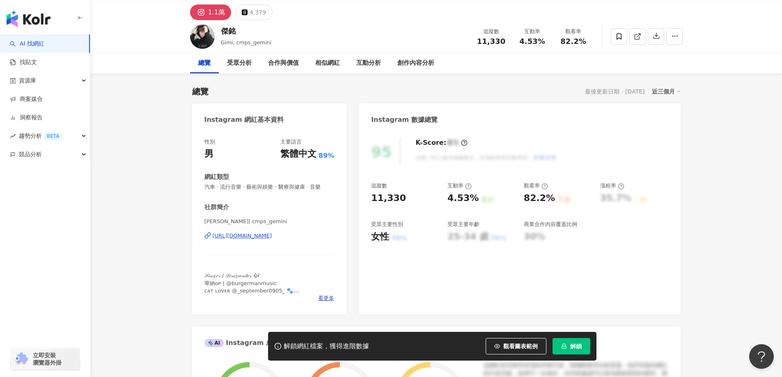
click at [272, 236] on div "https://www.instagram.com/cmps_gemini/" at bounding box center [243, 235] width 60 height 7
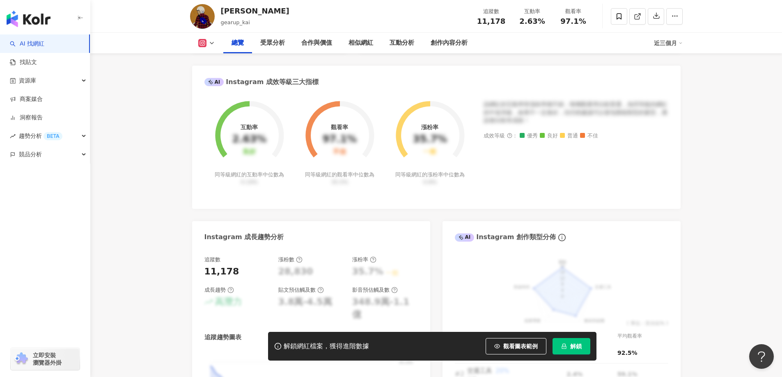
scroll to position [264, 0]
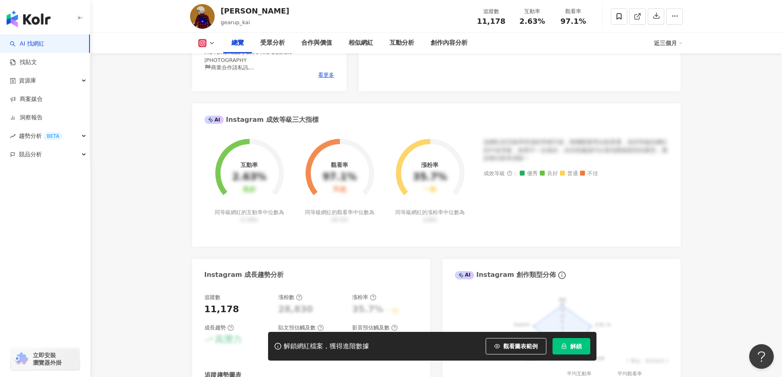
click at [272, 16] on div "https://www.instagram.com/gearup_kai/" at bounding box center [243, 12] width 60 height 7
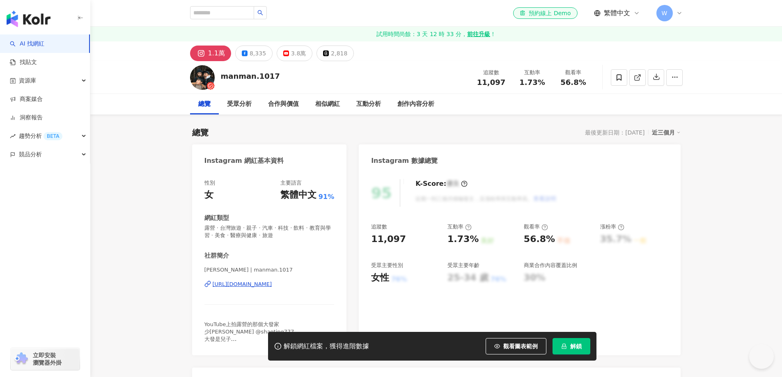
click at [266, 285] on div "[URL][DOMAIN_NAME]" at bounding box center [243, 284] width 60 height 7
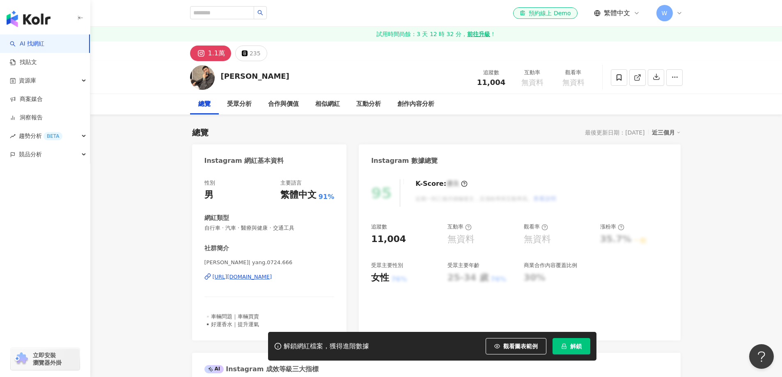
click at [243, 278] on div "https://www.instagram.com/yang.0724.666/" at bounding box center [243, 276] width 60 height 7
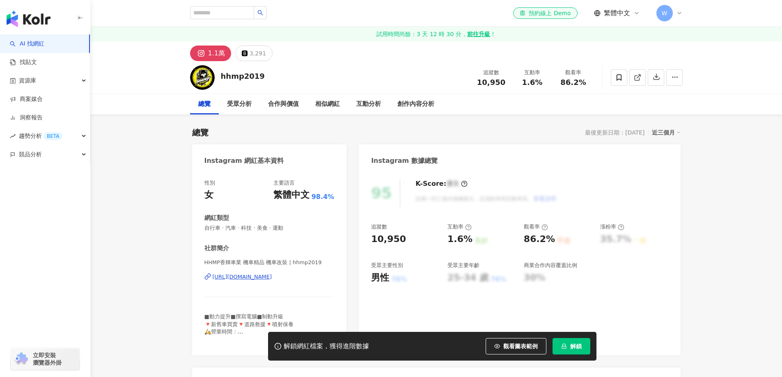
click at [272, 277] on div "[URL][DOMAIN_NAME]" at bounding box center [243, 276] width 60 height 7
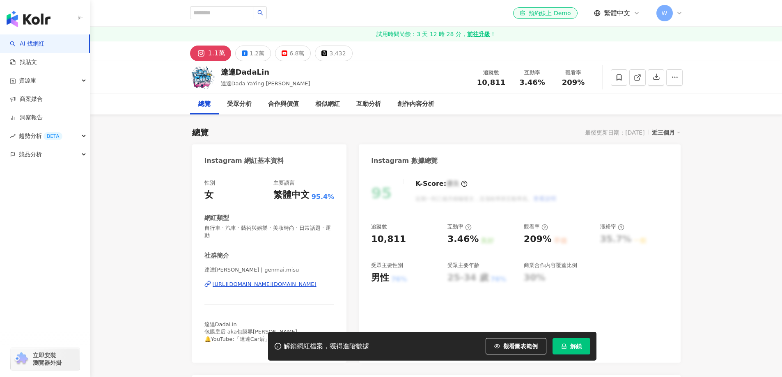
click at [284, 281] on div "https://www.instagram.com/genmai.misu/" at bounding box center [265, 284] width 104 height 7
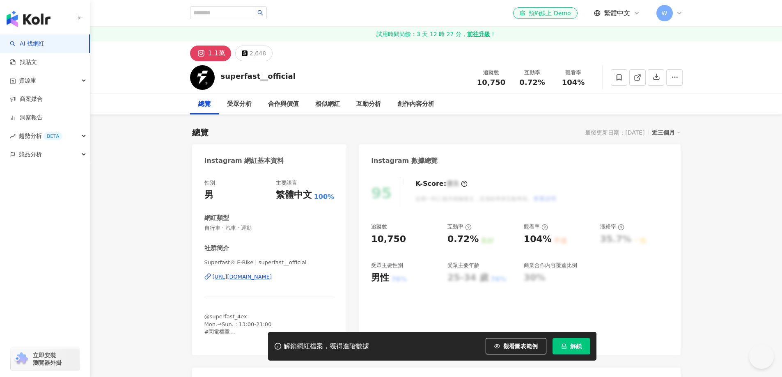
click at [272, 273] on div "[URL][DOMAIN_NAME]" at bounding box center [243, 276] width 60 height 7
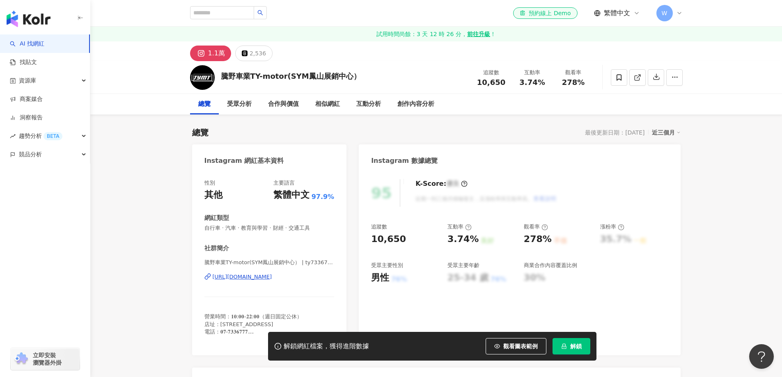
click at [272, 277] on div "https://www.instagram.com/ty7336777/" at bounding box center [243, 276] width 60 height 7
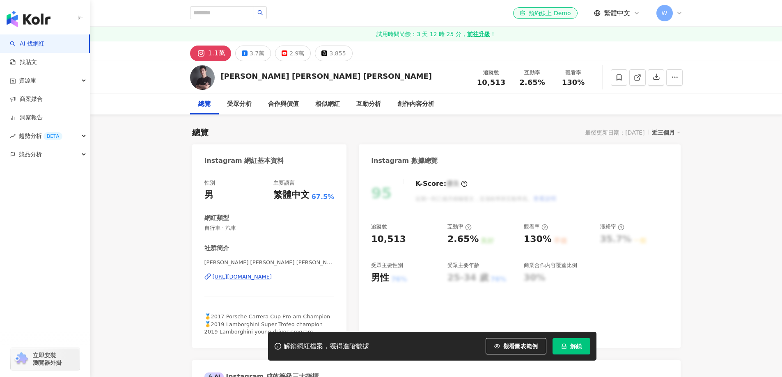
click at [272, 277] on div "[URL][DOMAIN_NAME]" at bounding box center [243, 276] width 60 height 7
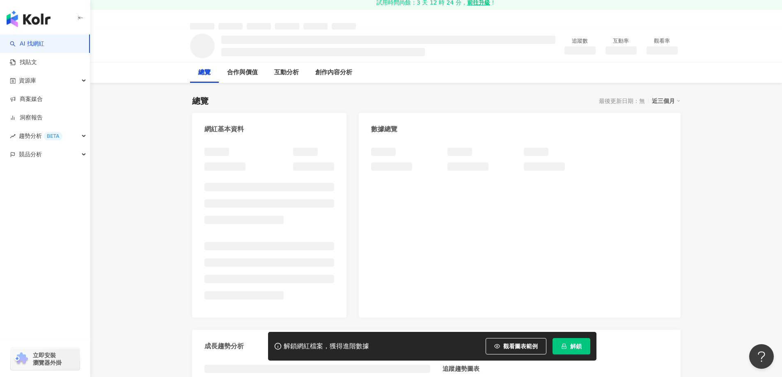
scroll to position [41, 0]
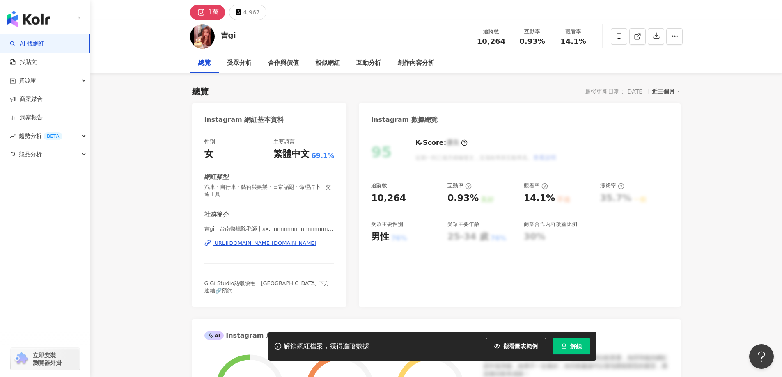
click at [285, 245] on div "https://www.instagram.com/xx.nnnnnnnnnnnnnnnnnnnnnnn/" at bounding box center [265, 243] width 104 height 7
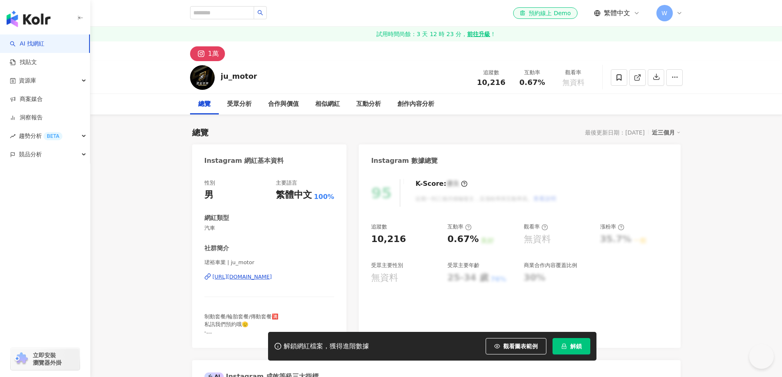
click at [283, 236] on div "性別 男 主要語言 繁體中文 100% 網紅類型 汽車 社群簡介 珺裕車業 | ju_motor [URL][DOMAIN_NAME] 制動套餐/輪胎套餐/傳…" at bounding box center [269, 257] width 130 height 156
click at [266, 277] on div "https://www.instagram.com/ju_motor/" at bounding box center [243, 276] width 60 height 7
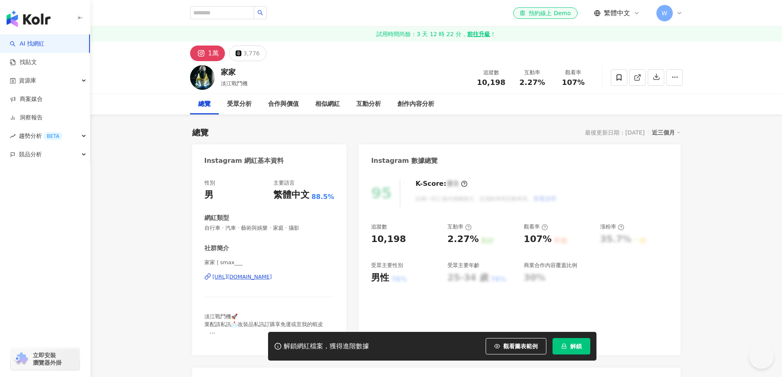
click at [257, 278] on div "https://www.instagram.com/smax___/" at bounding box center [243, 276] width 60 height 7
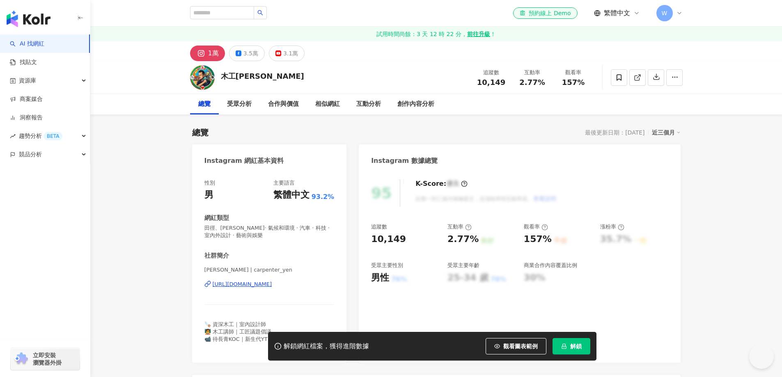
click at [261, 282] on div "[URL][DOMAIN_NAME]" at bounding box center [243, 284] width 60 height 7
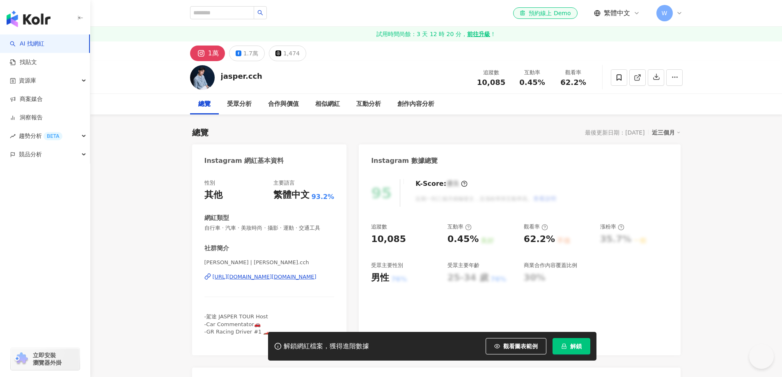
click at [294, 275] on div "https://www.instagram.com/jasper.cch/" at bounding box center [265, 276] width 104 height 7
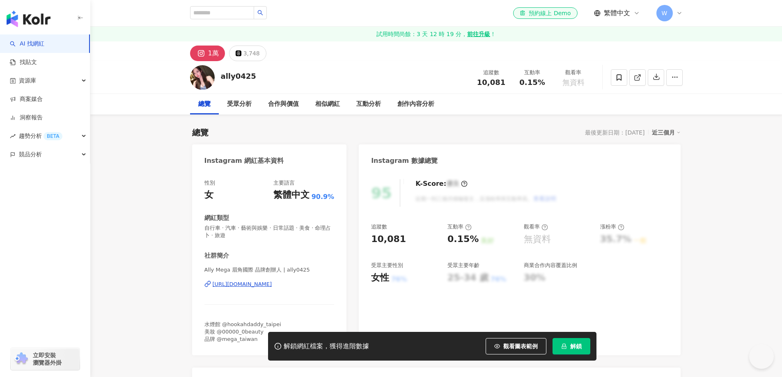
click at [253, 285] on div "https://www.instagram.com/ally0425/" at bounding box center [243, 284] width 60 height 7
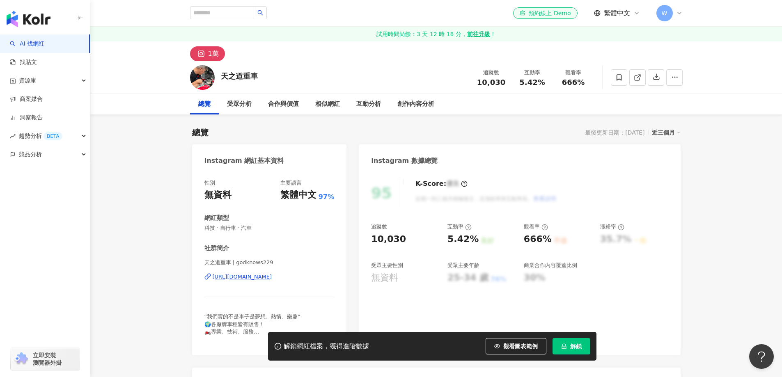
click at [272, 277] on div "https://www.instagram.com/godknows229/" at bounding box center [243, 276] width 60 height 7
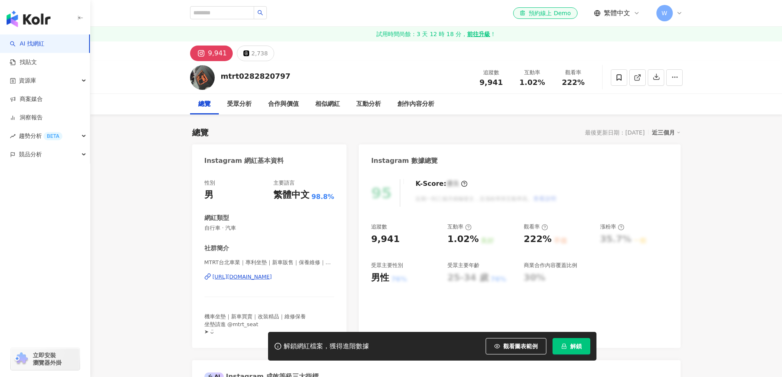
click at [272, 278] on div "https://www.instagram.com/mtrt0282820797/" at bounding box center [243, 276] width 60 height 7
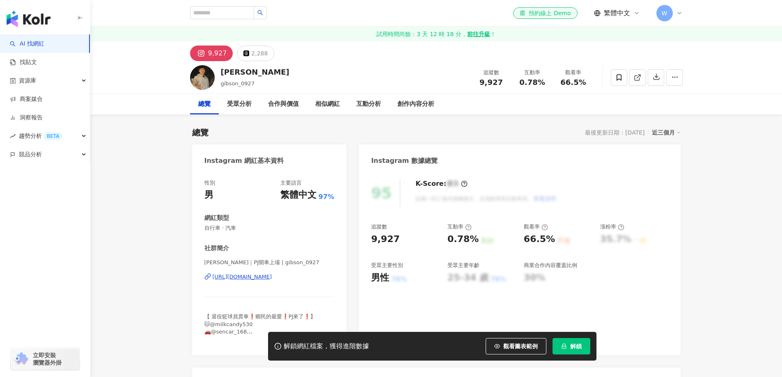
click at [271, 273] on div "https://www.instagram.com/gibson_0927/" at bounding box center [243, 276] width 60 height 7
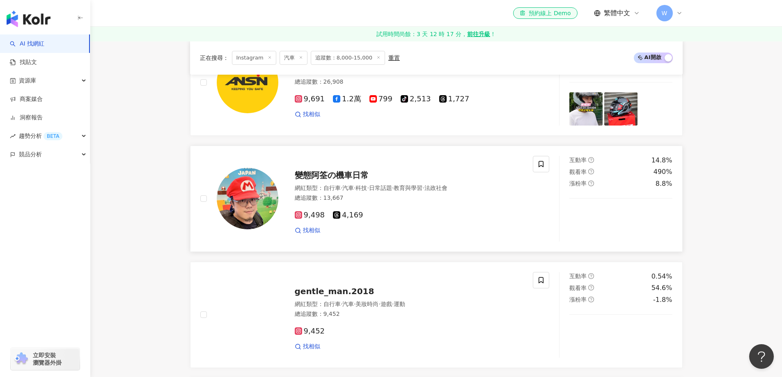
scroll to position [199, 0]
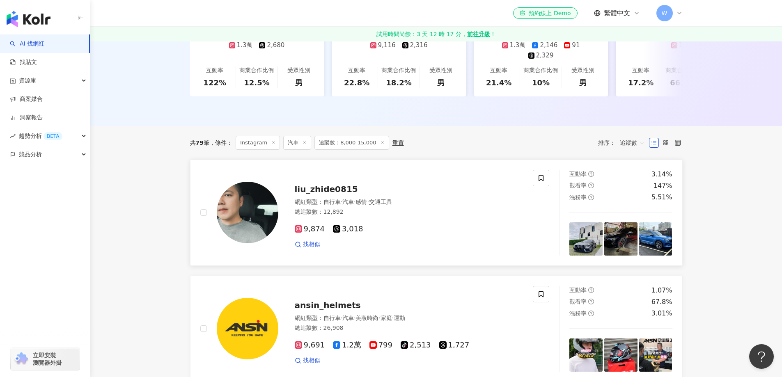
click at [399, 214] on div "liu_zhide0815 網紅類型 ： 自行車 · 汽車 · 感情 · 交通工具 總追蹤數 ： 12,892 9,874 3,018 找相似" at bounding box center [400, 213] width 245 height 72
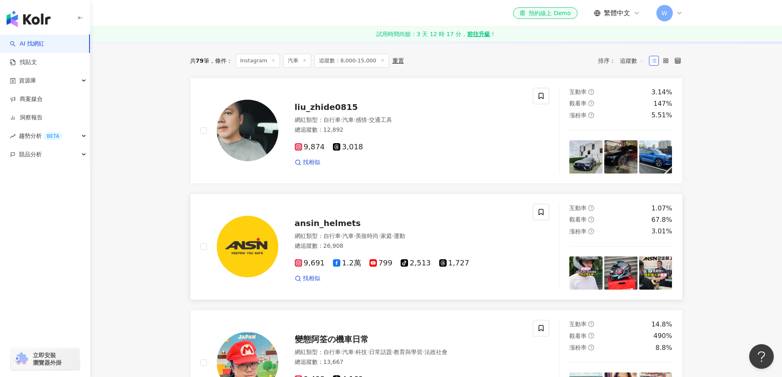
click at [408, 218] on div "ansin_helmets" at bounding box center [409, 223] width 229 height 11
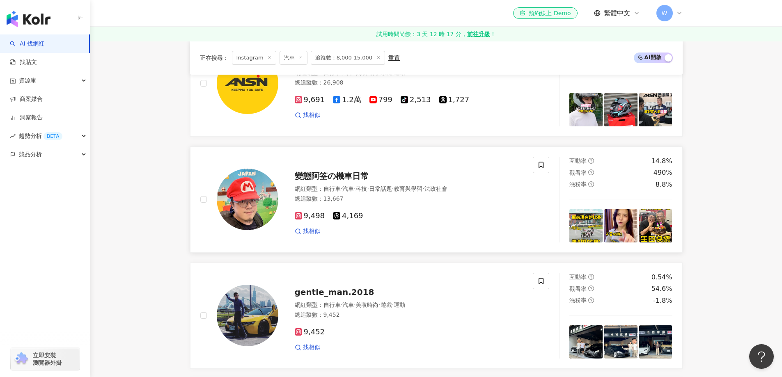
scroll to position [445, 0]
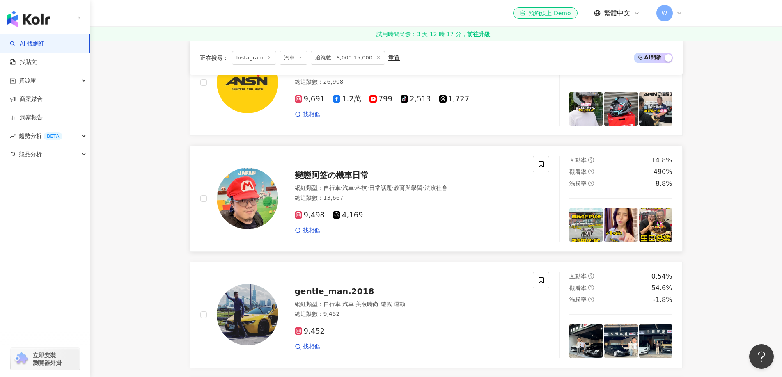
click at [414, 177] on div "變態阿筌の機車日常 網紅類型 ： 自行車 · 汽車 · 科技 · 日常話題 · 教育與學習 · 法政社會 總追蹤數 ： 13,667 9,498 4,169 …" at bounding box center [400, 199] width 245 height 72
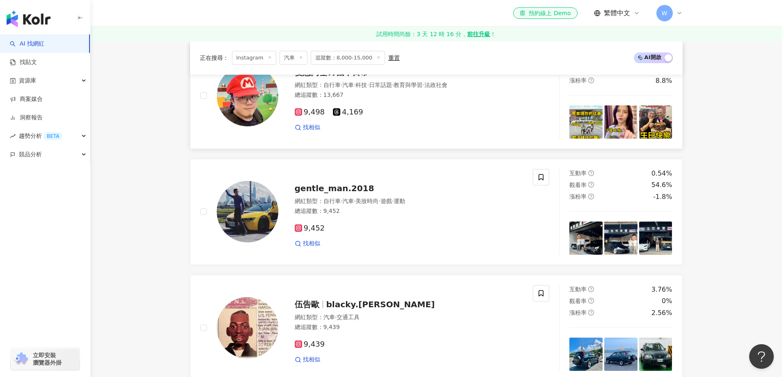
scroll to position [609, 0]
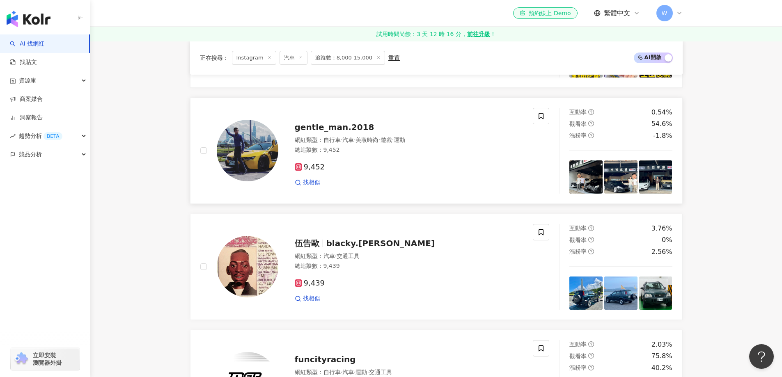
click at [401, 165] on div "9,452" at bounding box center [409, 167] width 229 height 9
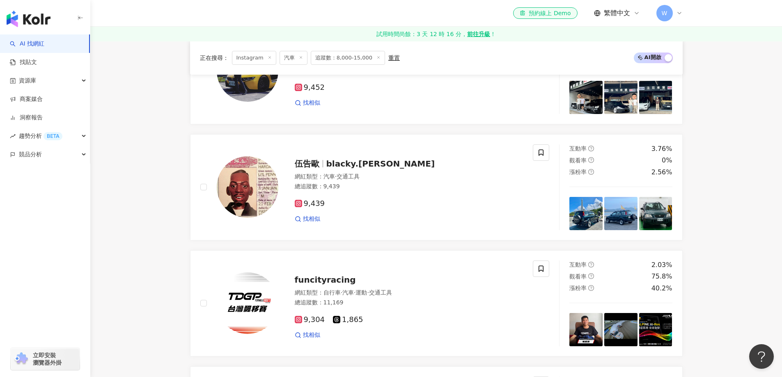
scroll to position [691, 0]
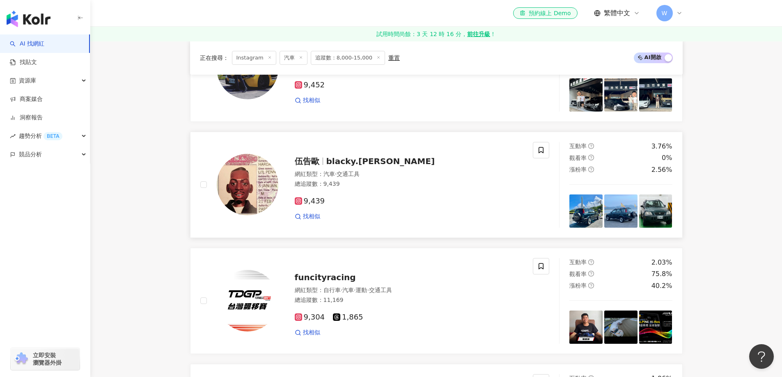
click at [407, 197] on div "9,439" at bounding box center [409, 201] width 229 height 9
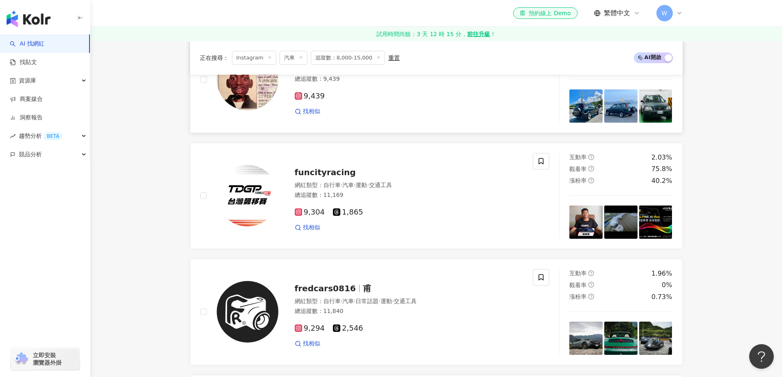
scroll to position [855, 0]
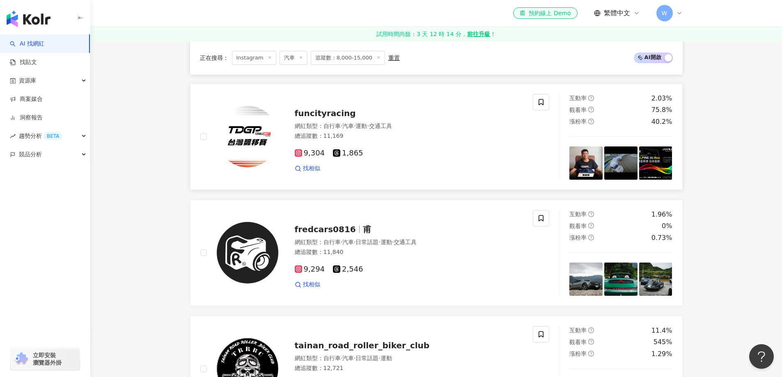
click at [402, 133] on div "總追蹤數 ： 11,169" at bounding box center [409, 136] width 229 height 8
click at [417, 239] on span "交通工具" at bounding box center [405, 242] width 23 height 7
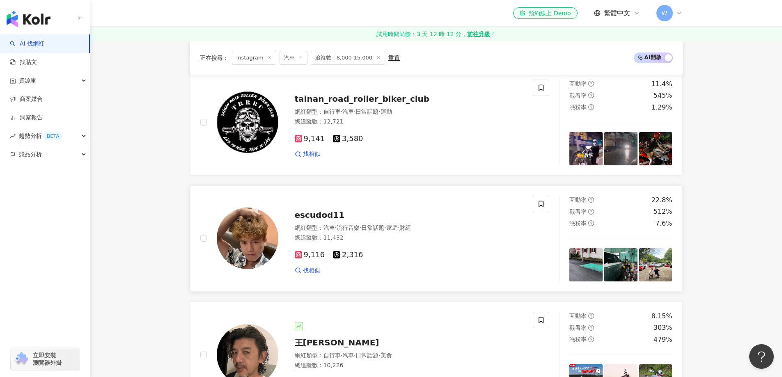
scroll to position [1102, 0]
click at [391, 144] on div "9,141 3,580 找相似" at bounding box center [409, 143] width 229 height 30
click at [395, 235] on div "總追蹤數 ： 11,432" at bounding box center [409, 238] width 229 height 8
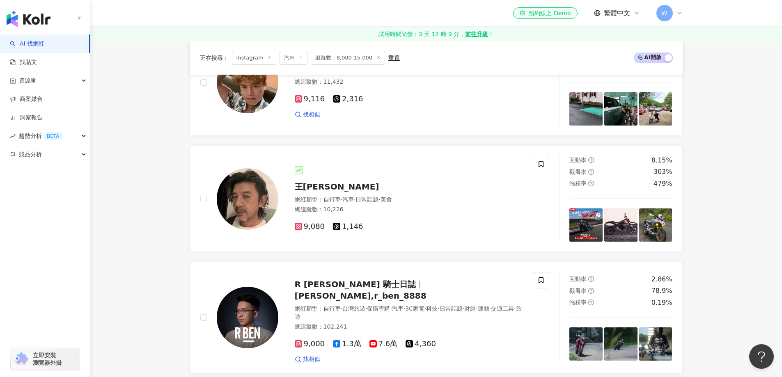
scroll to position [1307, 0]
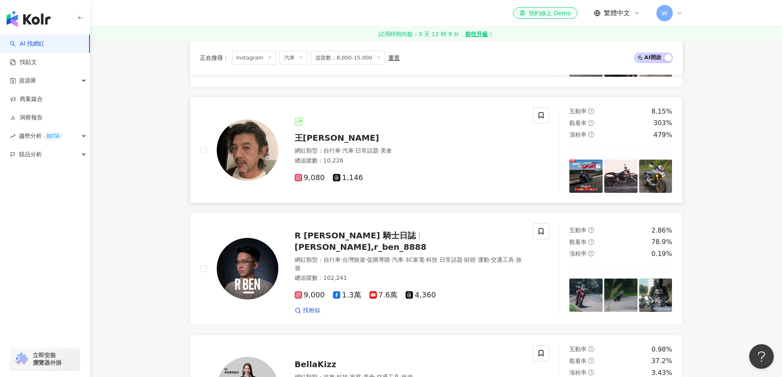
click at [434, 161] on div "網紅類型 ： 自行車 · 汽車 · 日常話題 · 美食 總追蹤數 ： 10,226" at bounding box center [409, 157] width 229 height 20
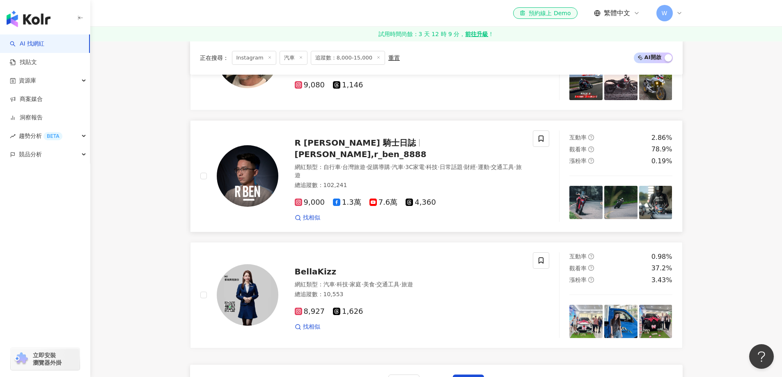
scroll to position [1389, 0]
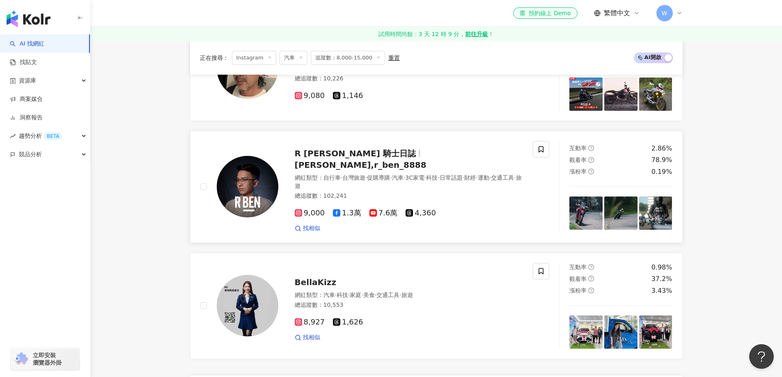
click at [324, 153] on span "R BEN 騎士日誌" at bounding box center [355, 154] width 121 height 10
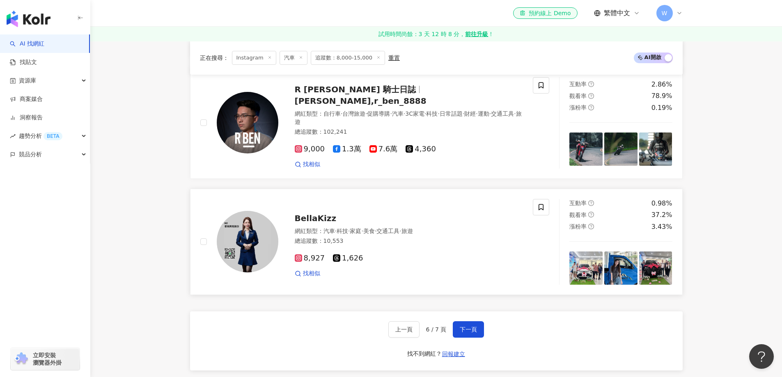
scroll to position [1553, 0]
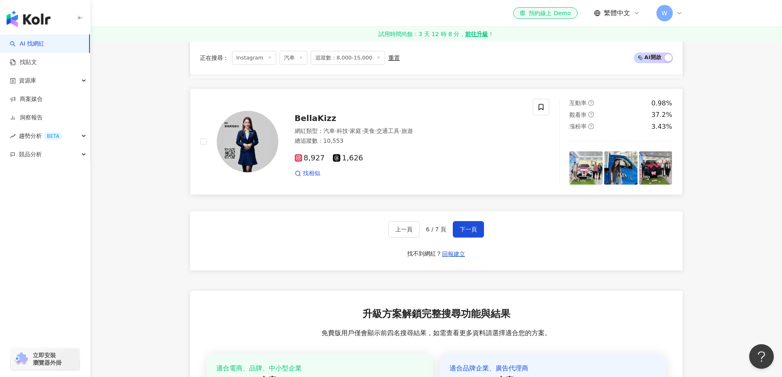
click at [405, 170] on div "找相似" at bounding box center [409, 174] width 229 height 8
click at [475, 226] on span "下一頁" at bounding box center [468, 229] width 17 height 7
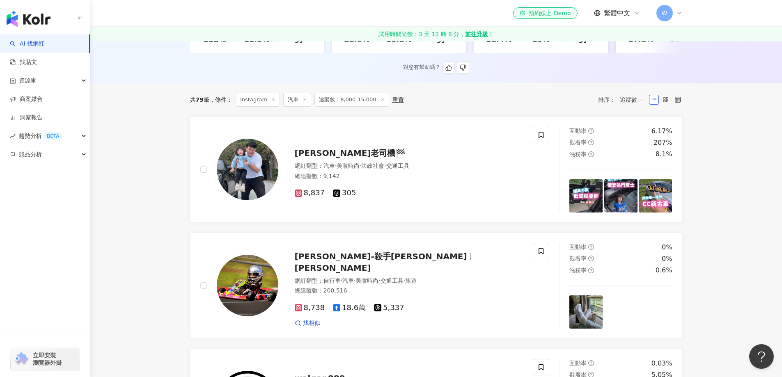
scroll to position [246, 0]
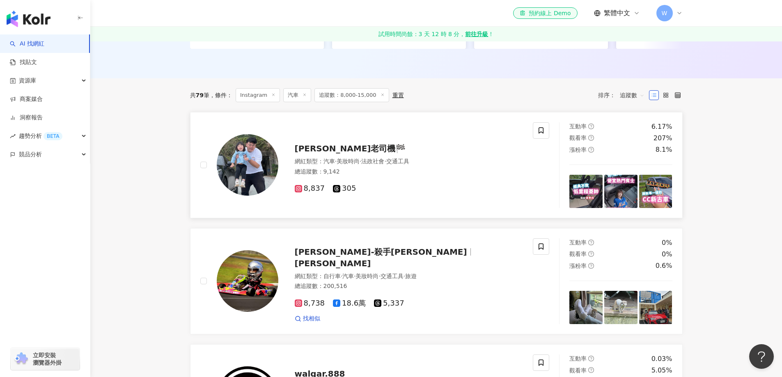
click at [343, 158] on span "美妝時尚" at bounding box center [348, 161] width 23 height 7
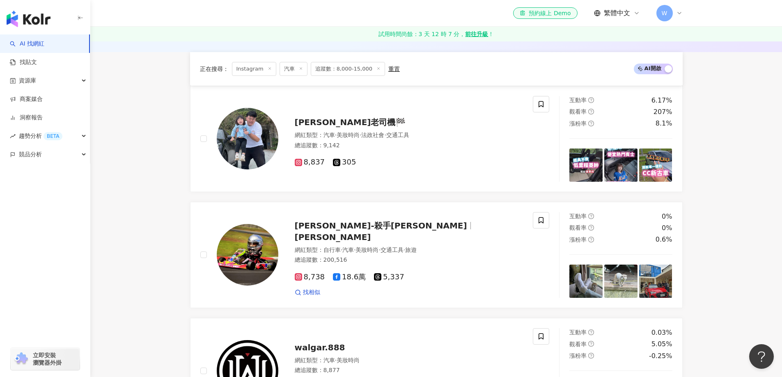
scroll to position [287, 0]
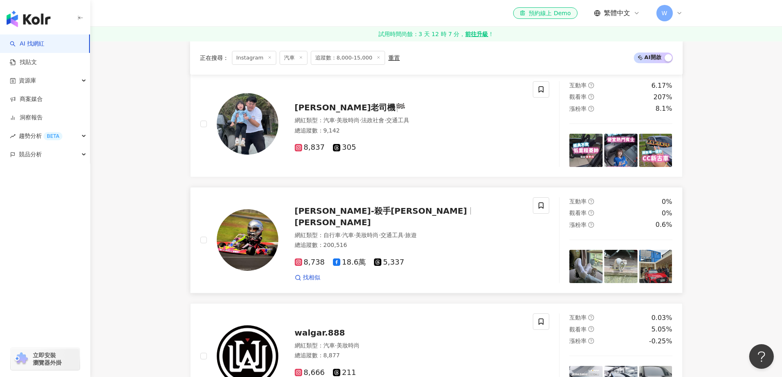
click at [386, 216] on div "沈慧蘭-殺手蘭 沈慧蘭" at bounding box center [409, 216] width 229 height 23
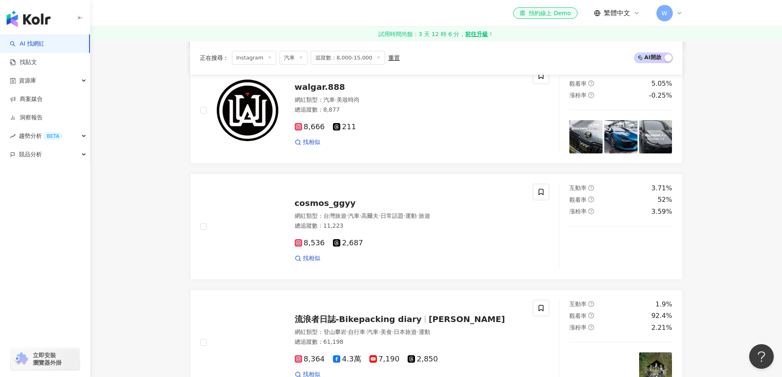
scroll to position [534, 0]
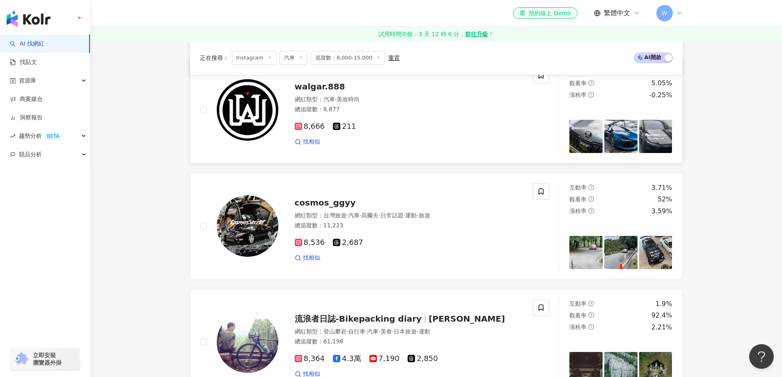
click at [401, 122] on div "8,666 211" at bounding box center [409, 126] width 229 height 9
click at [404, 214] on span "日常話題" at bounding box center [392, 215] width 23 height 7
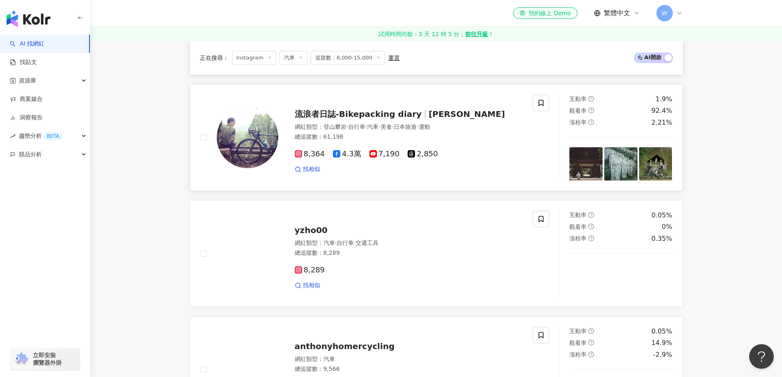
scroll to position [739, 0]
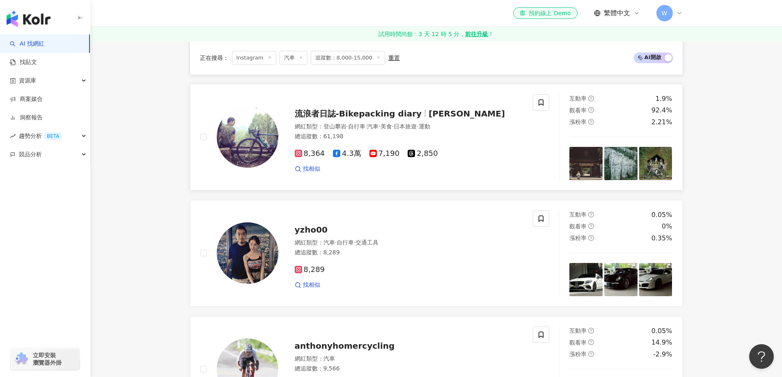
click at [421, 143] on div "8,364 4.3萬 7,190 2,850 找相似" at bounding box center [409, 158] width 229 height 30
click at [429, 219] on div "yzho00 網紅類型 ： 汽車 · 自行車 · 交通工具 總追蹤數 ： 8,289 8,289 找相似" at bounding box center [400, 254] width 245 height 72
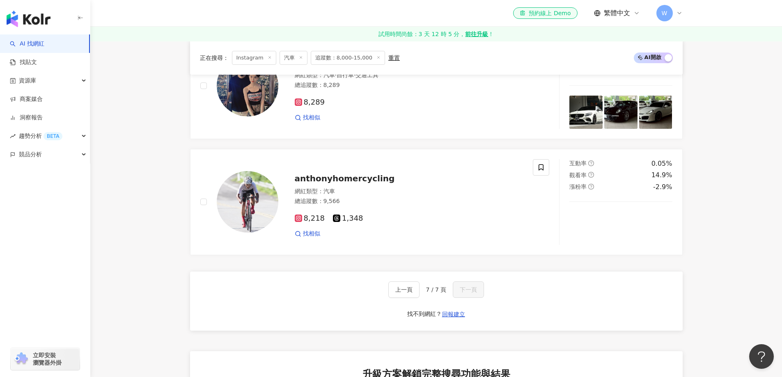
scroll to position [944, 0]
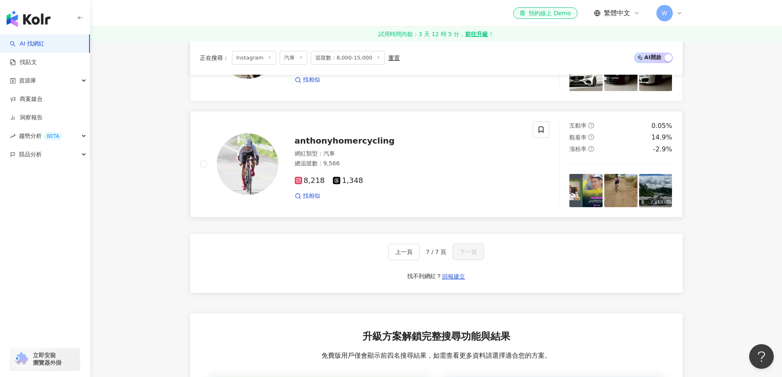
click at [377, 170] on div "8,218 1,348 找相似" at bounding box center [409, 185] width 229 height 30
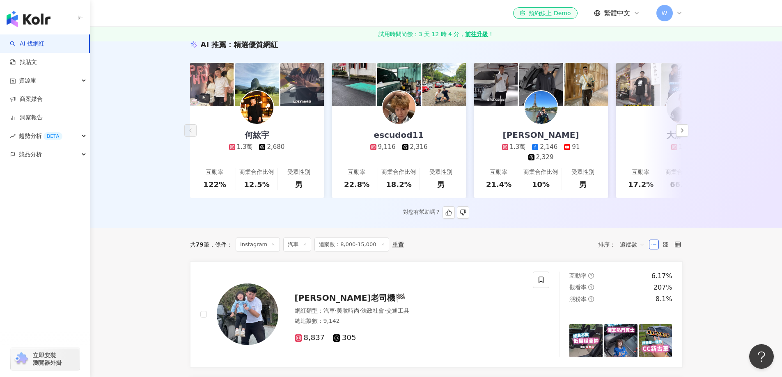
scroll to position [82, 0]
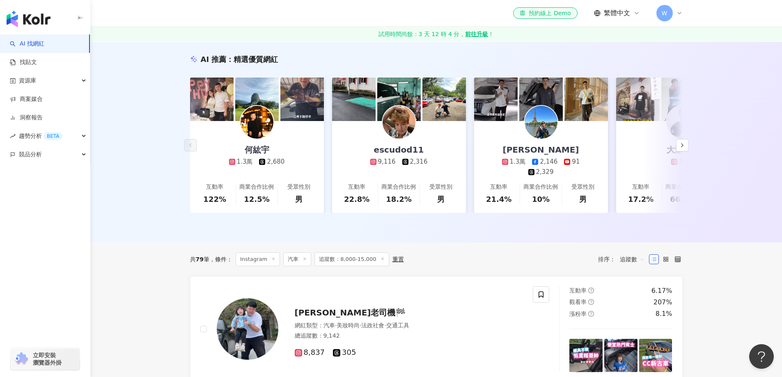
click at [303, 257] on icon at bounding box center [305, 259] width 4 height 4
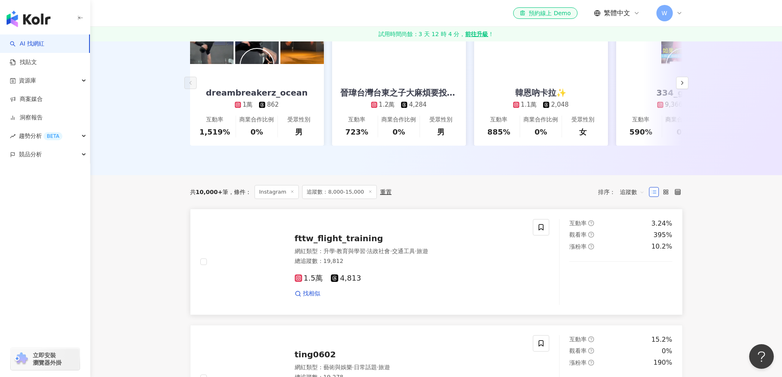
scroll to position [164, 0]
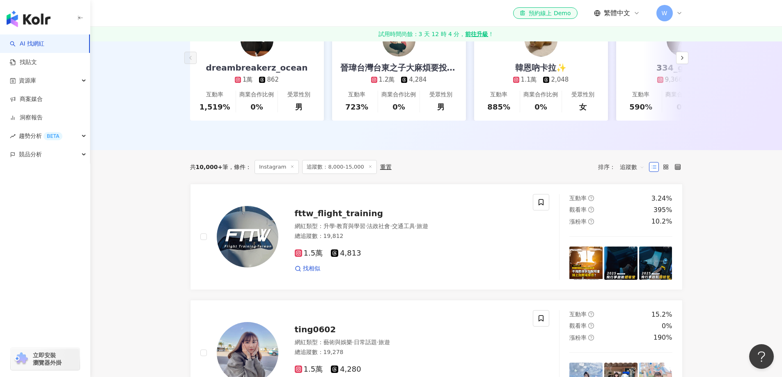
click at [380, 170] on div "重置" at bounding box center [385, 167] width 11 height 7
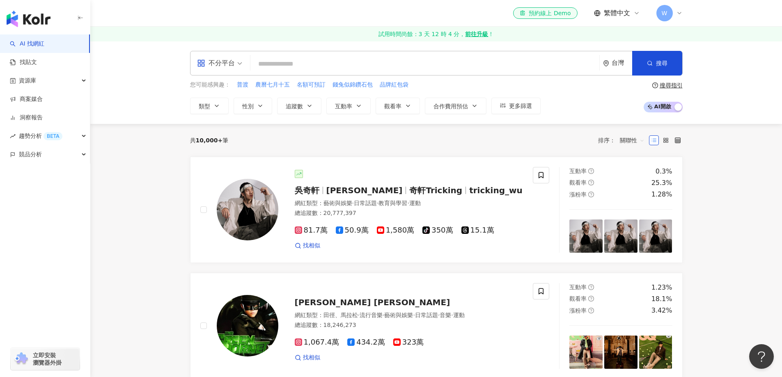
click at [640, 140] on span "關聯性" at bounding box center [632, 140] width 25 height 13
click at [303, 106] on span "追蹤數" at bounding box center [294, 106] width 17 height 7
type input "*"
type input "*******"
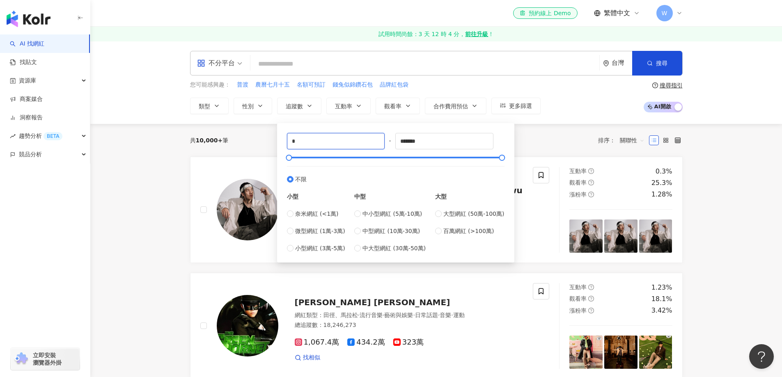
drag, startPoint x: 344, startPoint y: 137, endPoint x: 208, endPoint y: 148, distance: 135.9
type input "****"
drag, startPoint x: 442, startPoint y: 139, endPoint x: 352, endPoint y: 144, distance: 89.6
click at [352, 144] on div "**** - ******* 不限 小型 奈米網紅 (<1萬) 微型網紅 (1萬-3萬) 小型網紅 (3萬-5萬) 中型 中小型網紅 (5萬-10萬) 中型網…" at bounding box center [396, 193] width 218 height 120
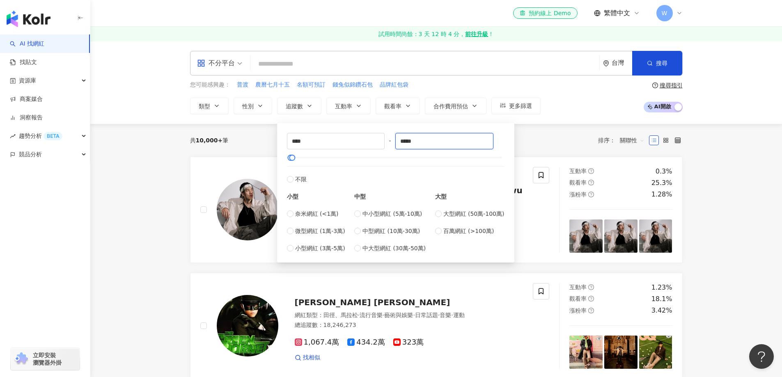
type input "*****"
click at [526, 130] on div "共 10,000+ 筆 排序： 關聯性" at bounding box center [436, 140] width 493 height 33
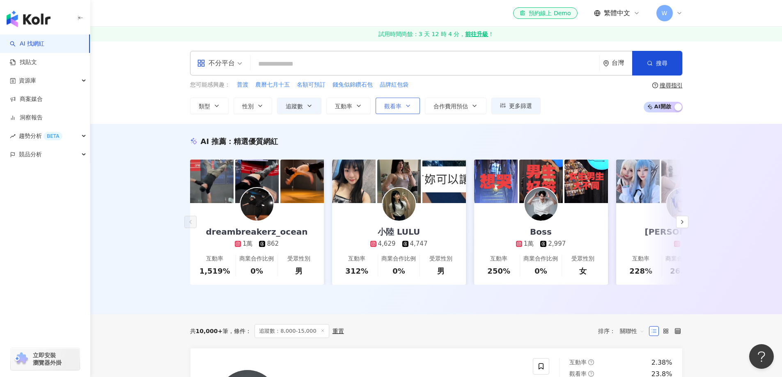
click at [401, 110] on button "觀看率" at bounding box center [398, 106] width 44 height 16
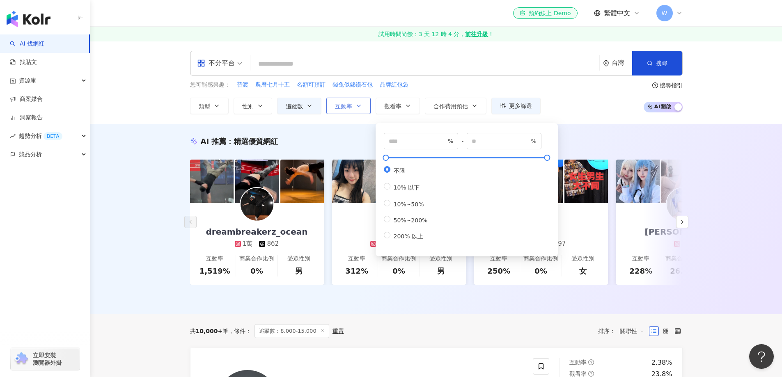
click at [356, 104] on icon "button" at bounding box center [359, 106] width 7 height 7
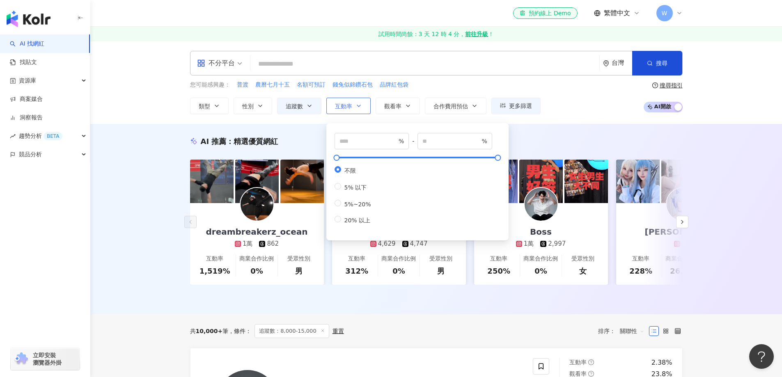
click at [356, 104] on icon "button" at bounding box center [359, 106] width 7 height 7
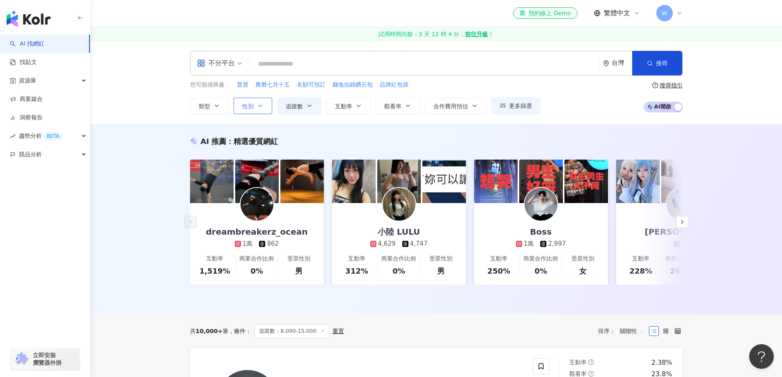
click at [265, 112] on button "性別" at bounding box center [253, 106] width 39 height 16
click at [225, 113] on button "類型" at bounding box center [209, 106] width 39 height 16
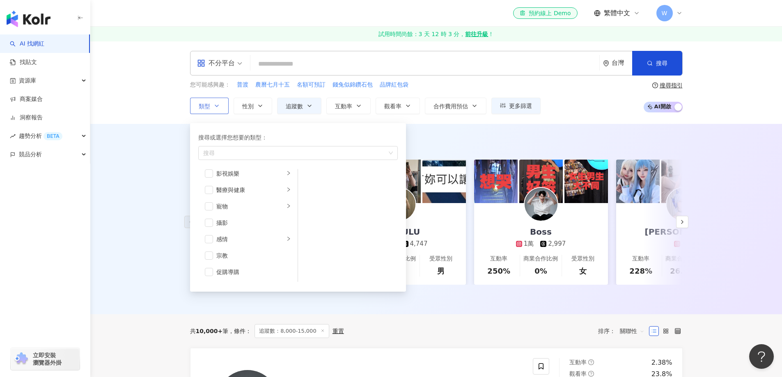
scroll to position [161, 0]
click at [263, 226] on li "醫療與健康" at bounding box center [248, 231] width 96 height 16
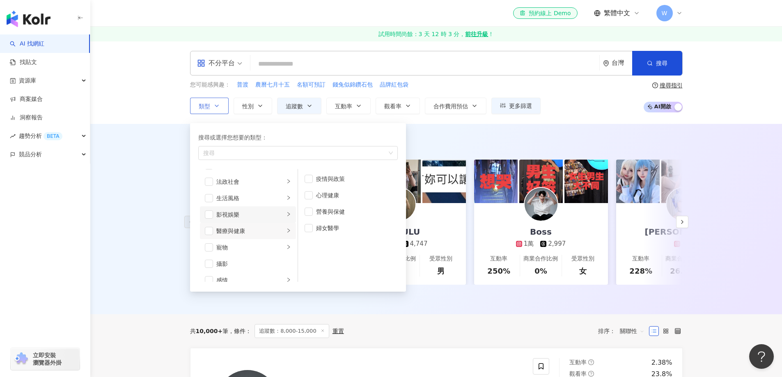
click at [264, 221] on li "影視娛樂" at bounding box center [248, 214] width 96 height 16
click at [247, 257] on div "旅遊" at bounding box center [250, 255] width 68 height 9
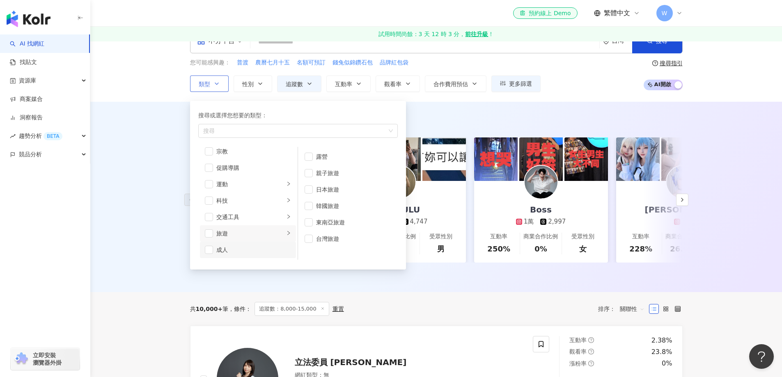
scroll to position [41, 0]
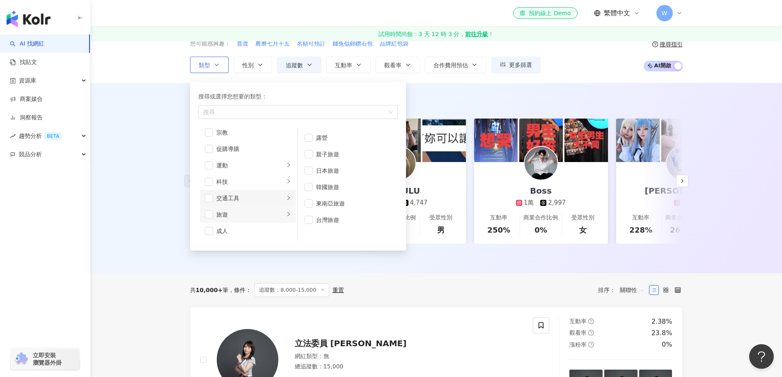
click at [257, 196] on div "交通工具" at bounding box center [250, 198] width 68 height 9
click at [258, 180] on div "科技" at bounding box center [250, 181] width 68 height 9
click at [251, 163] on div "運動" at bounding box center [250, 165] width 68 height 9
click at [252, 224] on li "促購導購" at bounding box center [248, 231] width 96 height 16
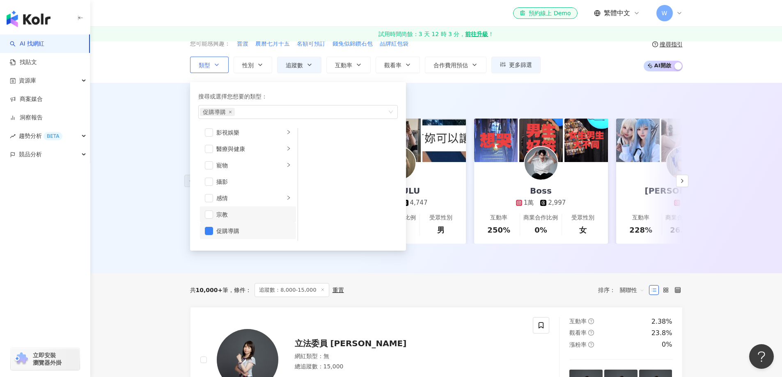
click at [248, 220] on li "宗教" at bounding box center [248, 214] width 96 height 16
click at [233, 233] on div "促購導購" at bounding box center [253, 231] width 75 height 9
click at [235, 219] on li "宗教" at bounding box center [248, 214] width 96 height 16
click at [250, 204] on li "感情" at bounding box center [248, 198] width 96 height 16
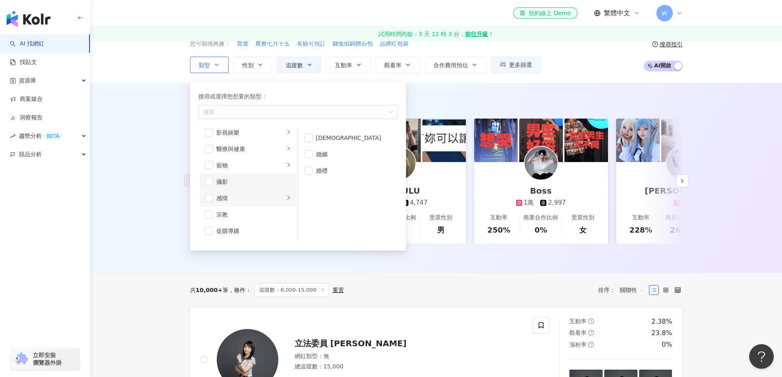
click at [262, 182] on div "攝影" at bounding box center [253, 181] width 75 height 9
click at [273, 156] on li "醫療與健康" at bounding box center [248, 149] width 96 height 16
click at [270, 164] on div "寵物" at bounding box center [250, 165] width 68 height 9
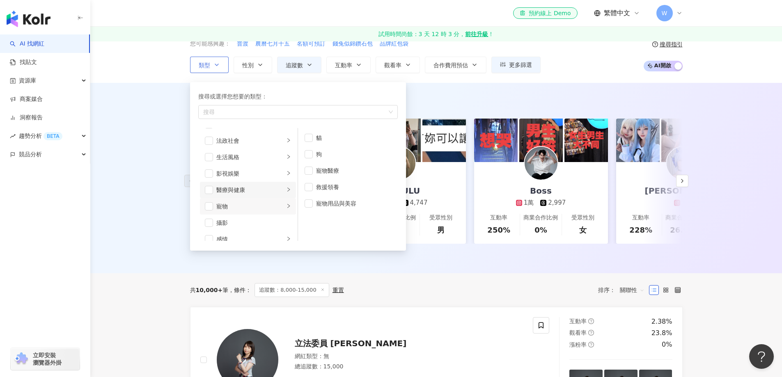
click at [250, 196] on li "醫療與健康" at bounding box center [248, 190] width 96 height 16
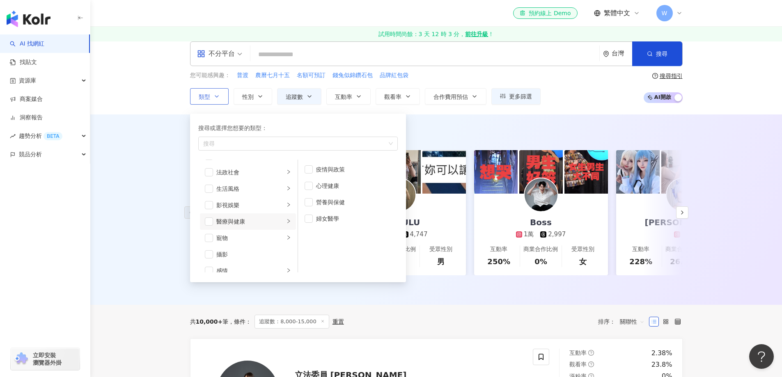
scroll to position [0, 0]
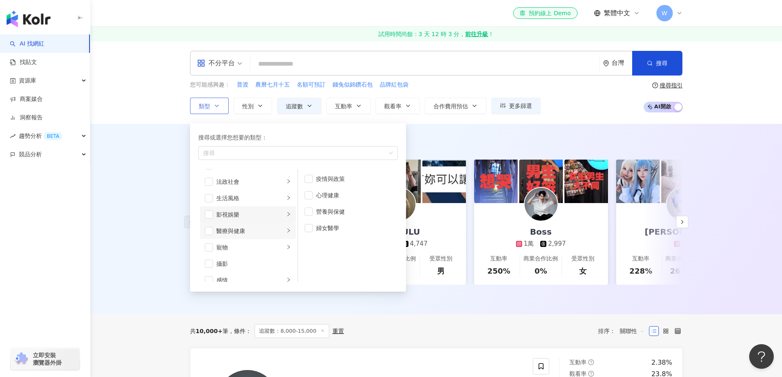
click at [256, 222] on li "影視娛樂" at bounding box center [248, 214] width 96 height 16
click at [259, 202] on div "生活風格" at bounding box center [250, 198] width 68 height 9
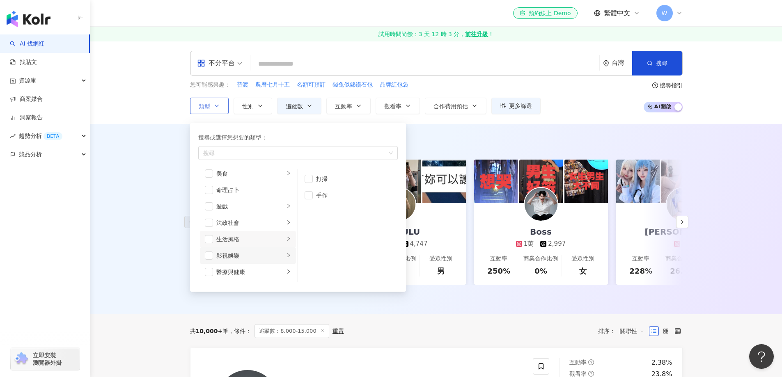
click at [268, 252] on div "影視娛樂" at bounding box center [250, 255] width 68 height 9
click at [255, 239] on div "生活風格" at bounding box center [250, 239] width 68 height 9
click at [267, 225] on div "法政社會" at bounding box center [250, 222] width 68 height 9
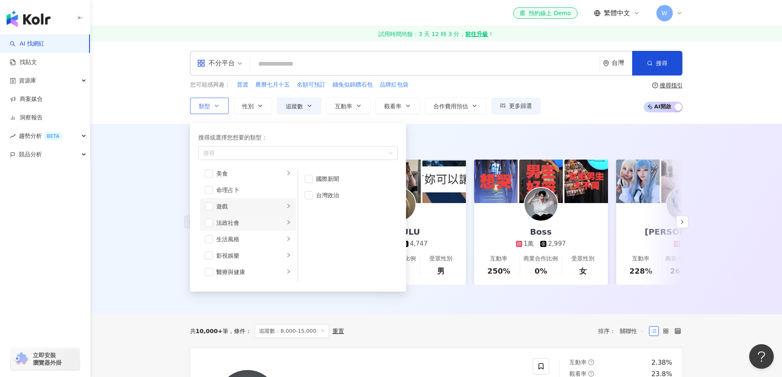
click at [261, 208] on div "遊戲" at bounding box center [250, 206] width 68 height 9
click at [275, 195] on li "命理占卜" at bounding box center [248, 190] width 96 height 16
click at [261, 189] on div "命理占卜" at bounding box center [253, 190] width 75 height 9
click at [264, 173] on div "美食" at bounding box center [250, 173] width 68 height 9
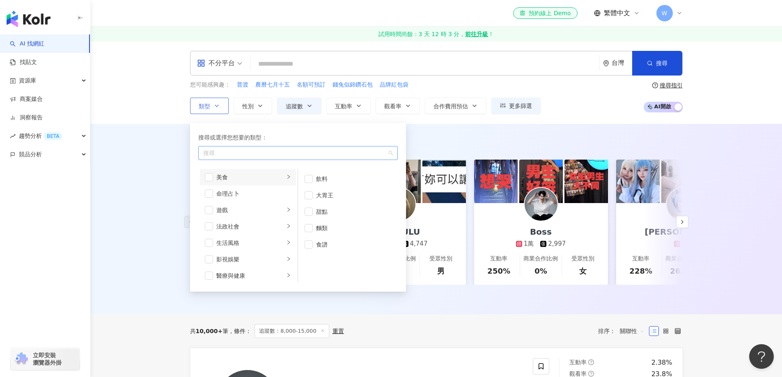
click at [290, 154] on div "button" at bounding box center [294, 153] width 188 height 6
type input "*"
click at [278, 170] on div "醫療與健康 / 營養與 保 健" at bounding box center [298, 170] width 196 height 15
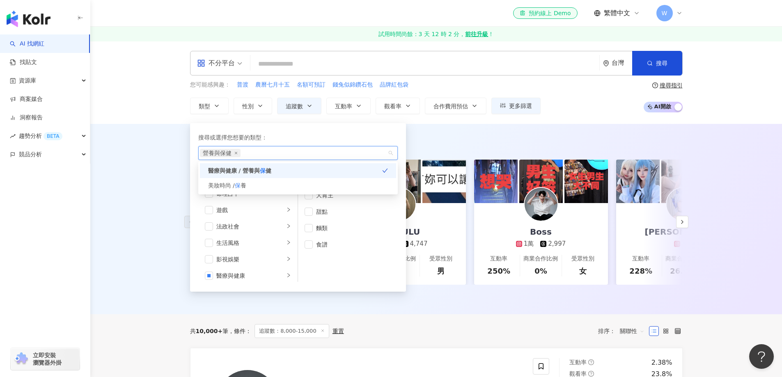
click at [447, 135] on div "AI 推薦 ： 精選優質網紅 dreambreakerz_ocean 1萬 862 互動率 1,519% 商業合作比例 0% 受眾性別 男 小陸 LULU 4…" at bounding box center [436, 219] width 692 height 190
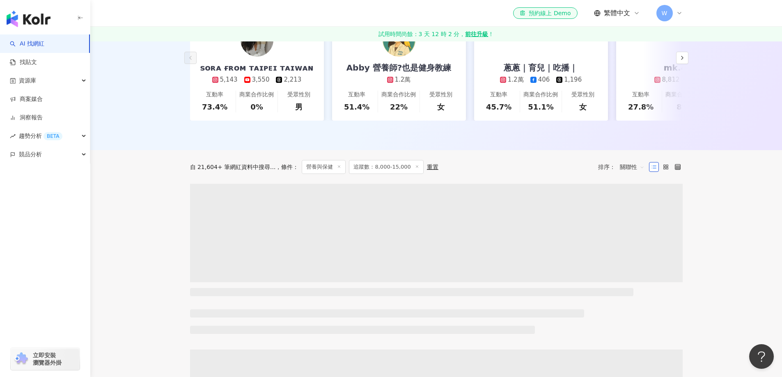
scroll to position [166, 0]
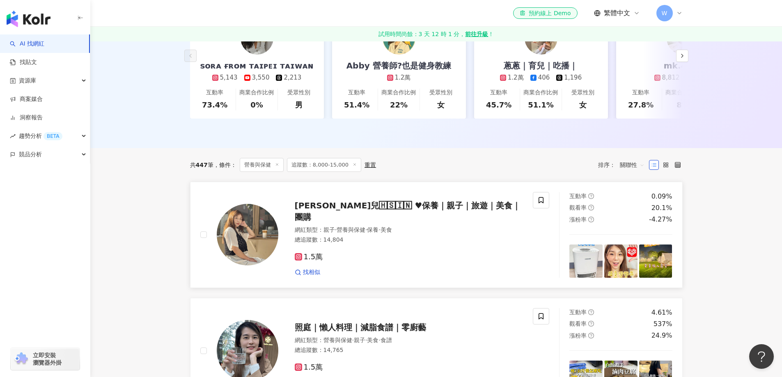
click at [417, 241] on div "總追蹤數 ： 14,804" at bounding box center [409, 240] width 229 height 8
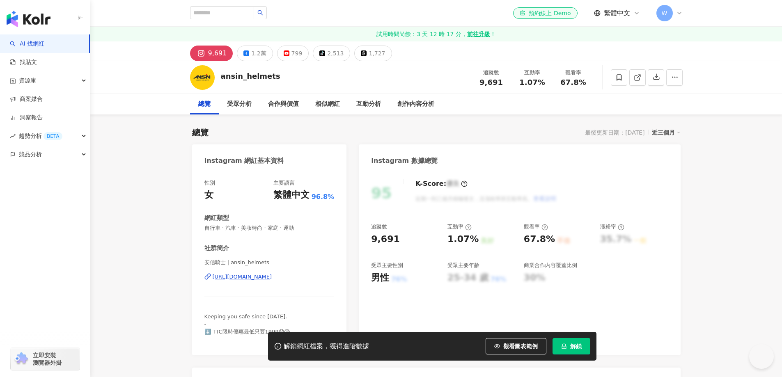
click at [271, 278] on div "https://www.instagram.com/ansin_helmets/" at bounding box center [243, 276] width 60 height 7
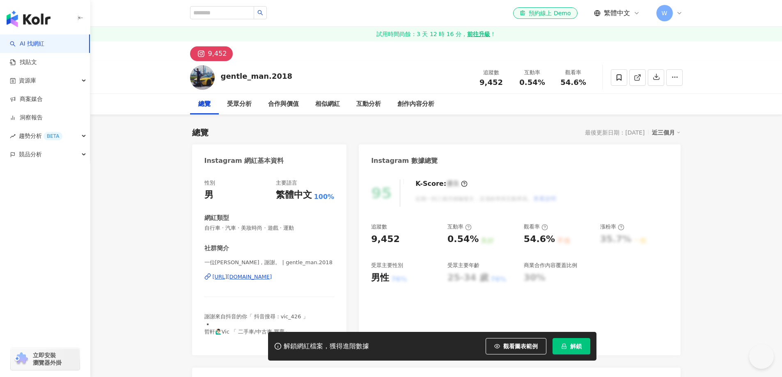
click at [272, 279] on div "https://www.instagram.com/gentle_man.2018/" at bounding box center [243, 276] width 60 height 7
click at [248, 279] on div "[URL][DOMAIN_NAME]" at bounding box center [243, 276] width 60 height 7
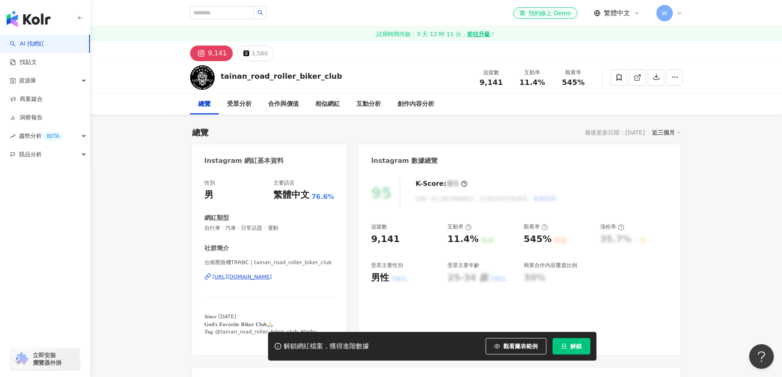
click at [272, 274] on div "https://www.instagram.com/tainan_road_roller_biker_club/" at bounding box center [243, 276] width 60 height 7
click at [261, 275] on div "https://www.instagram.com/escudod11/" at bounding box center [243, 276] width 60 height 7
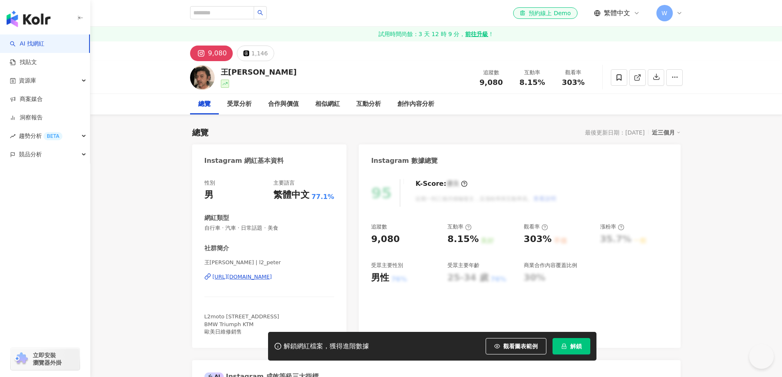
click at [269, 278] on div "https://www.instagram.com/l2_peter/" at bounding box center [243, 276] width 60 height 7
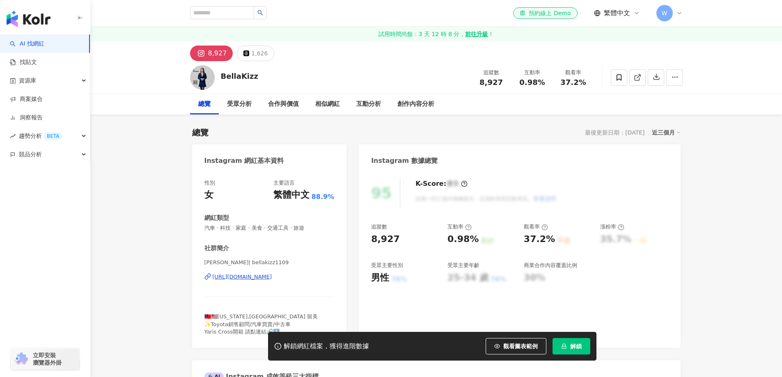
click at [272, 280] on div "https://www.instagram.com/bellakizz1109/" at bounding box center [243, 276] width 60 height 7
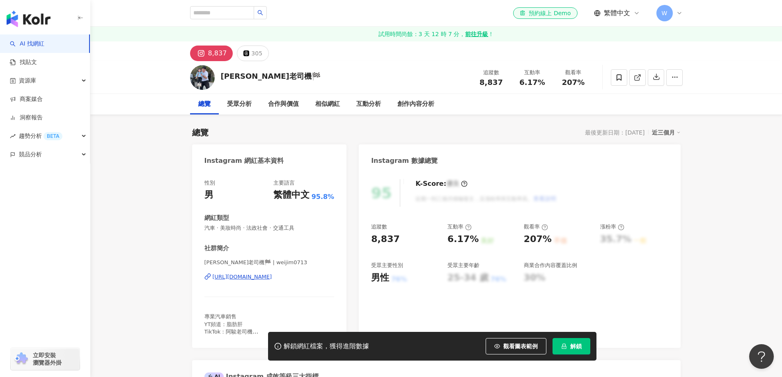
click at [272, 277] on div "https://www.instagram.com/weijim0713/" at bounding box center [243, 276] width 60 height 7
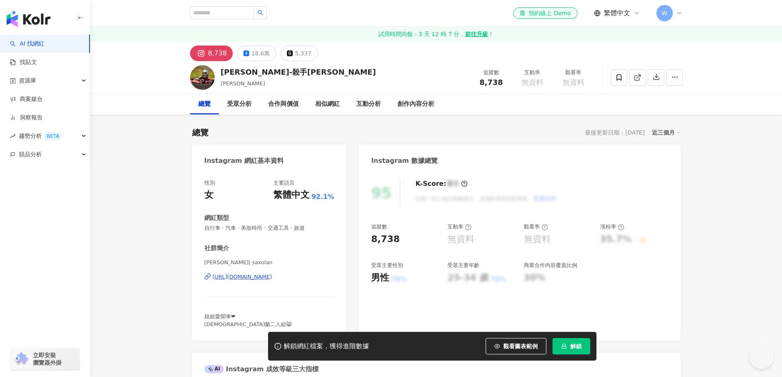
click at [252, 278] on div "https://www.instagram.com/saxolan/" at bounding box center [243, 276] width 60 height 7
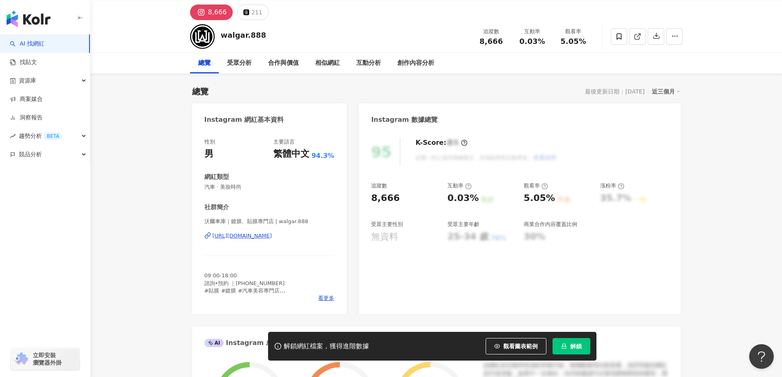
click at [262, 238] on div "https://www.instagram.com/walgar.888/" at bounding box center [243, 235] width 60 height 7
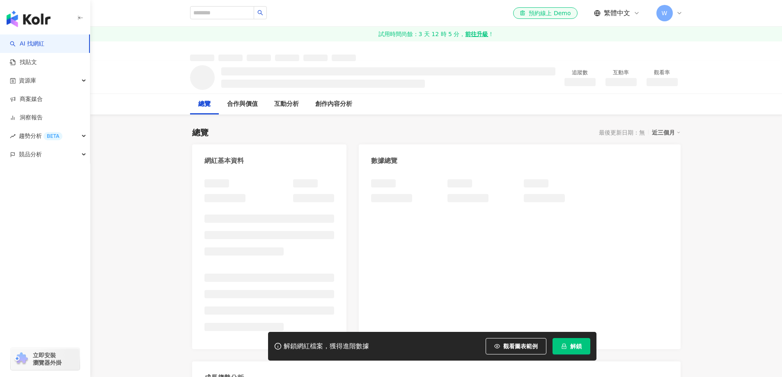
scroll to position [21, 0]
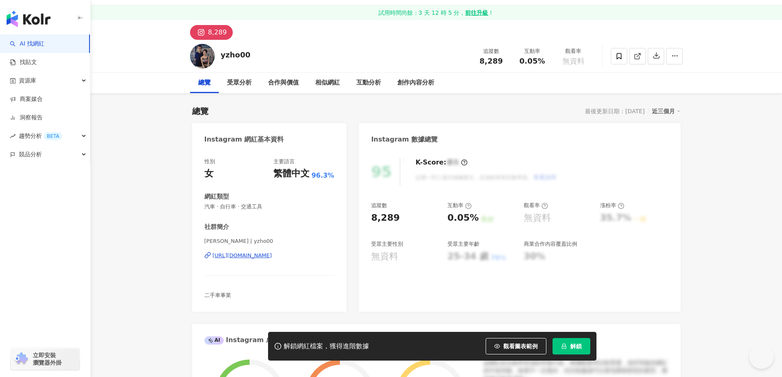
scroll to position [41, 0]
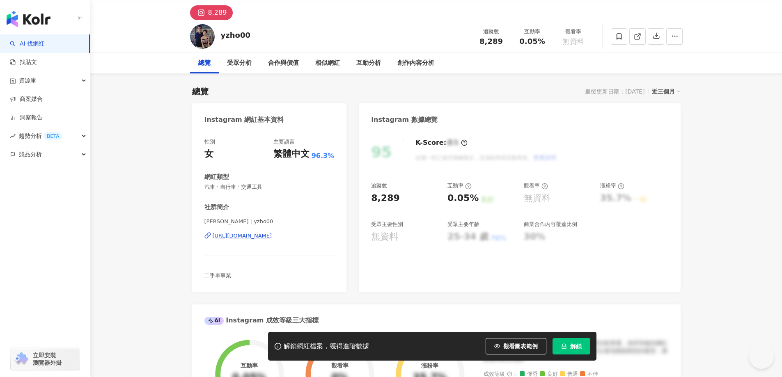
click at [272, 239] on div "https://www.instagram.com/yzho00/" at bounding box center [243, 235] width 60 height 7
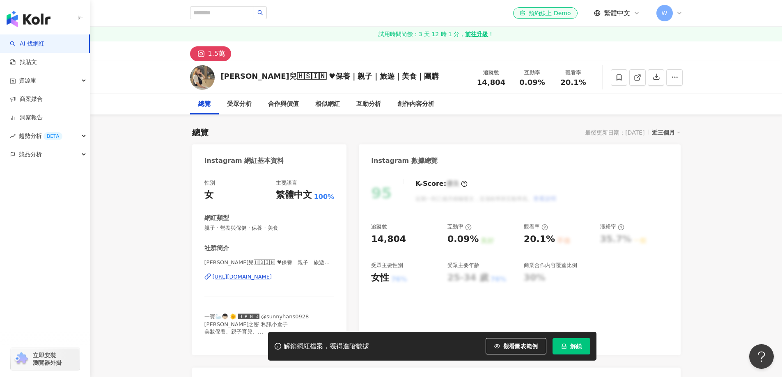
click at [272, 280] on div "https://www.instagram.com/hsinhsinkao/" at bounding box center [243, 276] width 60 height 7
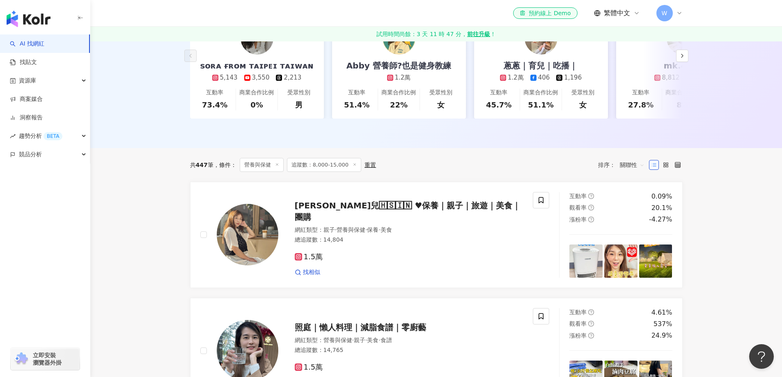
click at [277, 167] on icon at bounding box center [277, 165] width 4 height 4
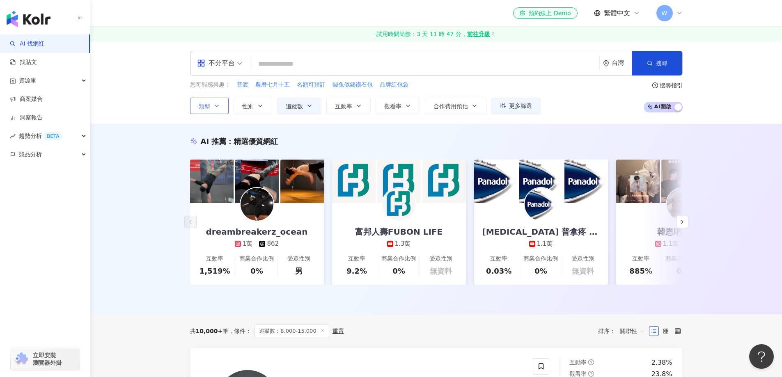
click at [211, 107] on button "類型" at bounding box center [209, 106] width 39 height 16
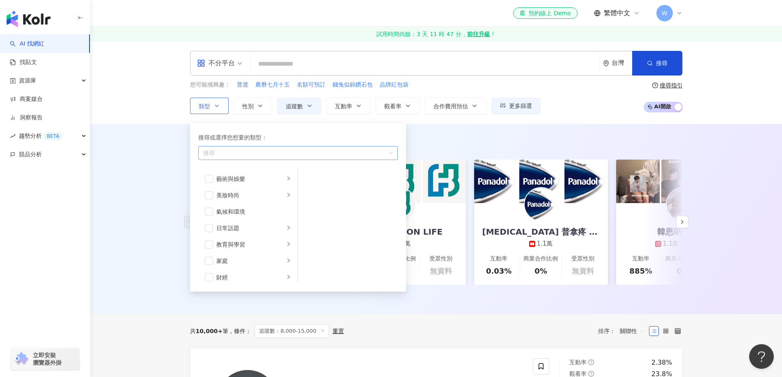
click at [261, 158] on div "搜尋" at bounding box center [298, 153] width 200 height 14
type input "*"
click at [285, 155] on div "button" at bounding box center [294, 153] width 188 height 6
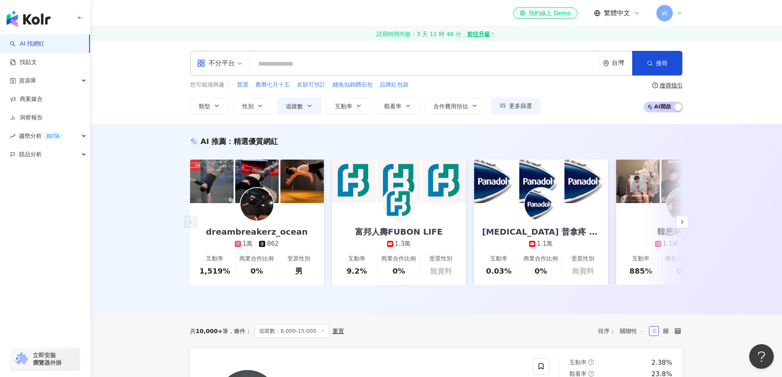
click at [167, 151] on div "AI 推薦 ： 精選優質網紅 dreambreakerz_ocean 1萬 862 互動率 1,519% 商業合作比例 0% 受眾性別 男 富邦人壽FUBON…" at bounding box center [436, 219] width 692 height 190
click at [349, 68] on input "search" at bounding box center [425, 64] width 342 height 16
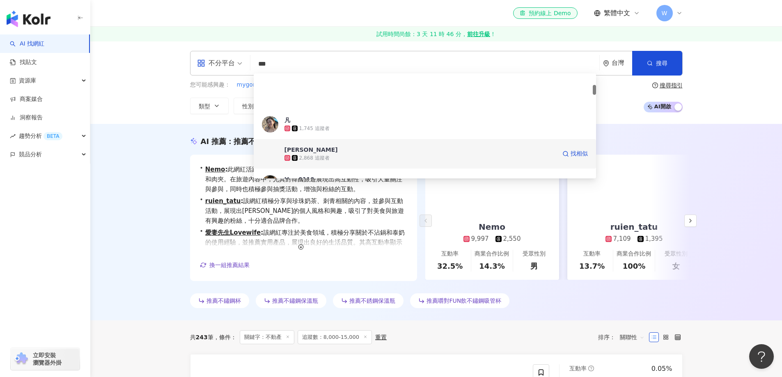
scroll to position [205, 0]
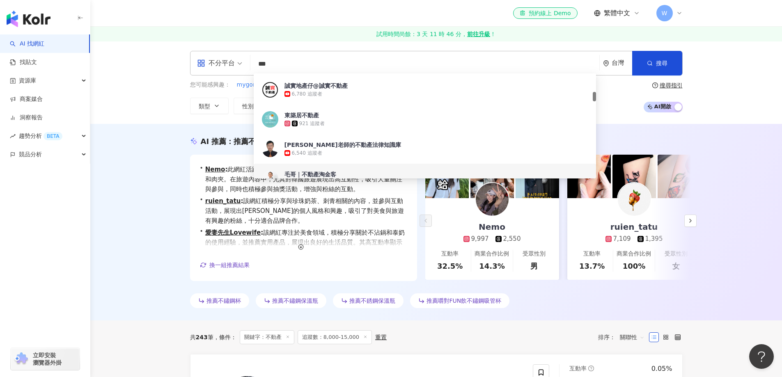
type input "***"
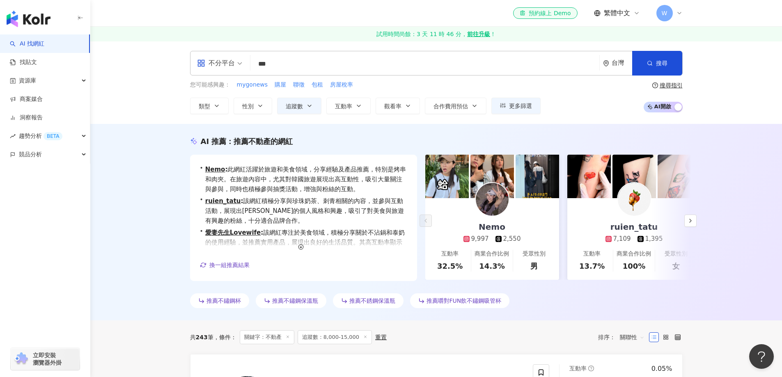
click at [117, 241] on div "AI 推薦 ： 推薦不動產的網紅 • Nemo : 此網紅活躍於旅遊和美食領域，分享經驗及產品推薦，特別是烤串和肉夾。在旅遊內容中，尤其對韓國旅遊展現出高互動…" at bounding box center [436, 222] width 692 height 197
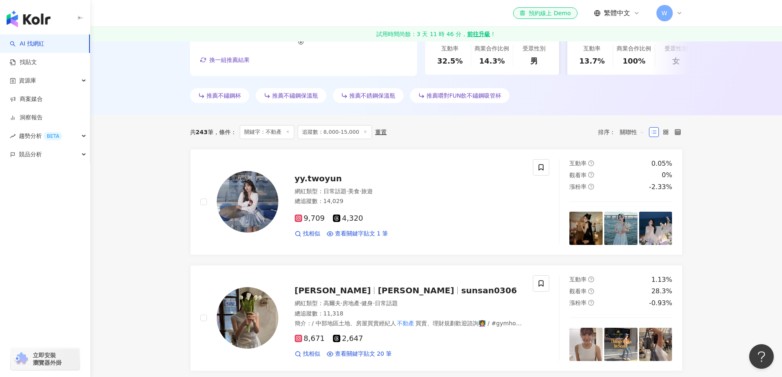
scroll to position [164, 0]
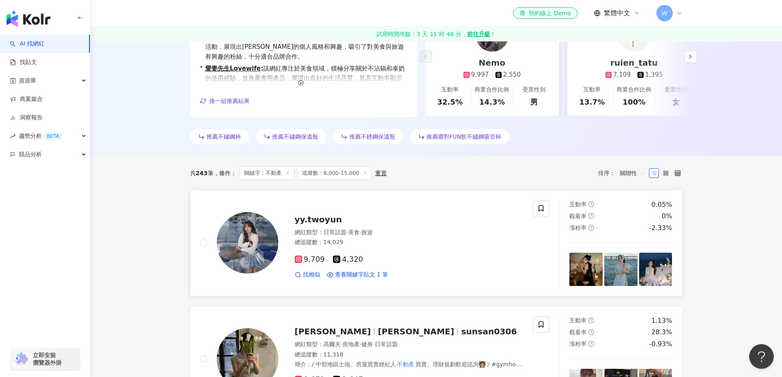
click at [408, 232] on div "網紅類型 ： 日常話題 · 美食 · 旅遊" at bounding box center [409, 233] width 229 height 8
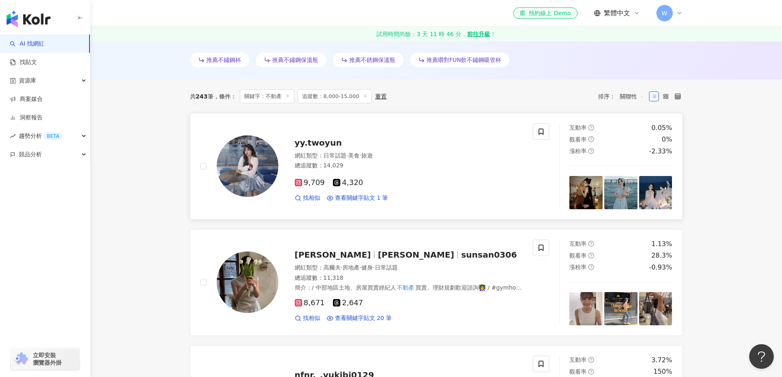
scroll to position [246, 0]
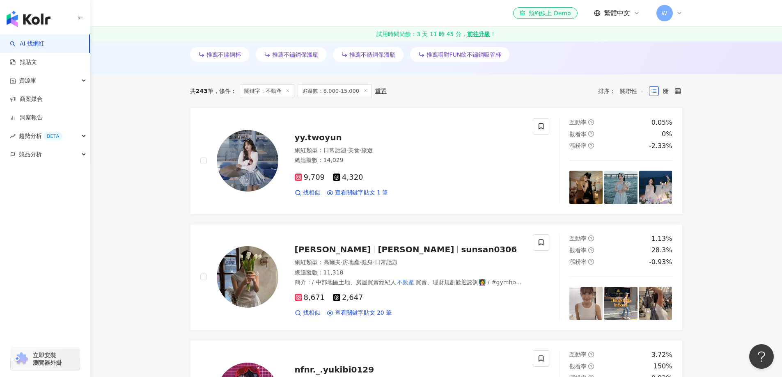
click at [289, 89] on icon at bounding box center [288, 91] width 4 height 4
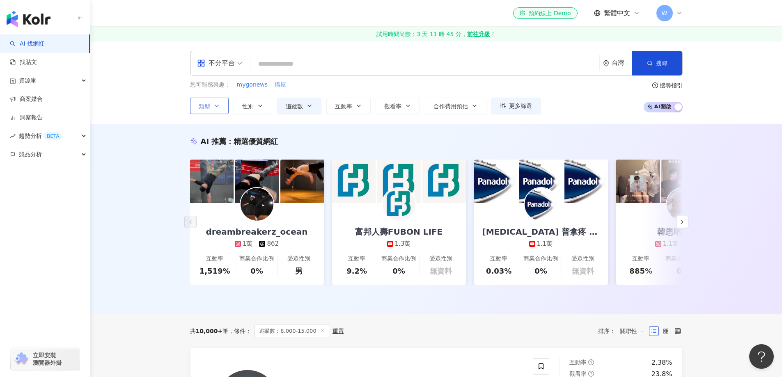
click at [218, 106] on icon "button" at bounding box center [216, 106] width 7 height 7
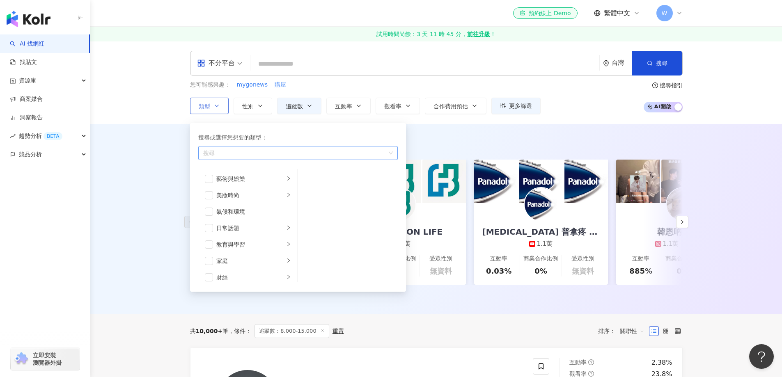
click at [235, 148] on div "搜尋" at bounding box center [298, 153] width 200 height 14
type input "**"
click at [280, 176] on div "財經 / 房地 產" at bounding box center [298, 170] width 196 height 15
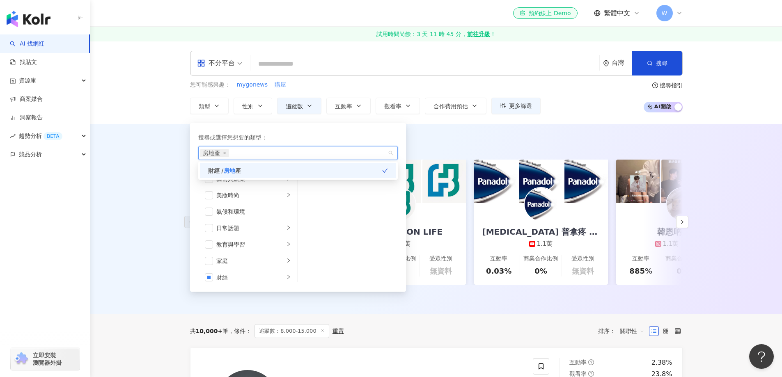
click at [540, 131] on div "AI 推薦 ： 精選優質網紅 dreambreakerz_ocean 1萬 862 互動率 1,519% 商業合作比例 0% 受眾性別 男 富邦人壽FUBON…" at bounding box center [436, 219] width 692 height 190
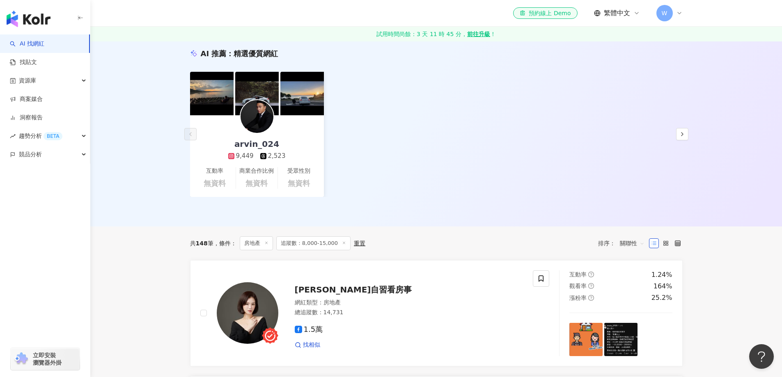
scroll to position [82, 0]
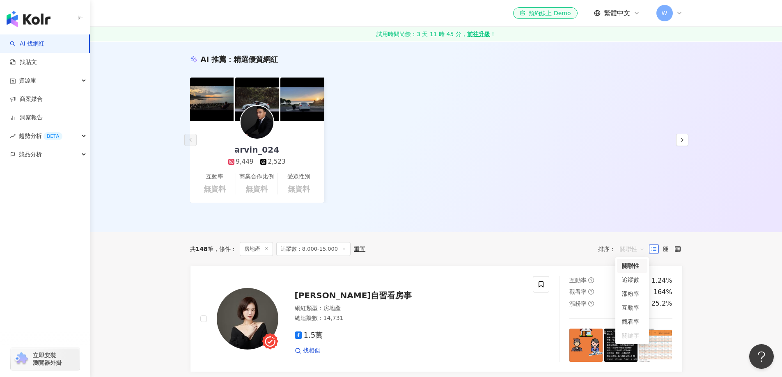
click at [625, 248] on span "關聯性" at bounding box center [632, 249] width 25 height 13
click at [636, 284] on div "追蹤數" at bounding box center [632, 279] width 21 height 9
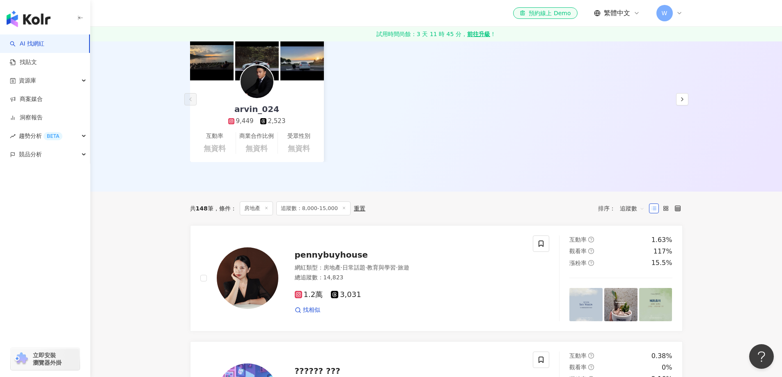
scroll to position [123, 0]
click at [220, 208] on span "條件 ：" at bounding box center [224, 208] width 23 height 7
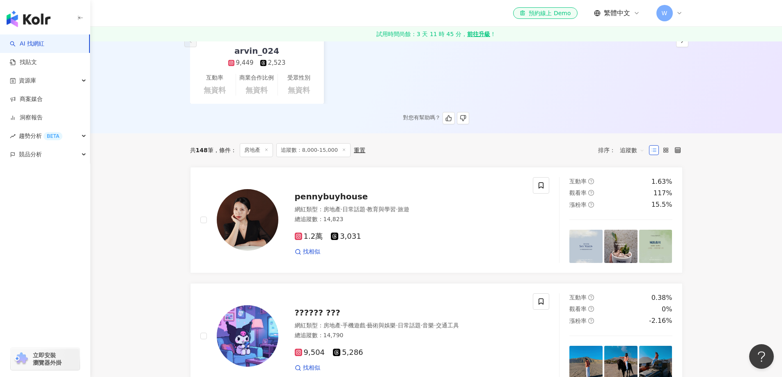
scroll to position [246, 0]
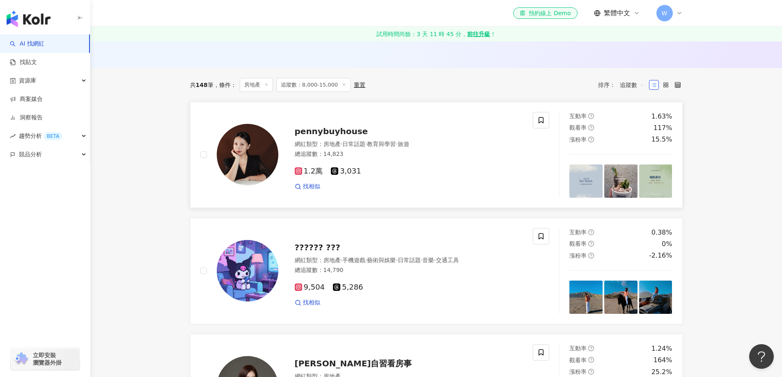
click at [359, 154] on div "總追蹤數 ： 14,823" at bounding box center [409, 154] width 229 height 8
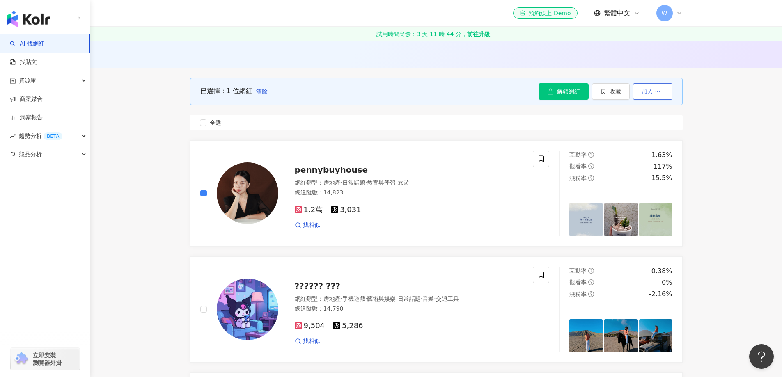
click at [661, 96] on button "加入" at bounding box center [652, 91] width 39 height 16
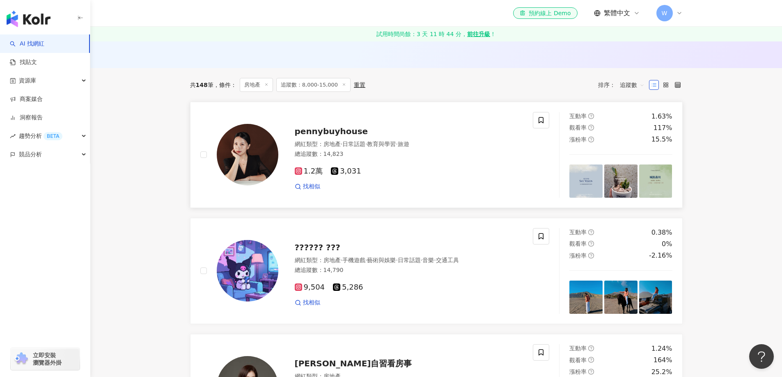
click at [368, 195] on div "pennybuyhouse 網紅類型 ： 房地產 · 日常話題 · 教育與學習 · 旅遊 總追蹤數 ： 14,823 1.2萬 3,031 找相似" at bounding box center [366, 155] width 333 height 86
click at [351, 251] on div "?????? ???" at bounding box center [409, 247] width 229 height 11
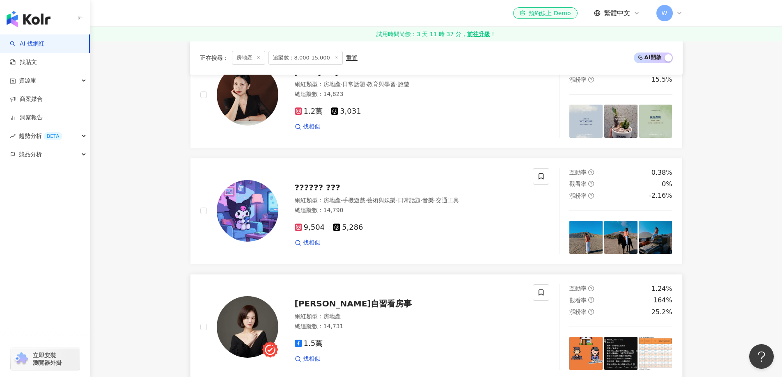
scroll to position [411, 0]
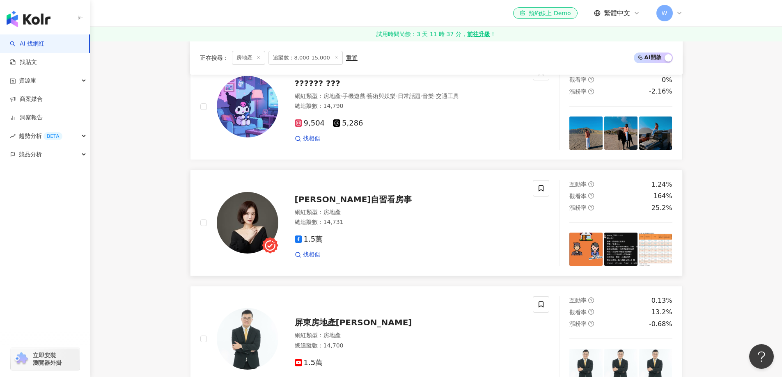
click at [378, 235] on div "1.5萬" at bounding box center [409, 239] width 229 height 9
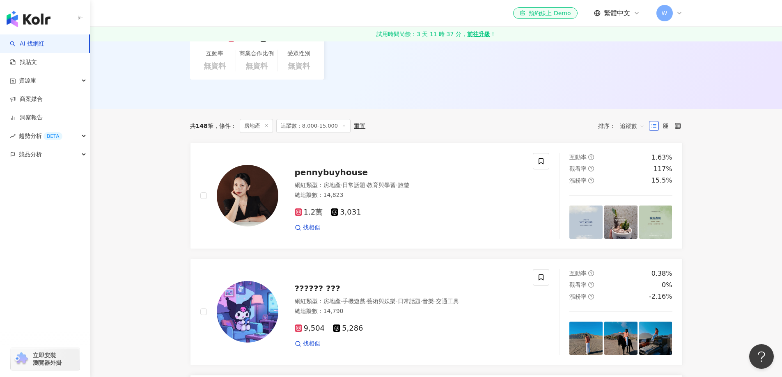
scroll to position [0, 0]
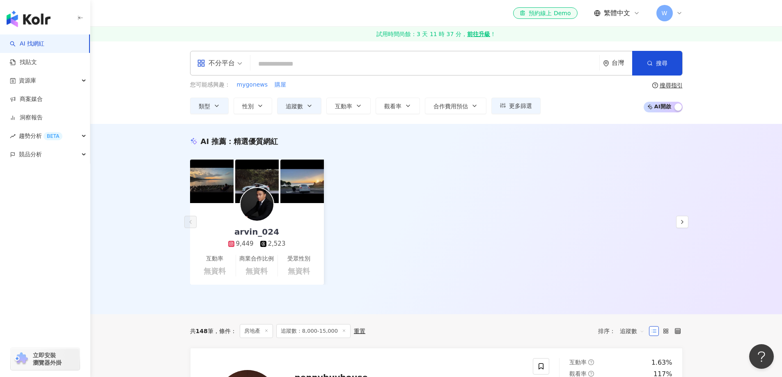
click at [232, 66] on div "不分平台" at bounding box center [216, 63] width 38 height 13
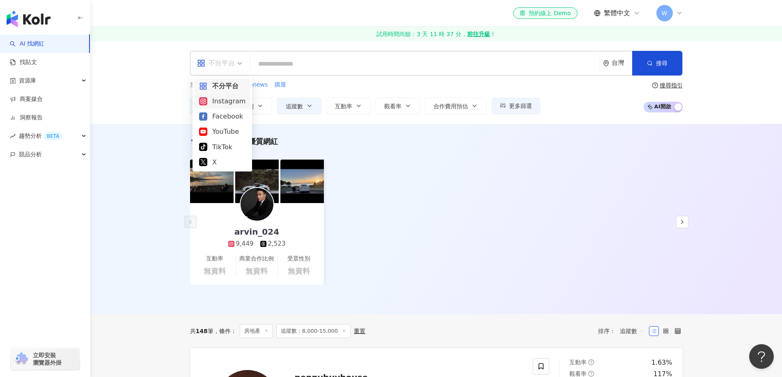
click at [230, 103] on div "Instagram" at bounding box center [222, 101] width 46 height 10
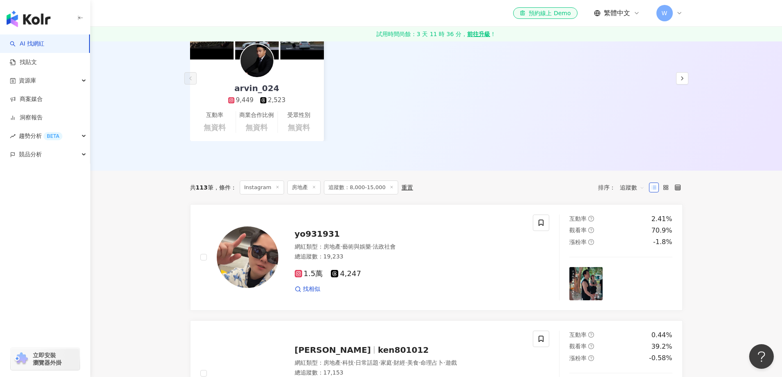
scroll to position [164, 0]
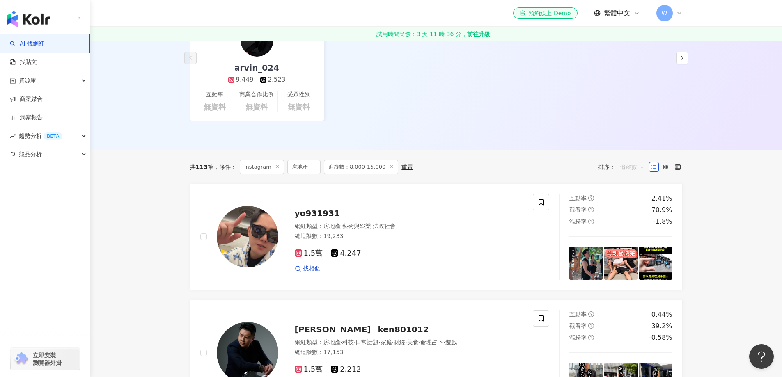
click at [624, 166] on span "追蹤數" at bounding box center [632, 167] width 25 height 13
click at [632, 197] on div "追蹤數" at bounding box center [632, 197] width 21 height 9
click at [635, 168] on span "追蹤數" at bounding box center [632, 167] width 25 height 13
click at [635, 198] on div "追蹤數" at bounding box center [632, 197] width 21 height 9
click at [380, 235] on div "總追蹤數 ： 19,233" at bounding box center [409, 236] width 229 height 8
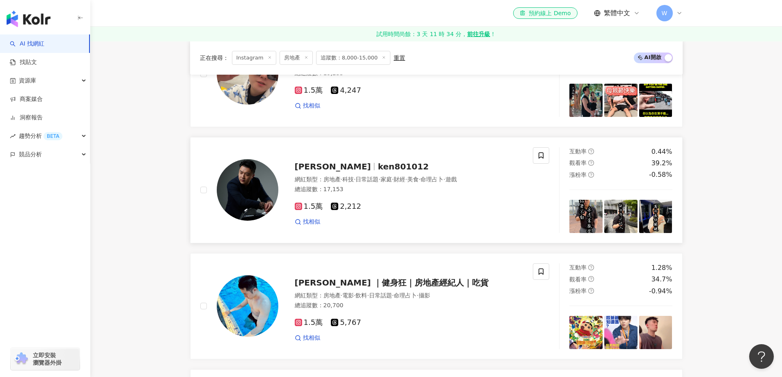
scroll to position [328, 0]
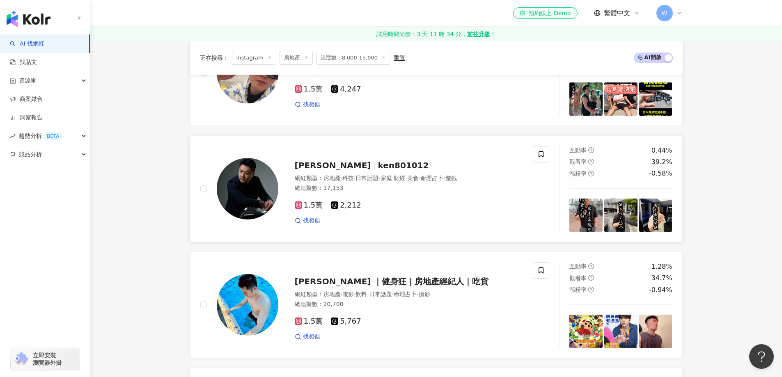
click at [411, 194] on div "網紅類型 ： 房地產 · 科技 · 日常話題 · 家庭 · 財經 · 美食 · 命理占卜 · 遊戲 總追蹤數 ： 17,153" at bounding box center [409, 184] width 229 height 20
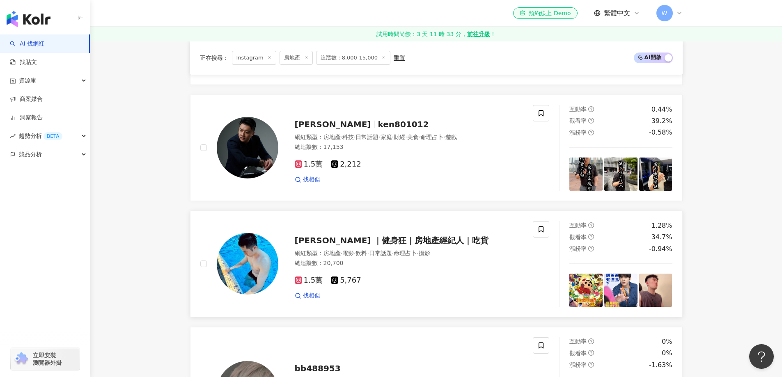
click at [408, 245] on span "[PERSON_NAME] ｜健身狂｜房地產經紀人｜吃貨" at bounding box center [392, 241] width 194 height 10
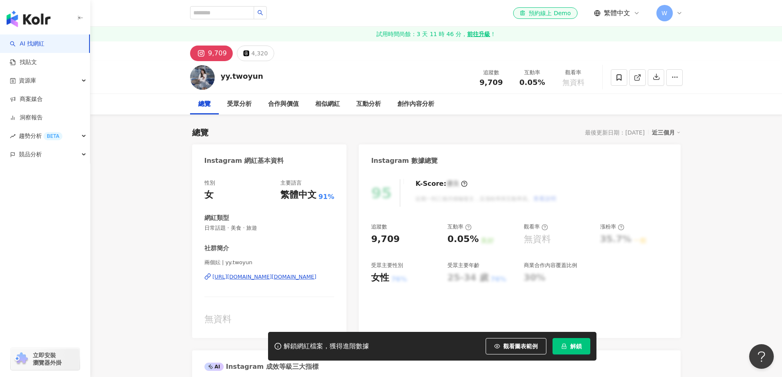
click at [281, 276] on div "[URL][DOMAIN_NAME][DOMAIN_NAME]" at bounding box center [265, 276] width 104 height 7
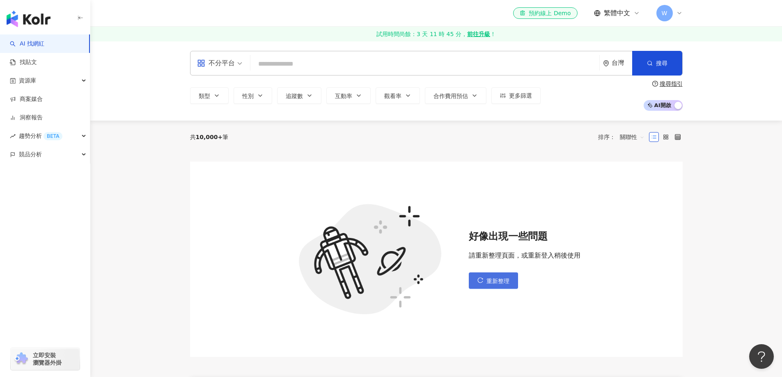
click at [505, 286] on button "重新整理" at bounding box center [493, 281] width 49 height 16
click at [505, 288] on button "重新整理" at bounding box center [493, 281] width 49 height 16
click at [488, 294] on div "好像出現一些問題 請重新整理頁面，或重新登入稍後使用 重新整理" at bounding box center [436, 259] width 493 height 195
click at [492, 283] on span "重新整理" at bounding box center [497, 281] width 23 height 7
click at [492, 270] on div "好像出現一些問題 請重新整理頁面，或重新登入稍後使用 重新整理" at bounding box center [525, 259] width 112 height 59
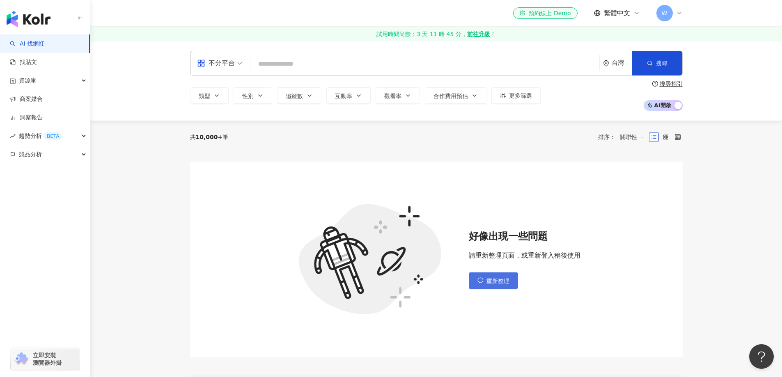
click at [491, 286] on button "重新整理" at bounding box center [493, 281] width 49 height 16
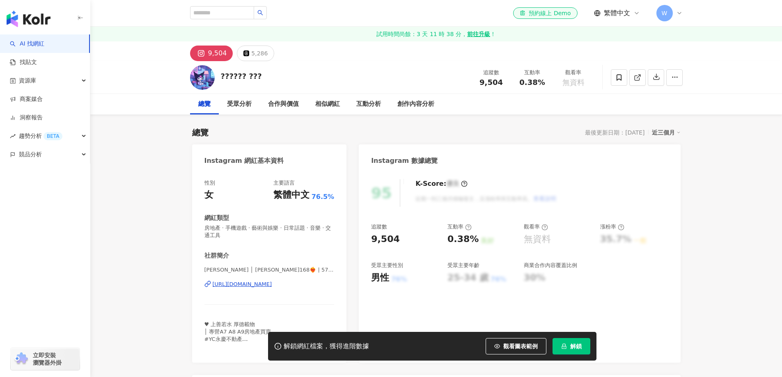
click at [259, 283] on div "[URL][DOMAIN_NAME]" at bounding box center [243, 284] width 60 height 7
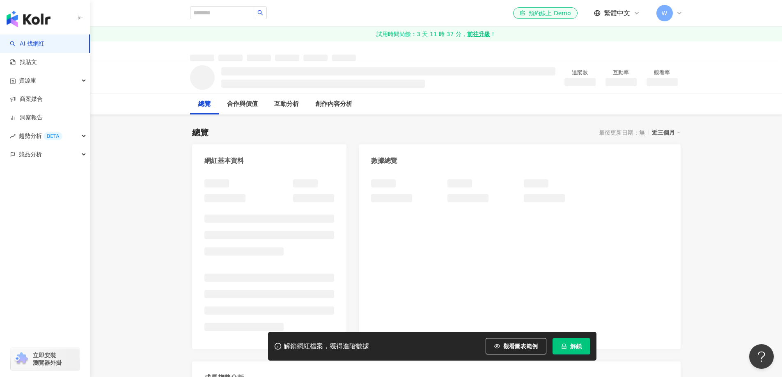
click at [301, 237] on div at bounding box center [269, 258] width 130 height 158
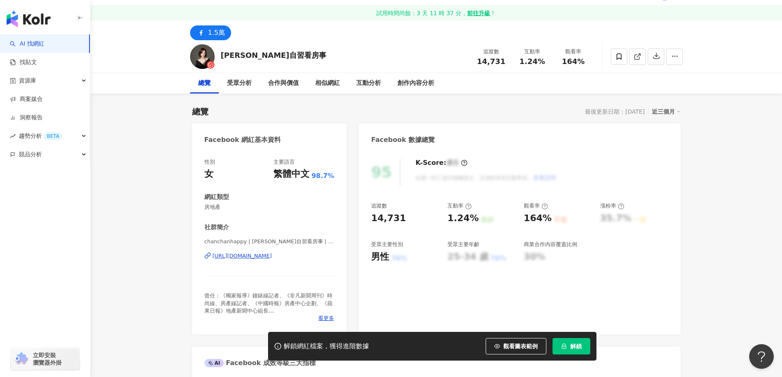
scroll to position [41, 0]
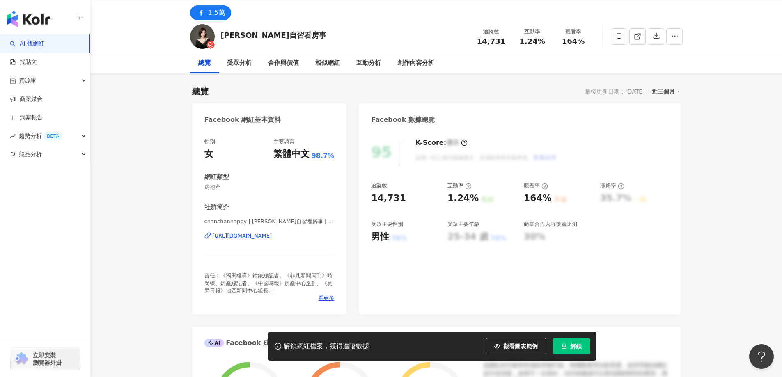
click at [272, 234] on div "[URL][DOMAIN_NAME]" at bounding box center [243, 235] width 60 height 7
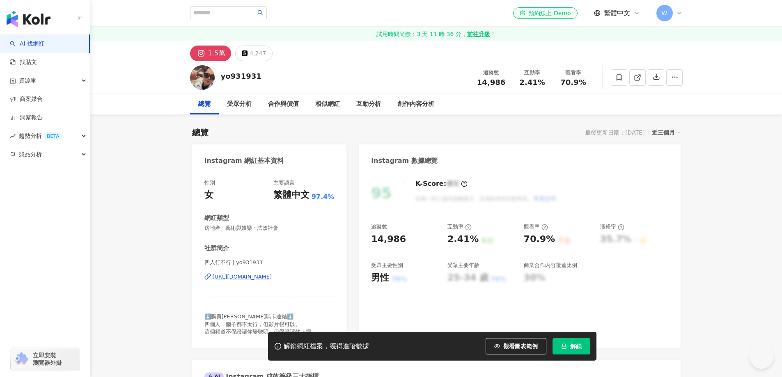
click at [250, 279] on div "[URL][DOMAIN_NAME]" at bounding box center [243, 276] width 60 height 7
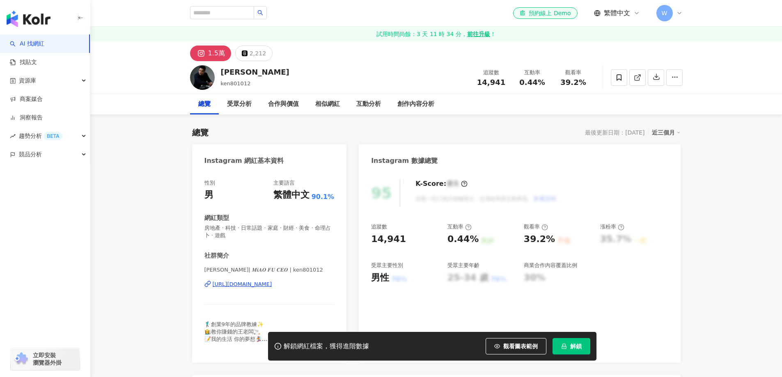
click at [272, 285] on div "https://www.instagram.com/ken801012/" at bounding box center [243, 284] width 60 height 7
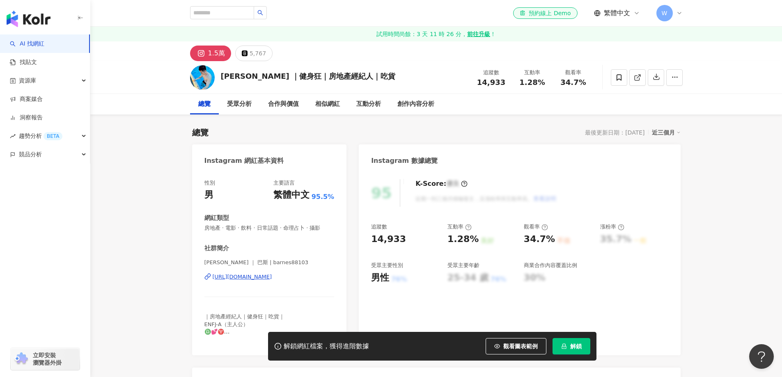
click at [266, 280] on div "[URL][DOMAIN_NAME]" at bounding box center [243, 276] width 60 height 7
